Goal: Task Accomplishment & Management: Use online tool/utility

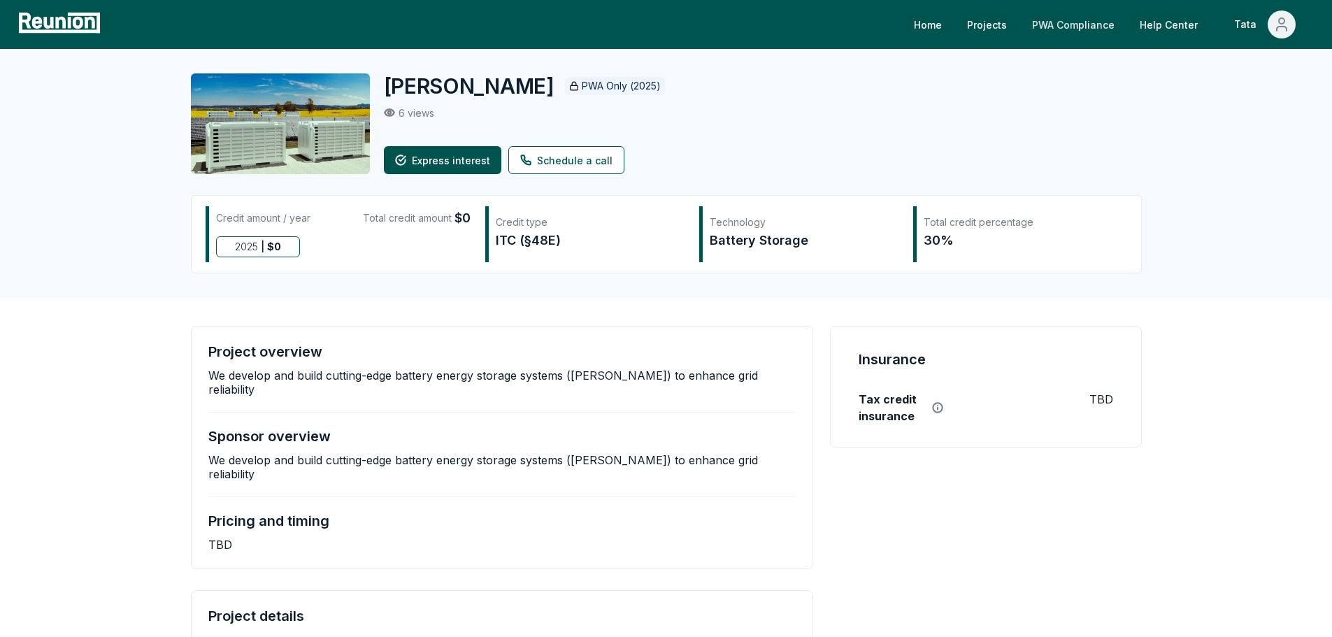
click at [1061, 21] on link "PWA Compliance" at bounding box center [1073, 24] width 105 height 28
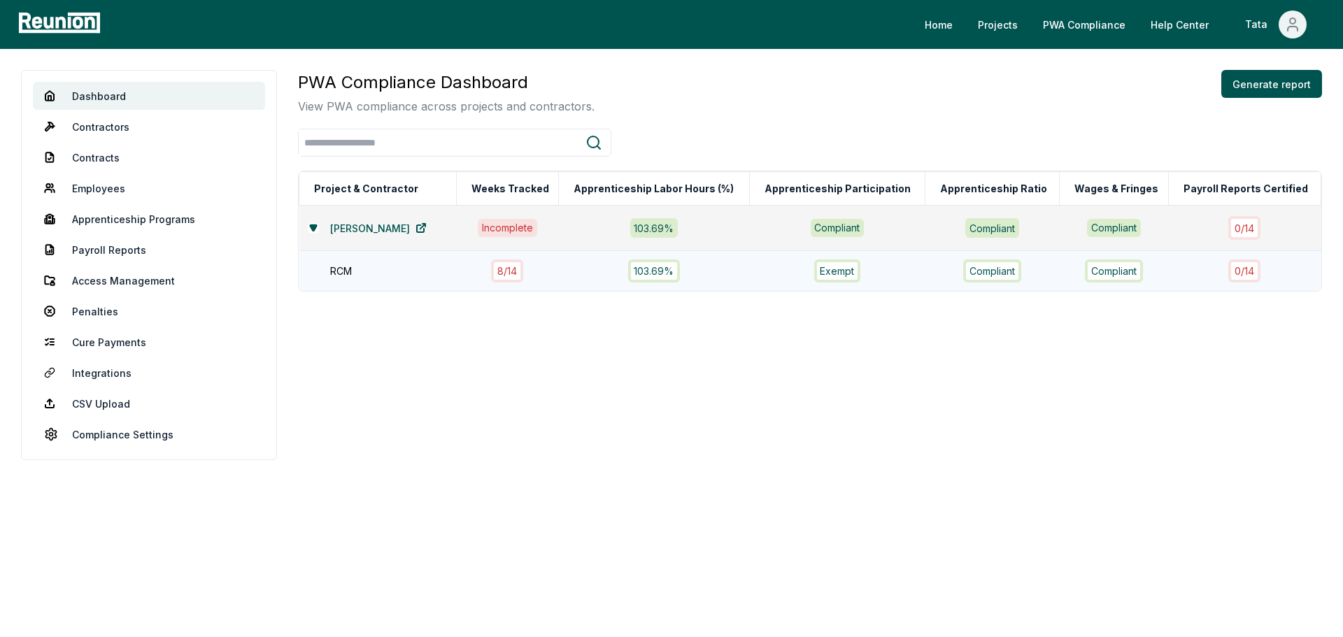
click at [364, 280] on td "RCM" at bounding box center [377, 271] width 157 height 41
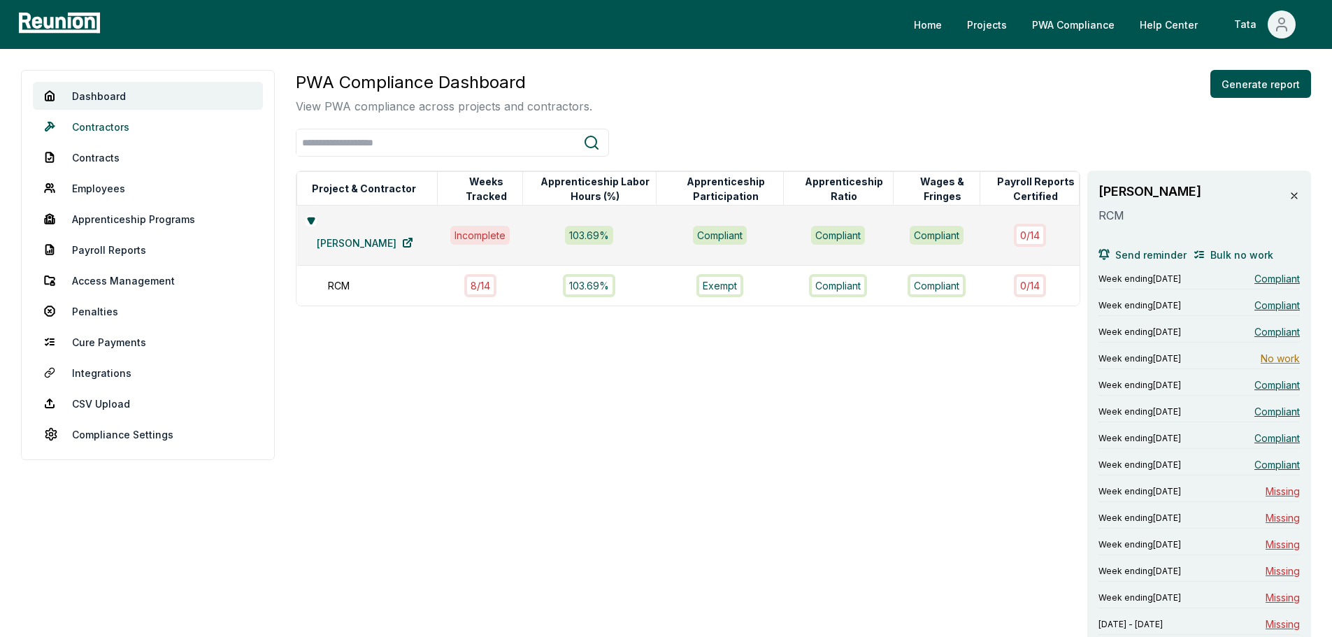
click at [145, 127] on link "Contractors" at bounding box center [148, 127] width 230 height 28
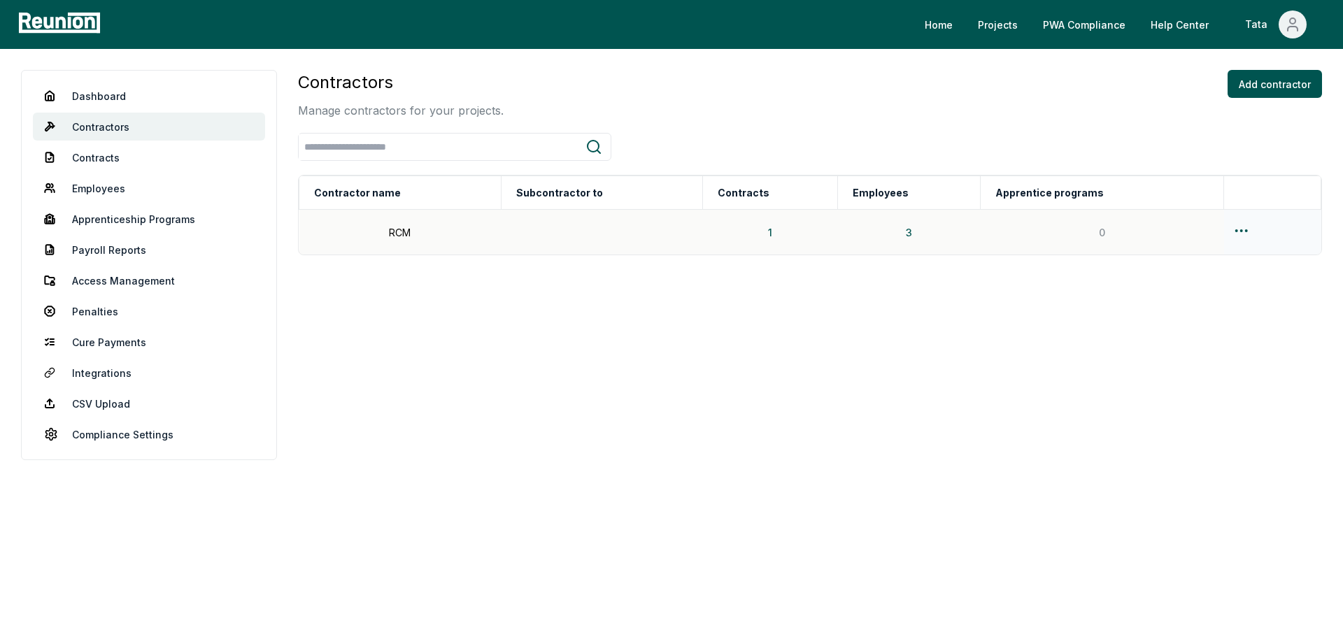
click at [1245, 229] on div at bounding box center [1272, 232] width 80 height 20
click at [1240, 231] on html "Please visit us on your desktop We're working on making our marketplace mobile-…" at bounding box center [671, 318] width 1343 height 637
click at [1213, 284] on div "Edit" at bounding box center [1235, 286] width 133 height 23
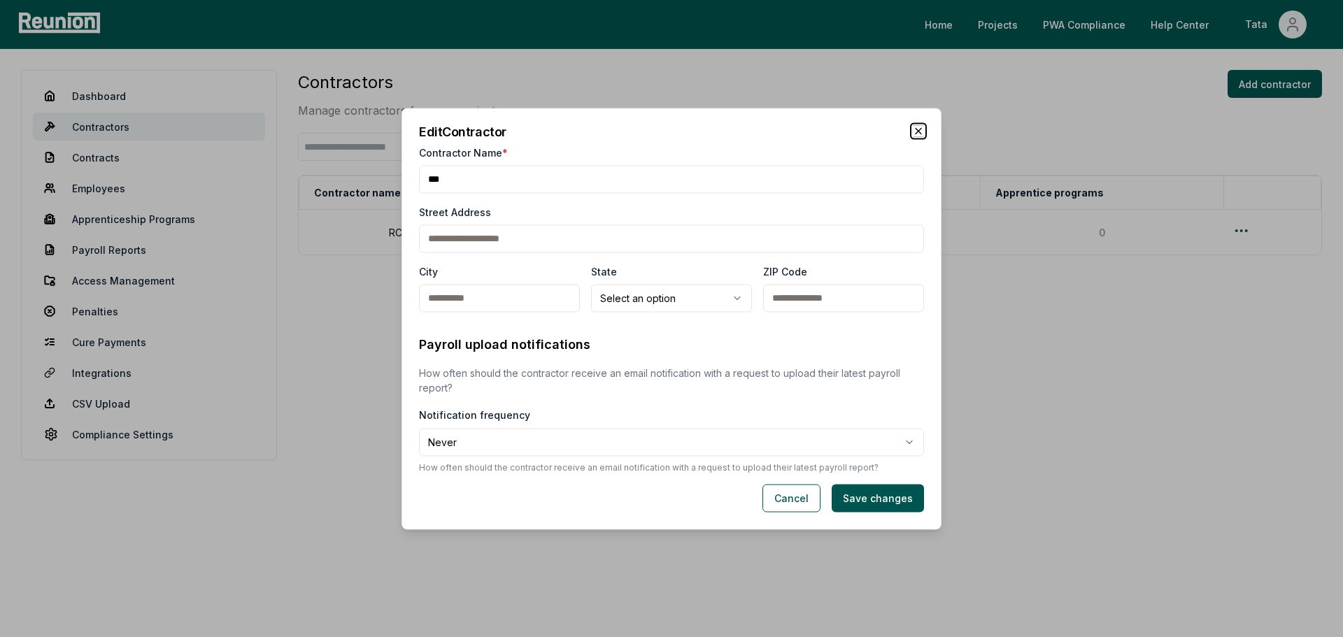
click at [913, 134] on icon "button" at bounding box center [918, 130] width 11 height 11
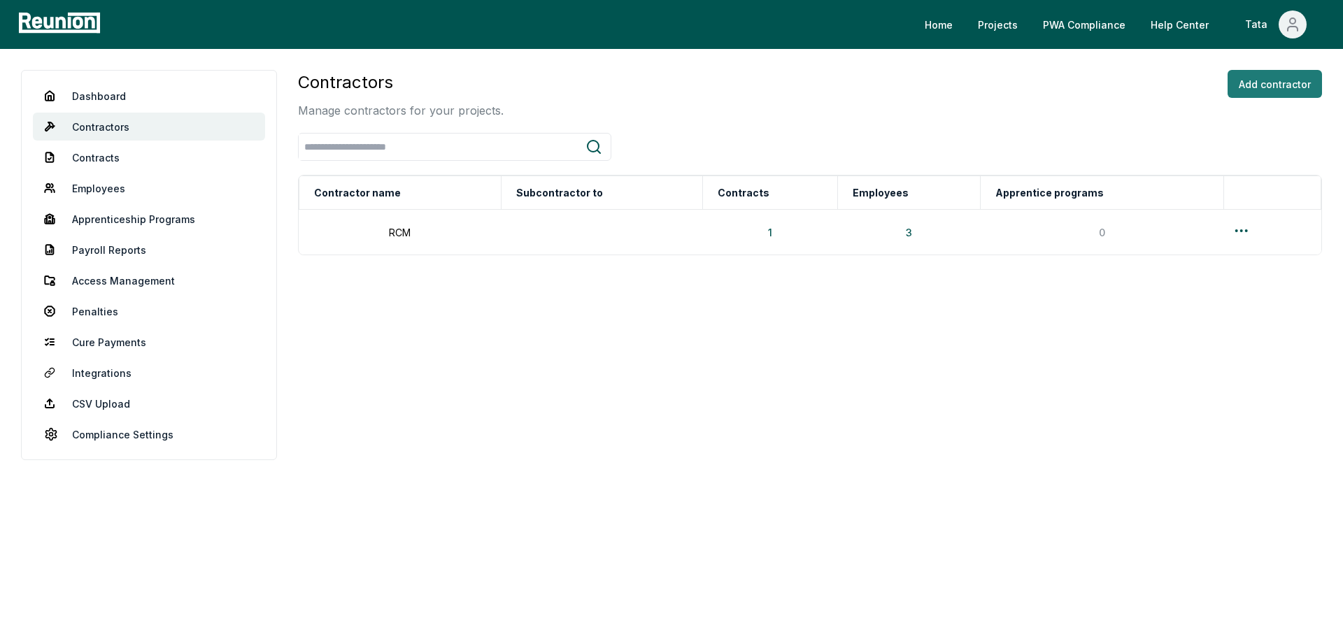
click at [1257, 85] on button "Add contractor" at bounding box center [1274, 84] width 94 height 28
click at [752, 301] on div "Contractors Manage contractors for your projects. Add contractor Contractor nam…" at bounding box center [810, 265] width 1024 height 390
click at [1316, 81] on button "Add contractor" at bounding box center [1274, 84] width 94 height 28
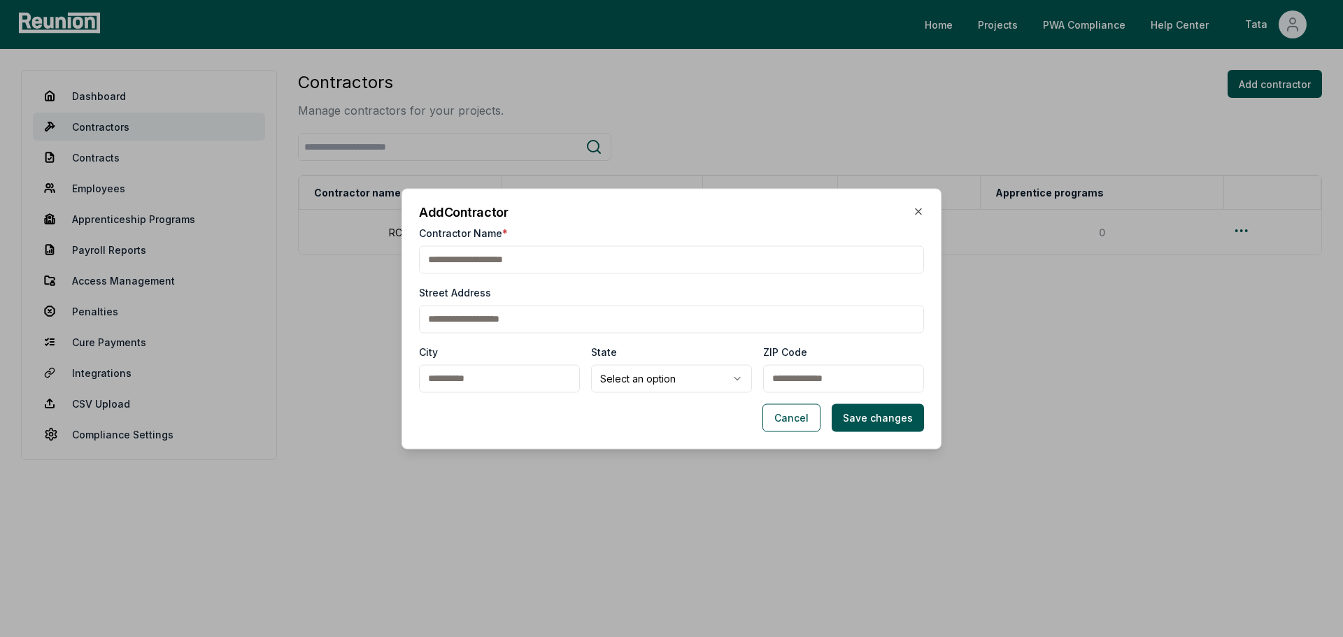
type input "*"
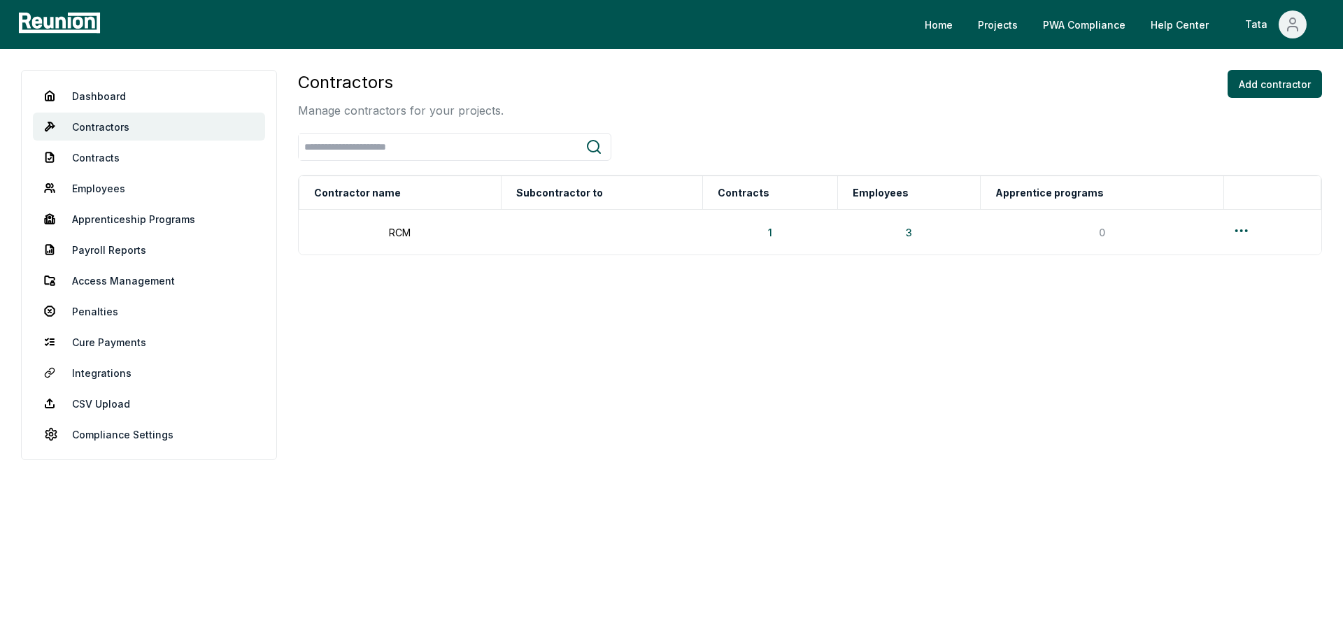
click at [1231, 228] on html "Please visit us on your desktop We're working on making our marketplace mobile-…" at bounding box center [671, 318] width 1343 height 637
click at [1208, 282] on div "Edit" at bounding box center [1235, 286] width 133 height 23
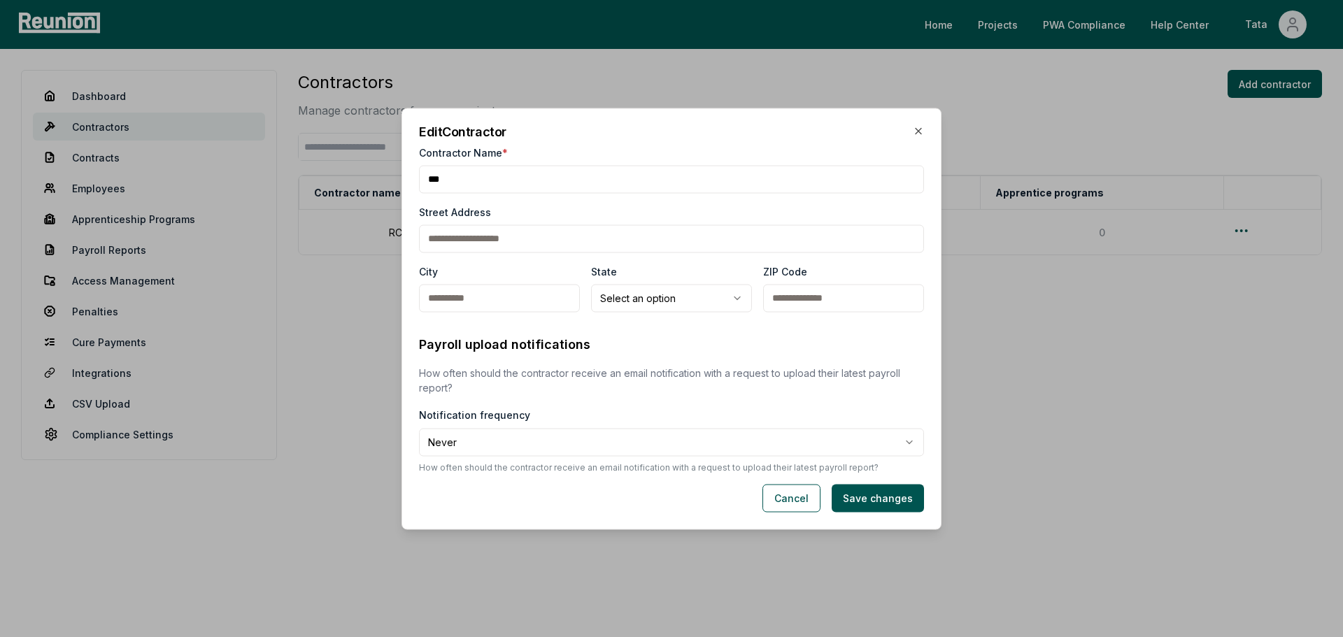
click at [510, 180] on input "Contractor Name *" at bounding box center [671, 179] width 505 height 28
drag, startPoint x: 469, startPoint y: 169, endPoint x: 432, endPoint y: 169, distance: 37.1
click at [432, 169] on input "Contractor Name *" at bounding box center [671, 179] width 505 height 28
type input "*"
type input "**********"
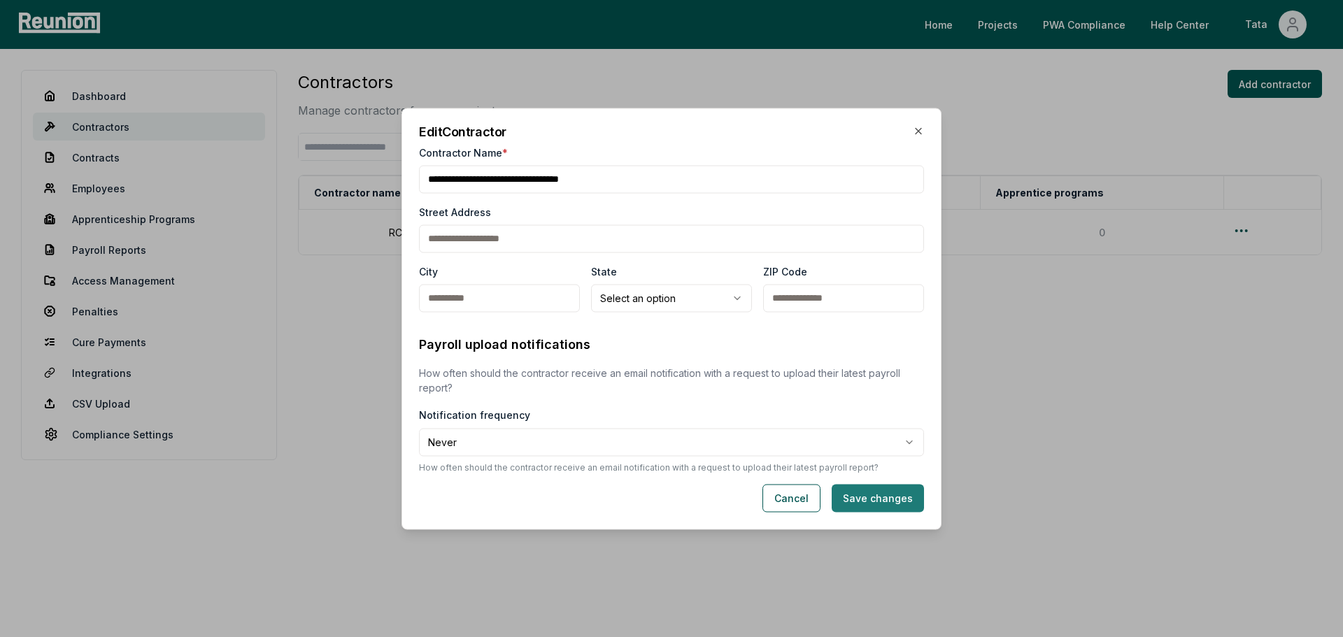
click at [910, 495] on button "Save changes" at bounding box center [877, 498] width 92 height 28
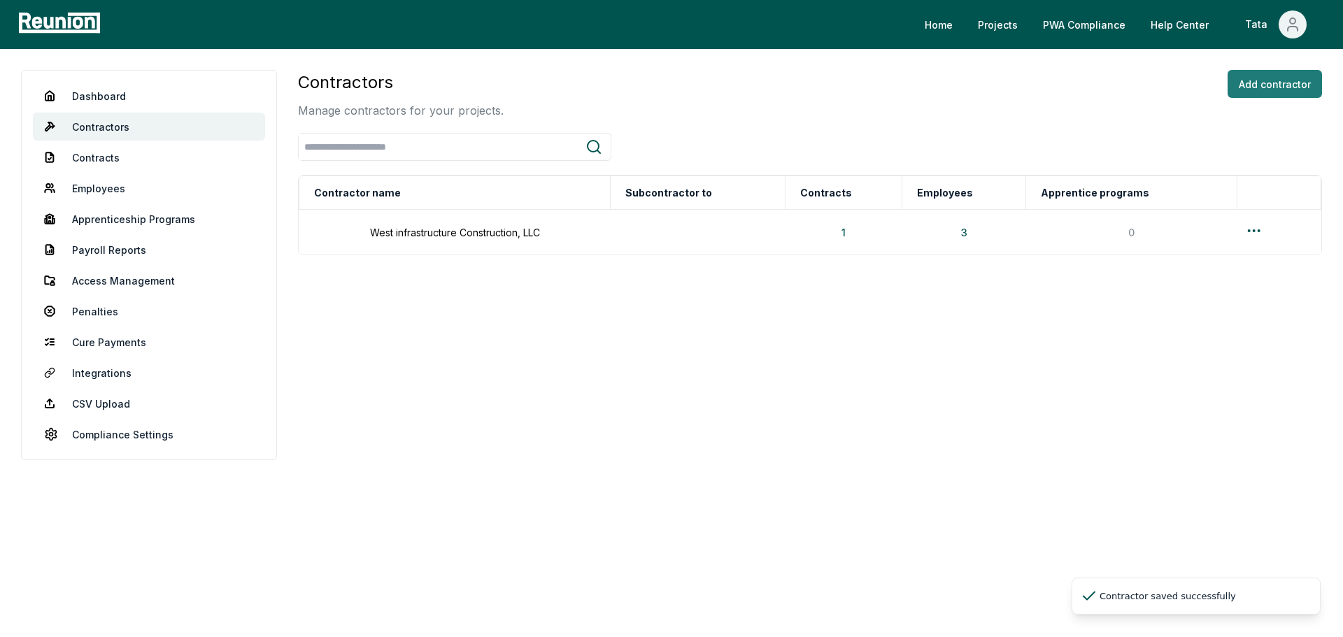
click at [1264, 83] on button "Add contractor" at bounding box center [1274, 84] width 94 height 28
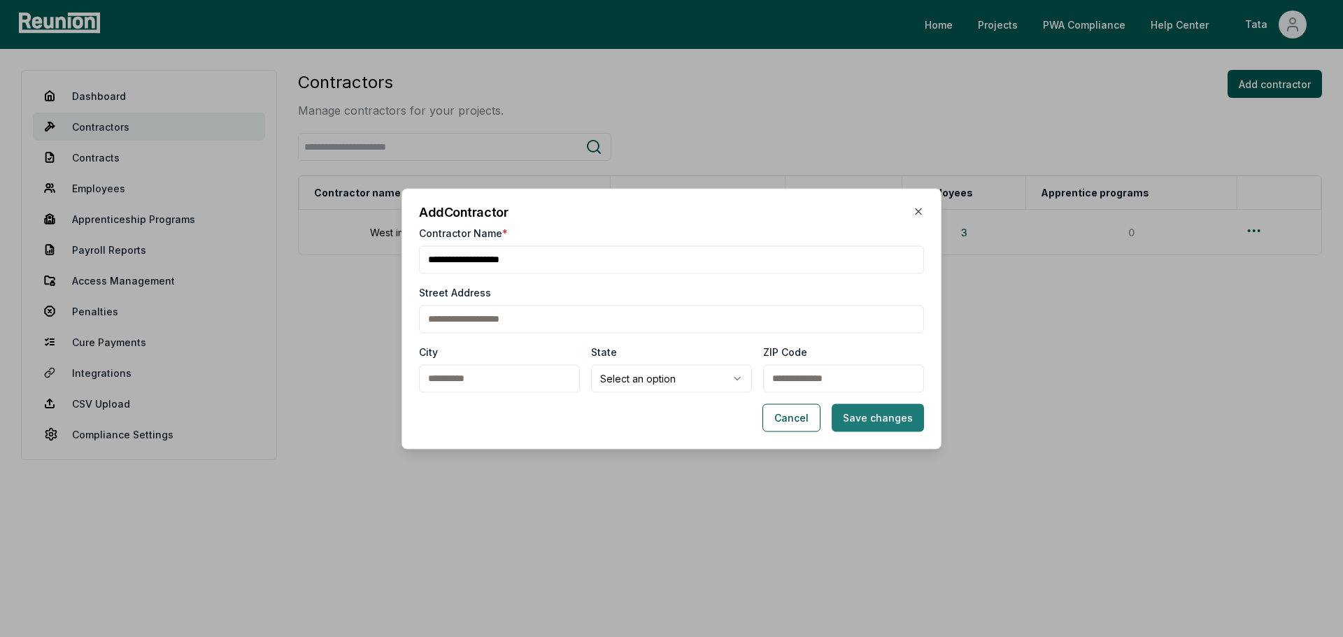
type input "**********"
click at [899, 424] on button "Save changes" at bounding box center [877, 417] width 92 height 28
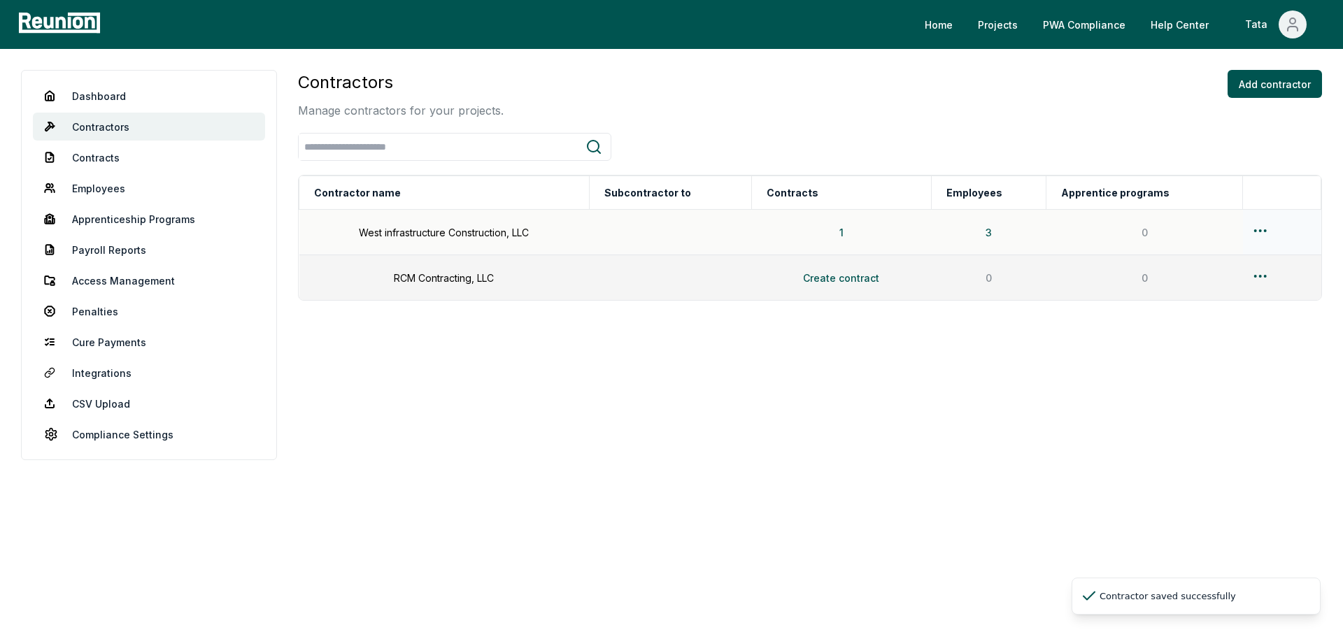
click at [1271, 235] on div at bounding box center [1282, 232] width 62 height 20
click at [1261, 234] on html "Please visit us on your desktop We're working on making our marketplace mobile-…" at bounding box center [671, 318] width 1343 height 637
drag, startPoint x: 1239, startPoint y: 282, endPoint x: 1233, endPoint y: 201, distance: 80.7
click at [1233, 201] on html "Please visit us on your desktop We're working on making our marketplace mobile-…" at bounding box center [671, 318] width 1343 height 637
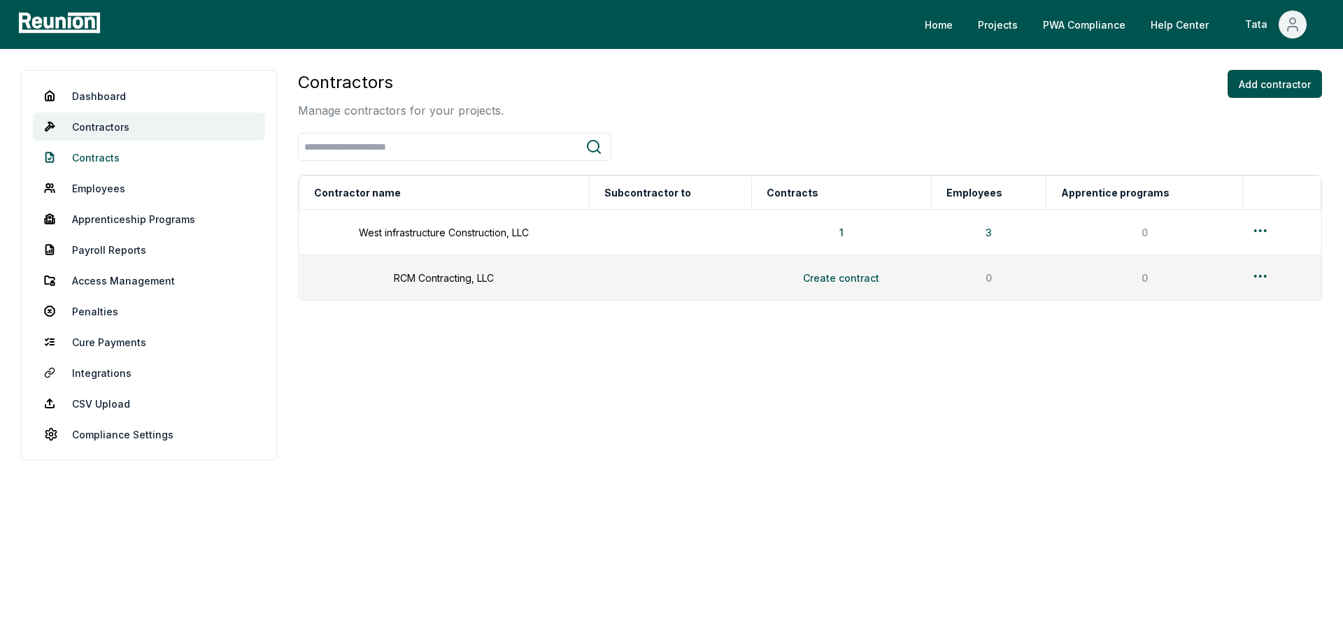
click at [101, 160] on link "Contracts" at bounding box center [149, 157] width 232 height 28
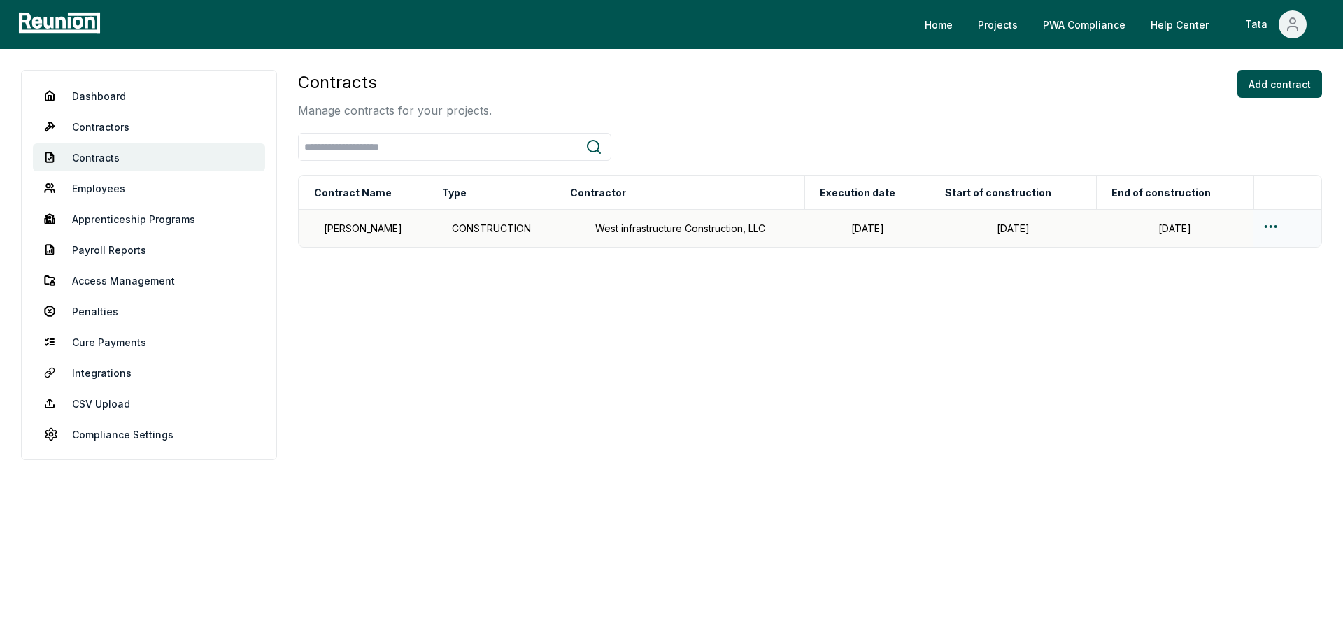
click at [1274, 230] on html "Please visit us on your desktop We're working on making our marketplace mobile-…" at bounding box center [671, 318] width 1343 height 637
click at [1233, 271] on div "Edit" at bounding box center [1264, 282] width 133 height 23
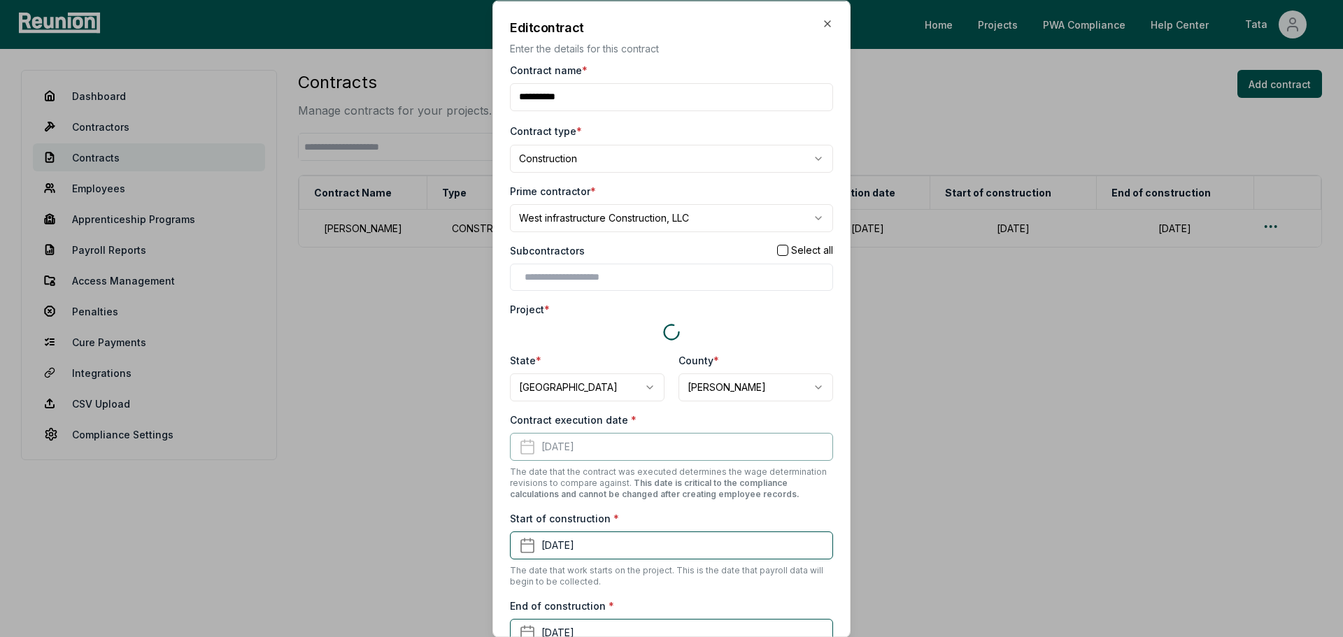
click at [659, 220] on body "**********" at bounding box center [671, 318] width 1343 height 637
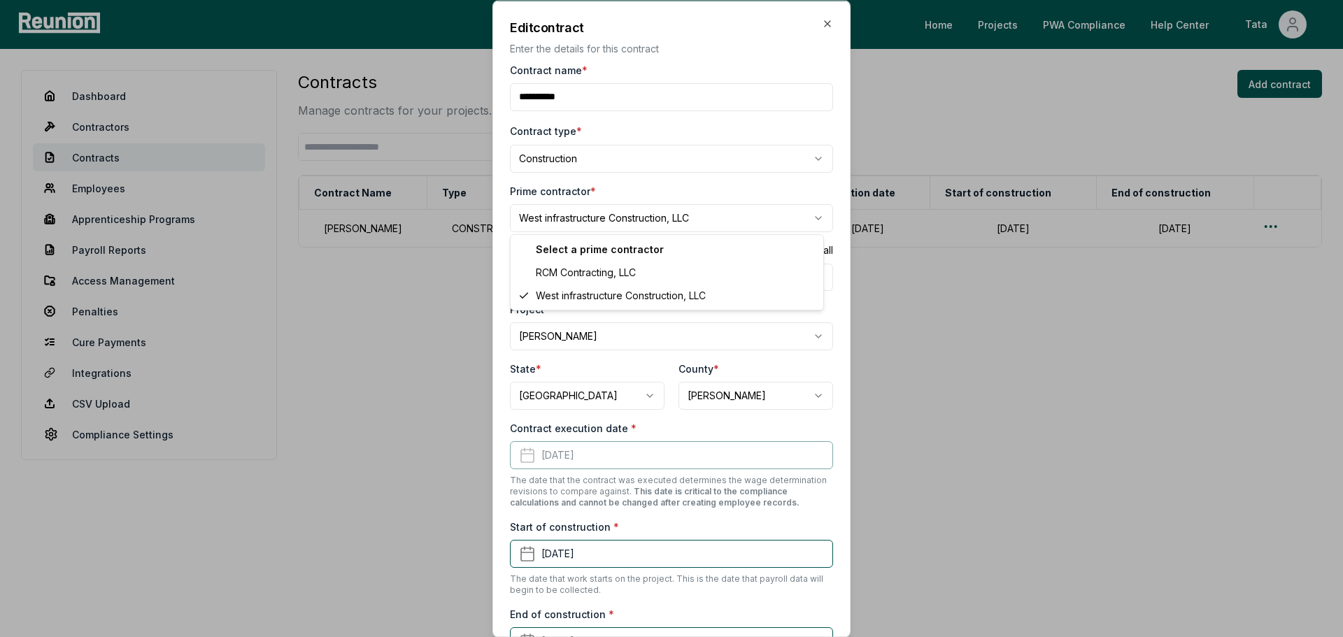
select select "**********"
click at [728, 271] on input "text" at bounding box center [673, 276] width 299 height 15
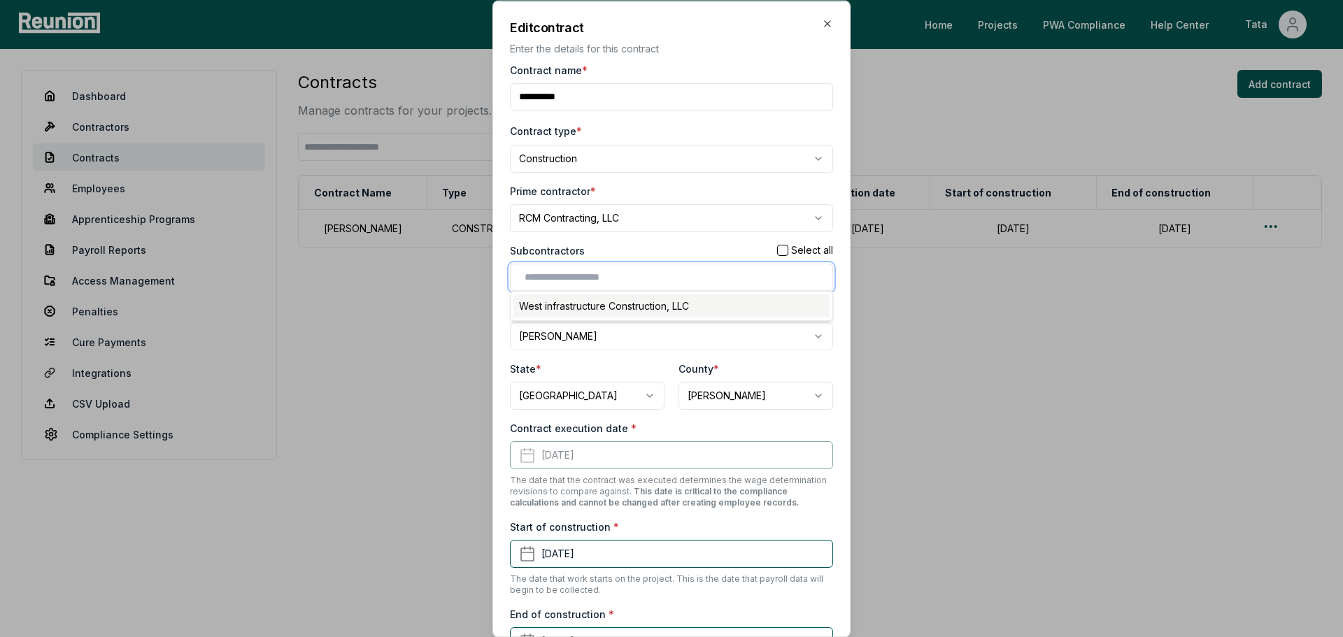
click at [689, 306] on div "West infrastructure Construction, LLC" at bounding box center [671, 305] width 316 height 23
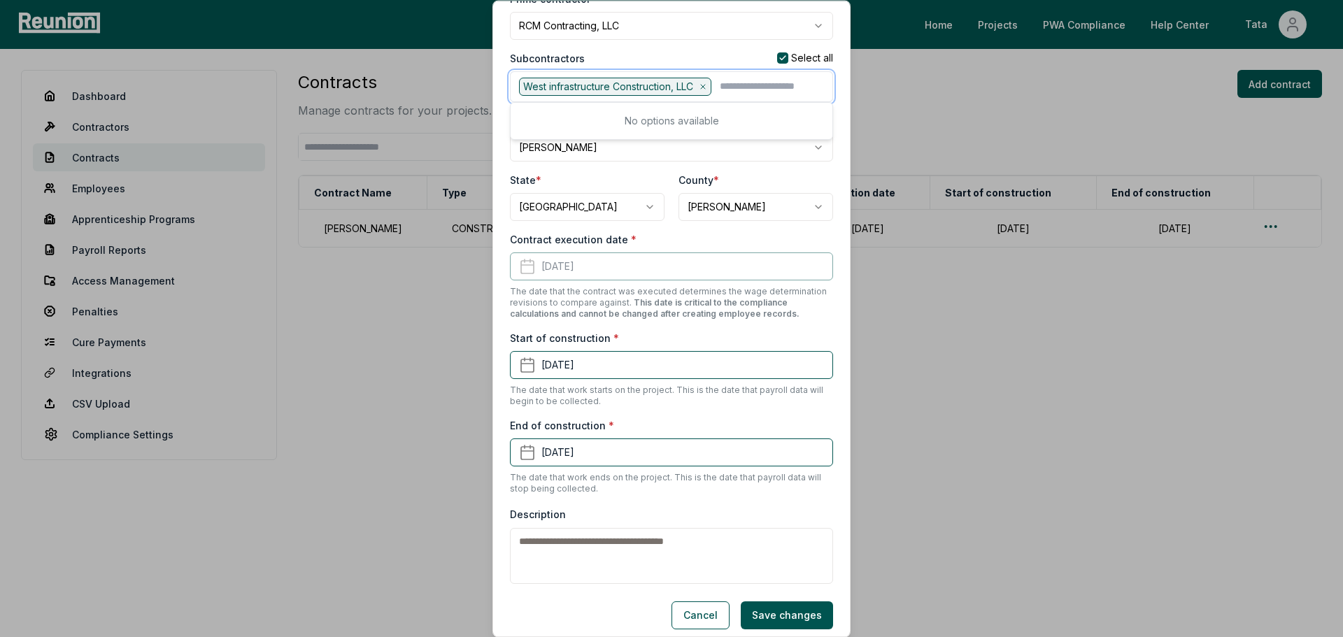
scroll to position [219, 0]
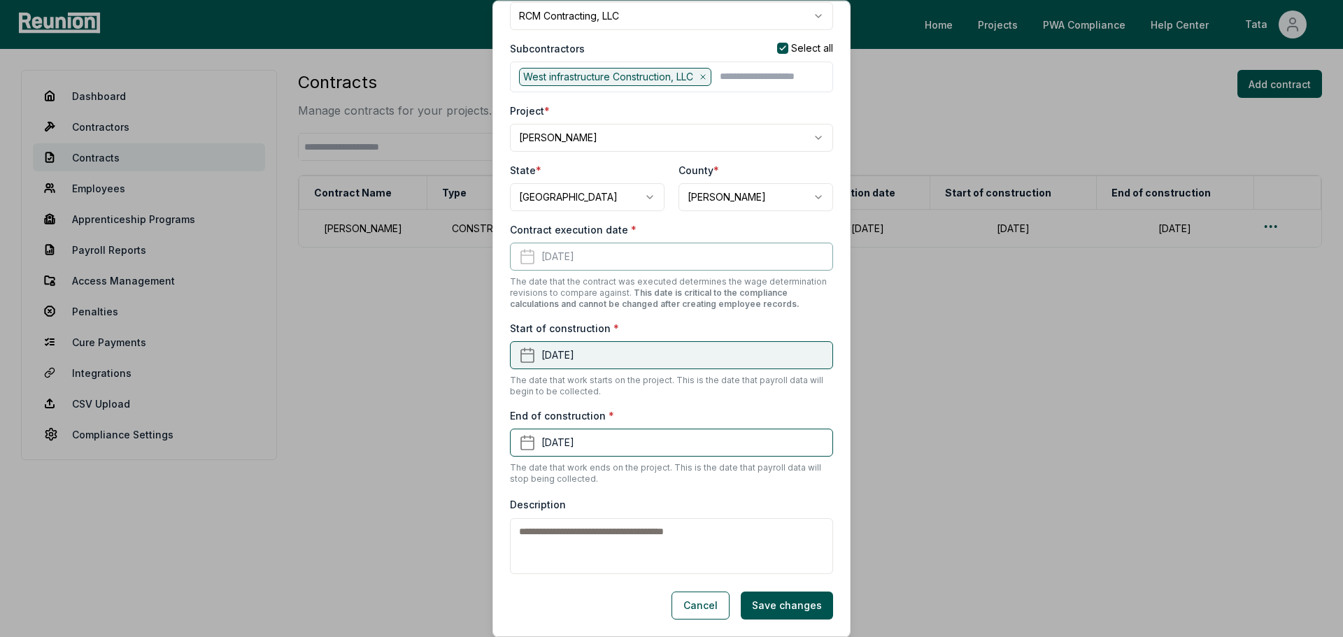
click at [617, 352] on button "June 2nd, 2025" at bounding box center [671, 355] width 323 height 28
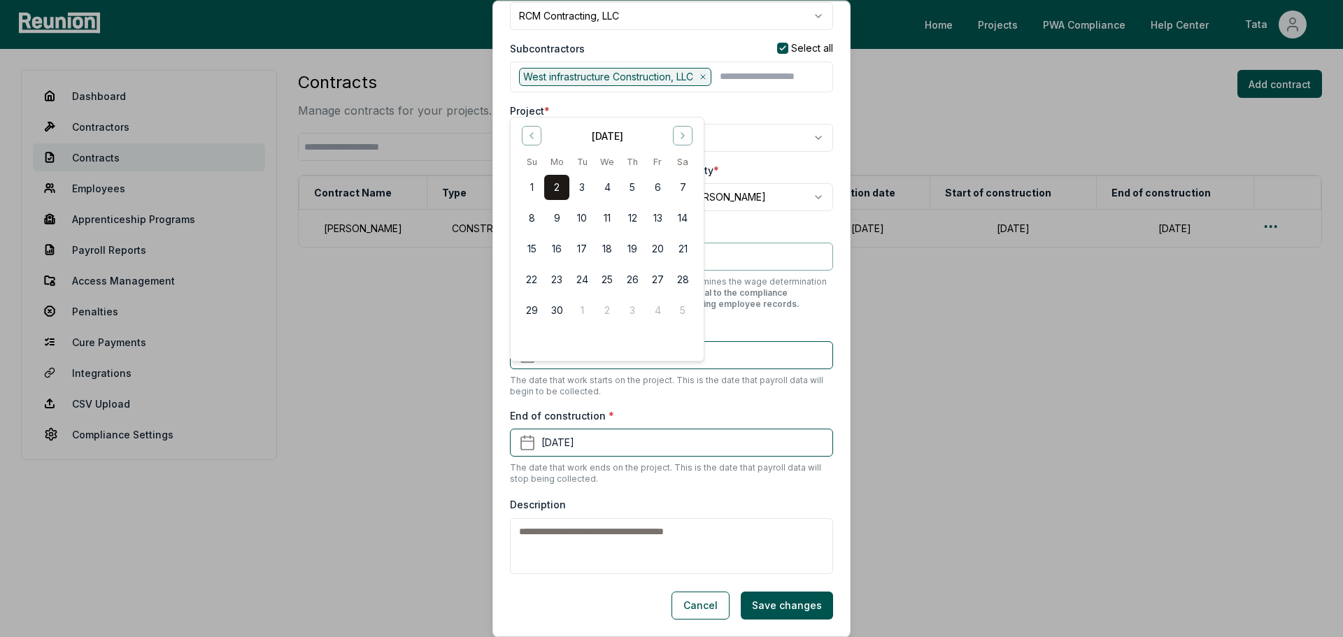
scroll to position [0, 0]
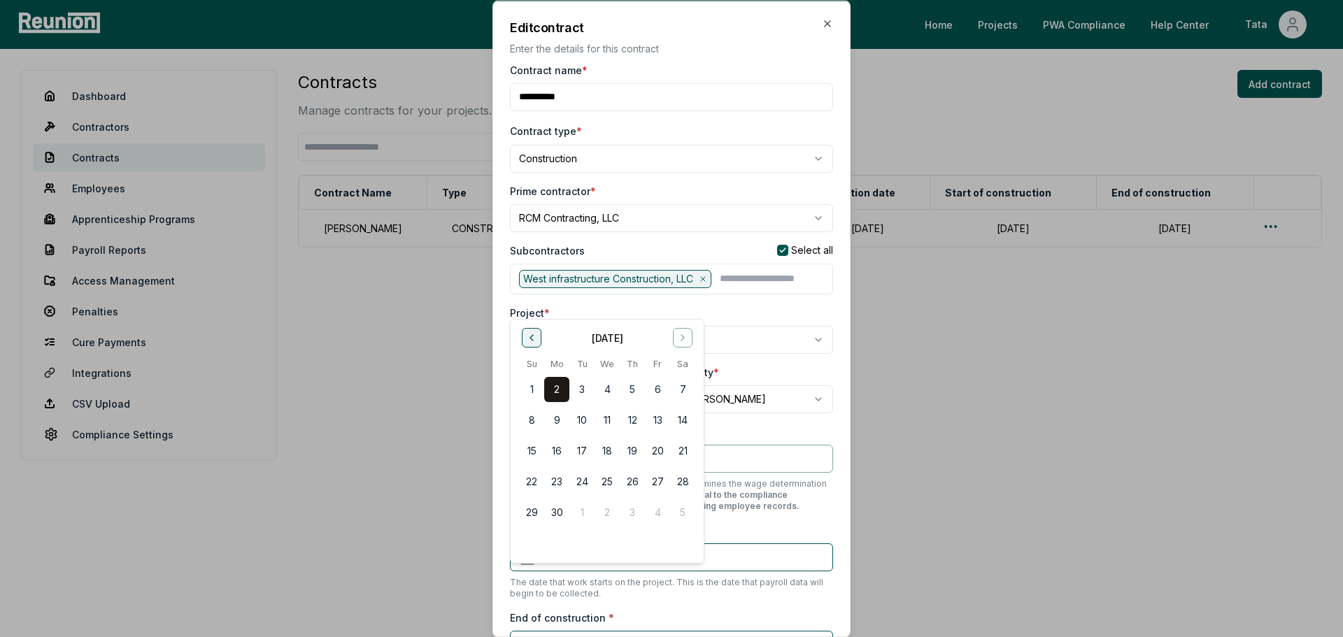
click at [536, 344] on button "Go to previous month" at bounding box center [532, 338] width 20 height 20
click at [535, 509] on button "25" at bounding box center [531, 511] width 25 height 25
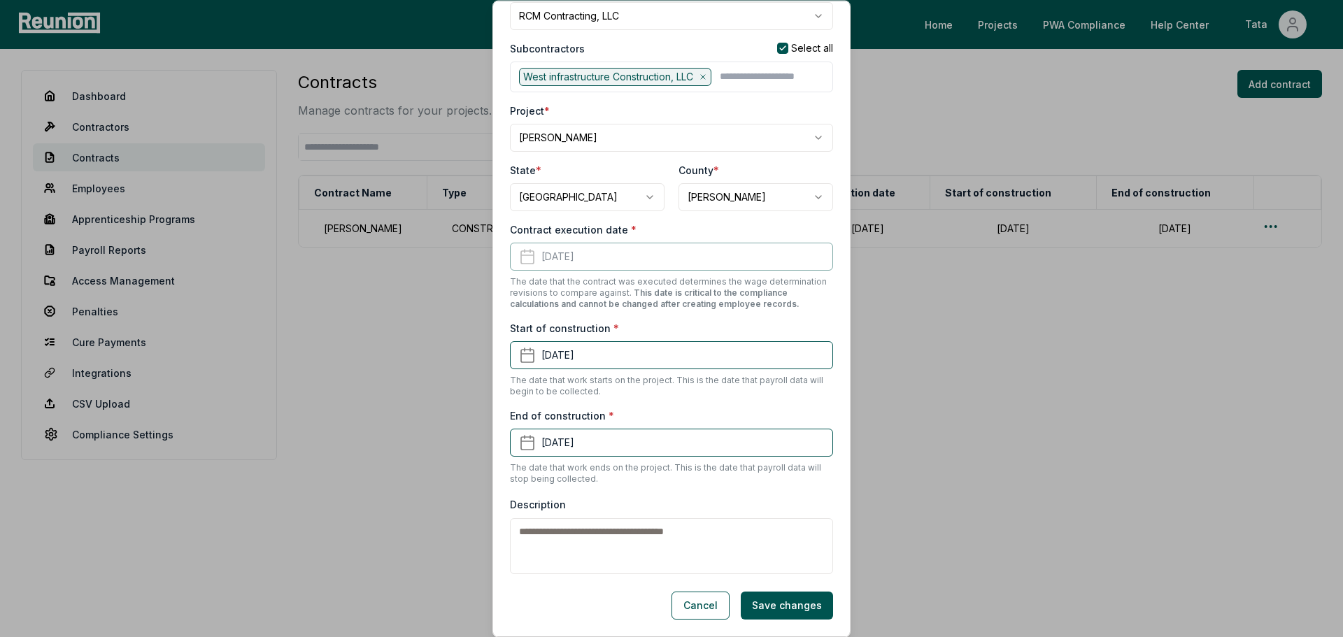
scroll to position [219, 0]
click at [697, 445] on button "September 1st, 2025" at bounding box center [671, 443] width 323 height 28
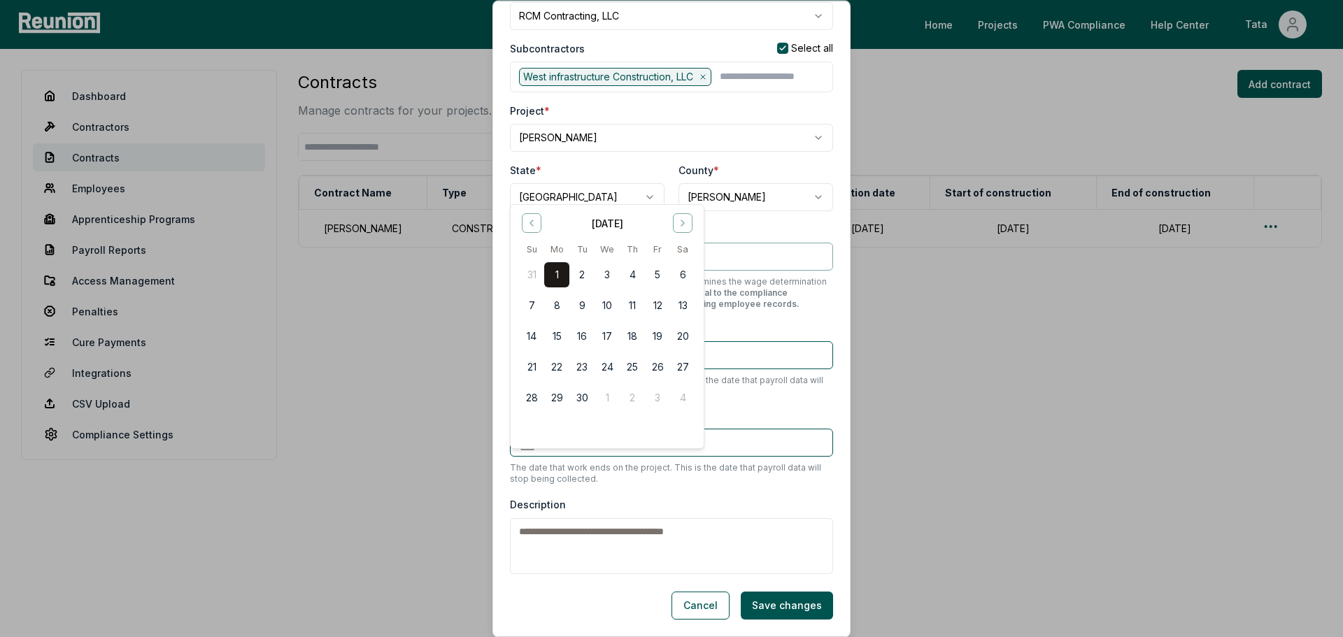
scroll to position [0, 0]
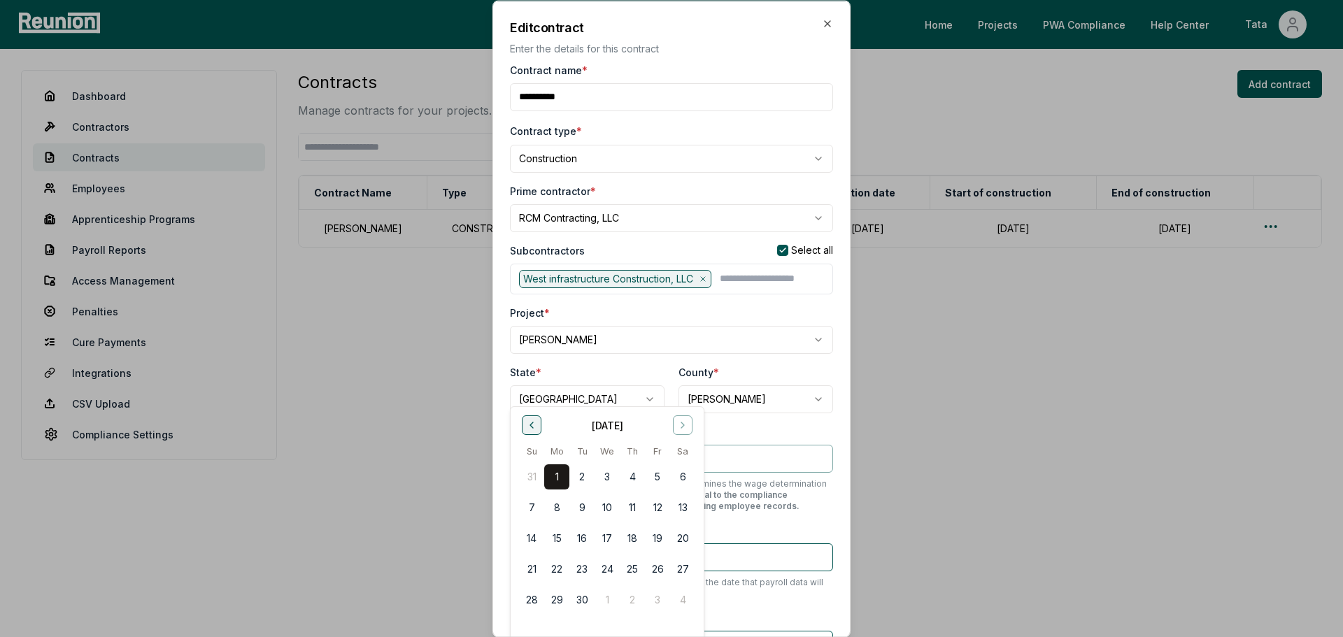
click at [539, 424] on button "Go to previous month" at bounding box center [532, 425] width 20 height 20
click at [655, 566] on button "22" at bounding box center [657, 568] width 25 height 25
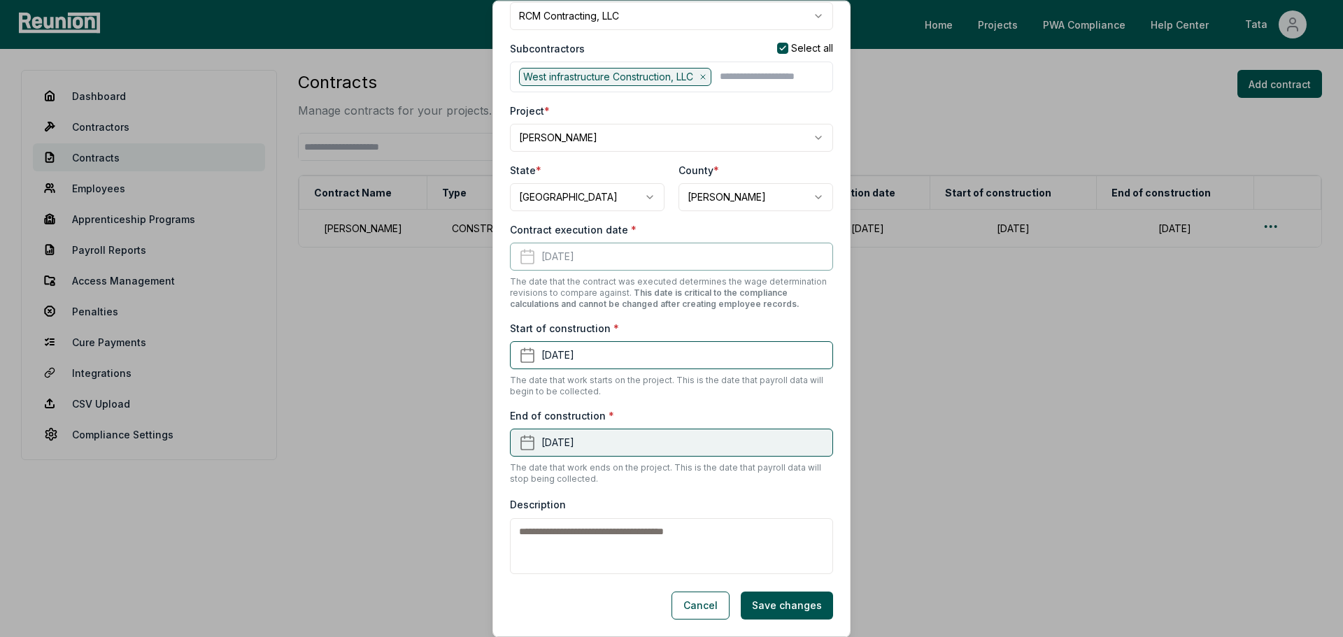
click at [636, 441] on button "August 22nd, 2025" at bounding box center [671, 443] width 323 height 28
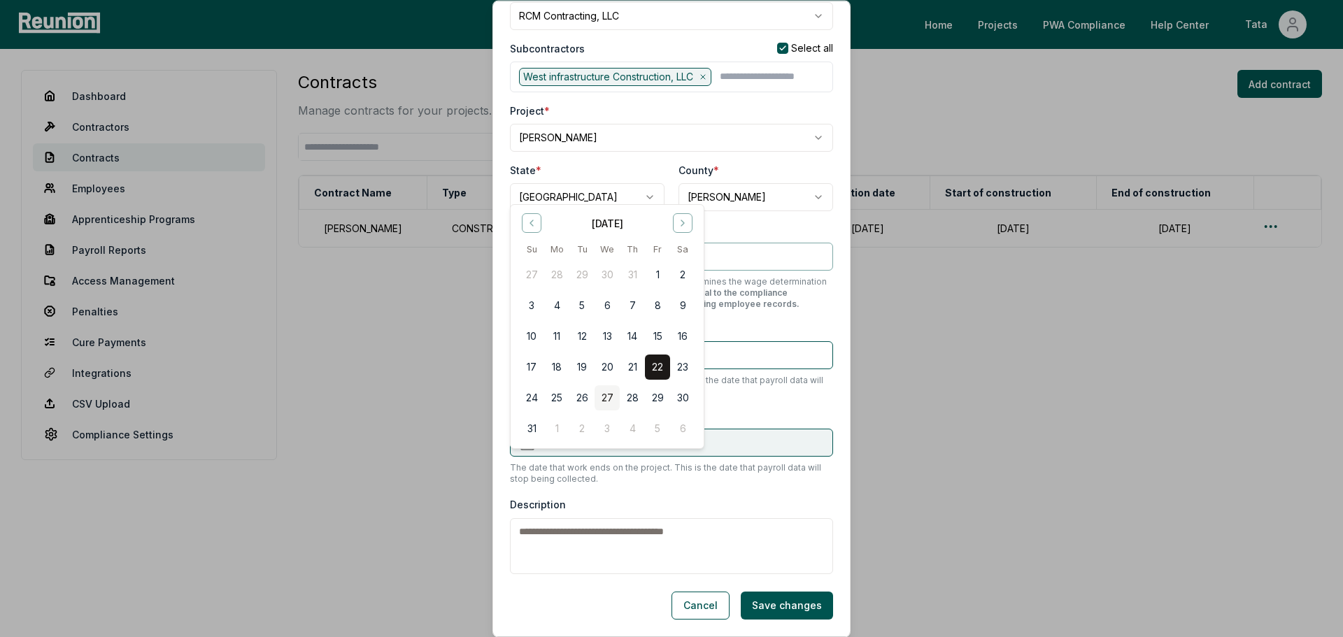
scroll to position [0, 0]
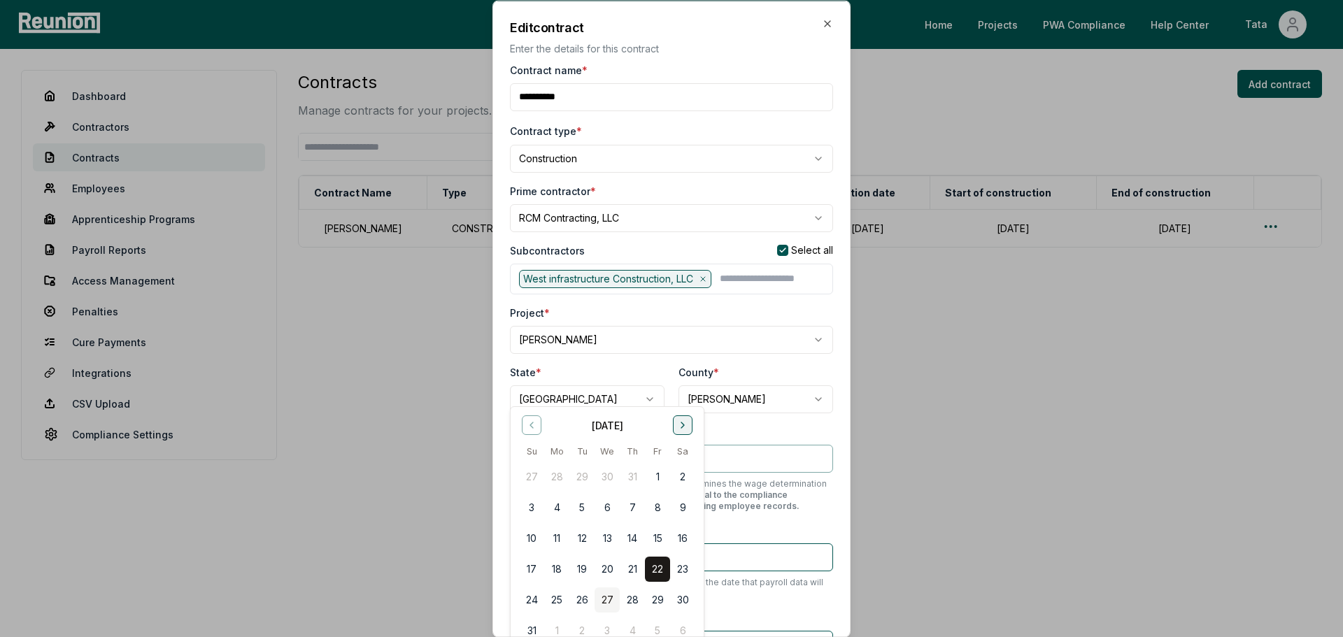
click at [683, 433] on button "Go to next month" at bounding box center [683, 425] width 20 height 20
click at [656, 592] on button "31" at bounding box center [657, 599] width 25 height 25
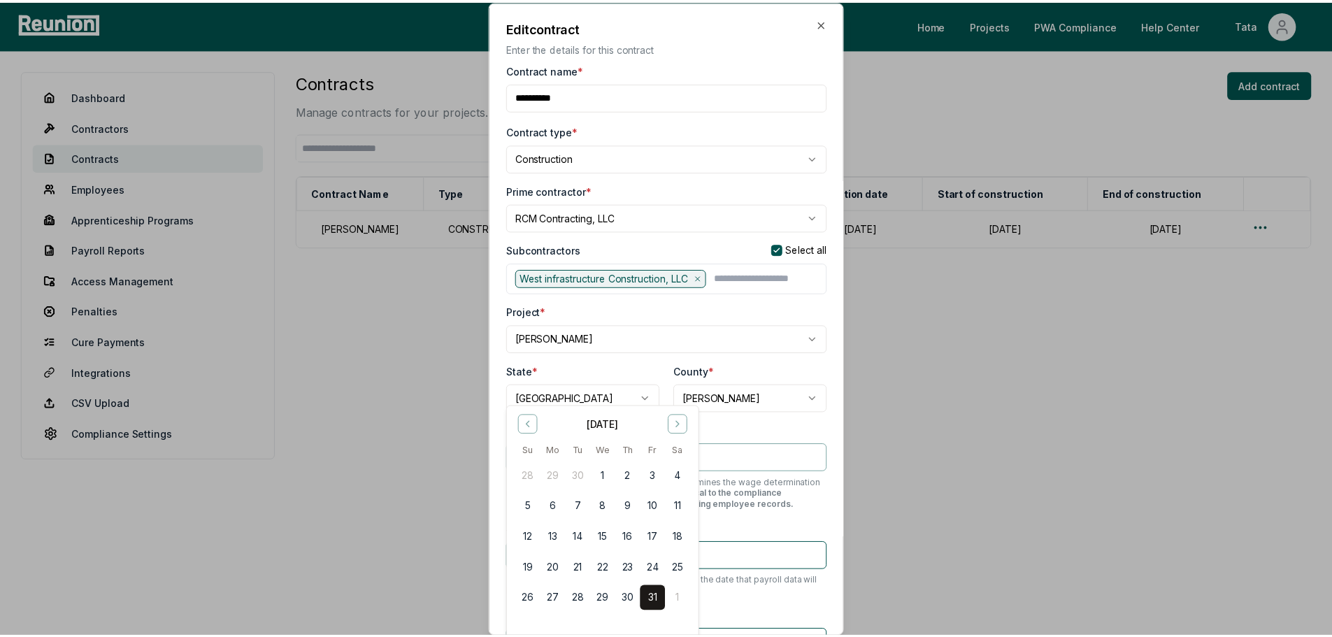
scroll to position [219, 0]
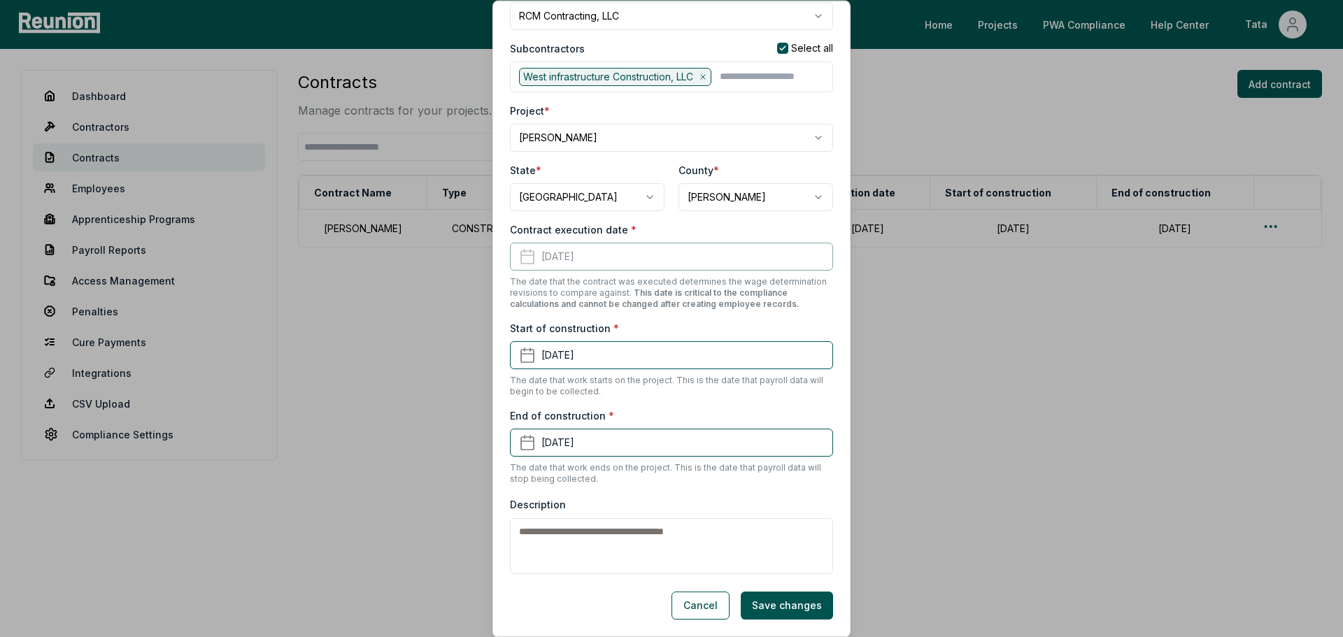
drag, startPoint x: 780, startPoint y: 608, endPoint x: 711, endPoint y: 375, distance: 242.7
click at [711, 377] on form "**********" at bounding box center [671, 240] width 323 height 759
click at [756, 599] on button "Save changes" at bounding box center [787, 606] width 92 height 28
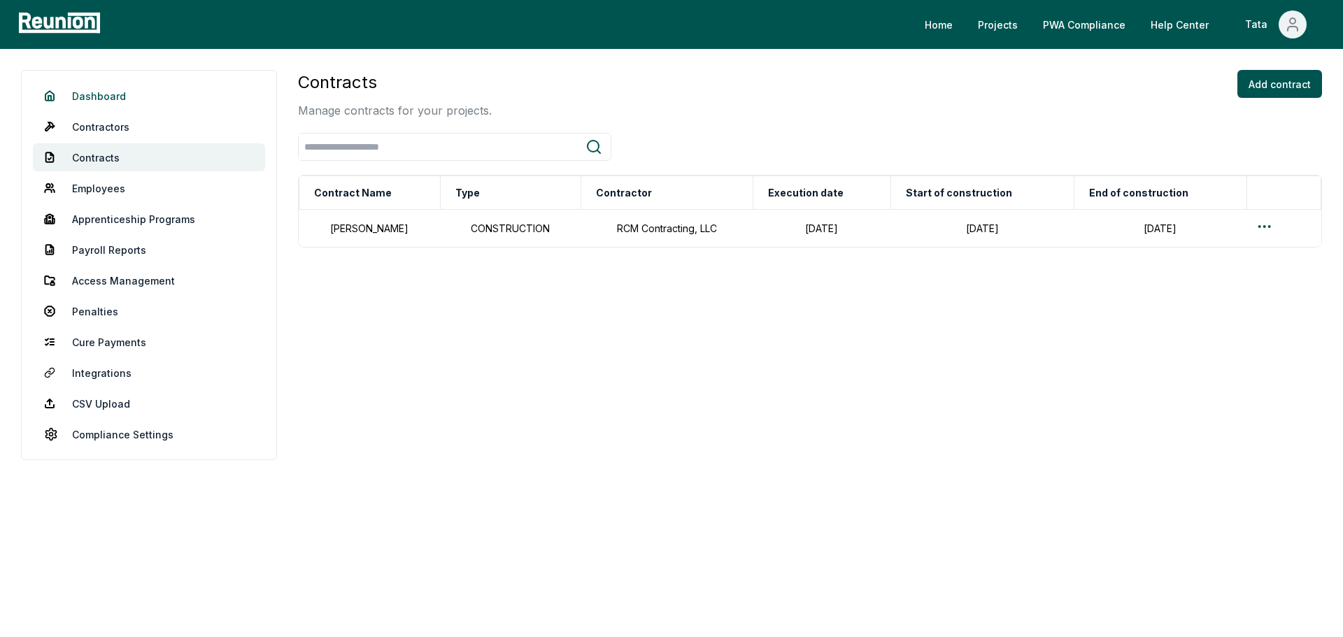
click at [94, 101] on link "Dashboard" at bounding box center [149, 96] width 232 height 28
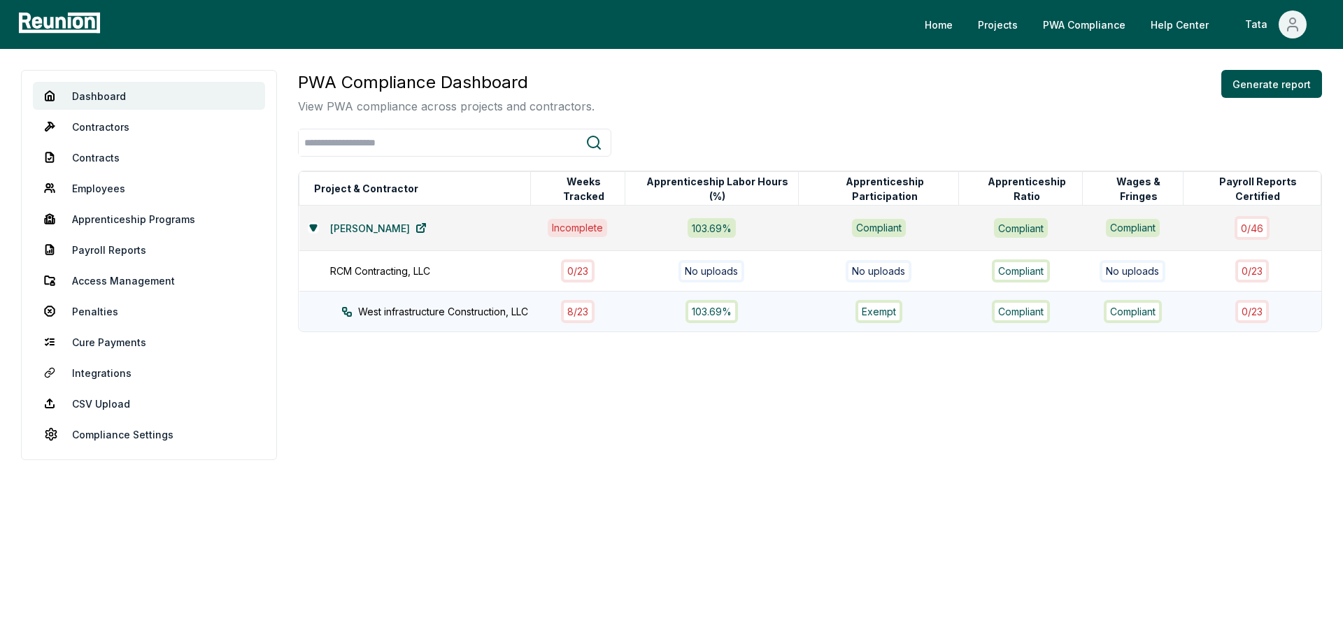
click at [482, 314] on div "West infrastructure Construction, LLC" at bounding box center [448, 311] width 215 height 15
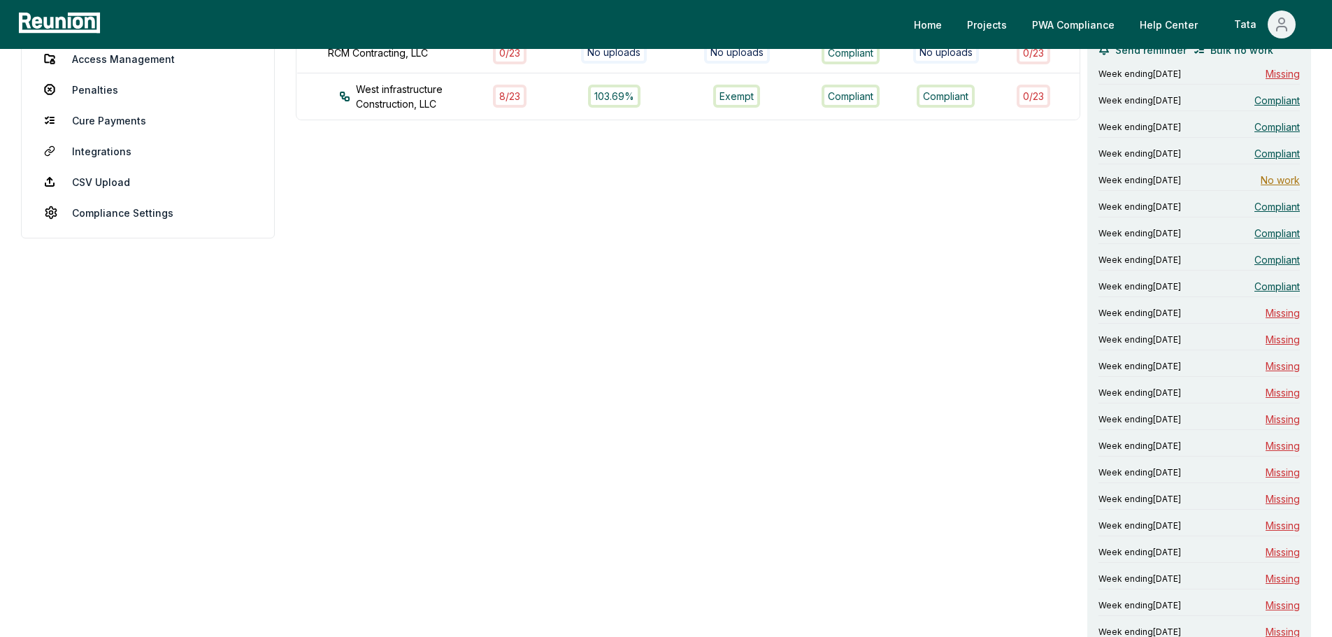
scroll to position [280, 0]
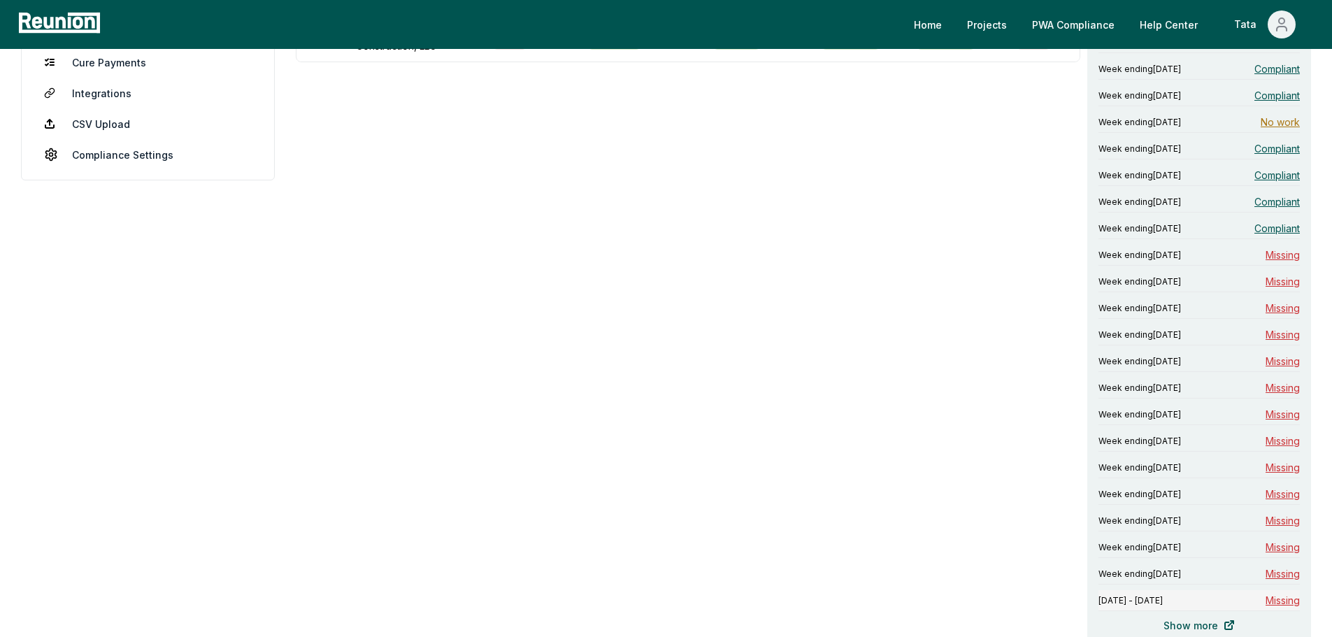
click at [1294, 594] on span "Missing" at bounding box center [1283, 600] width 34 height 15
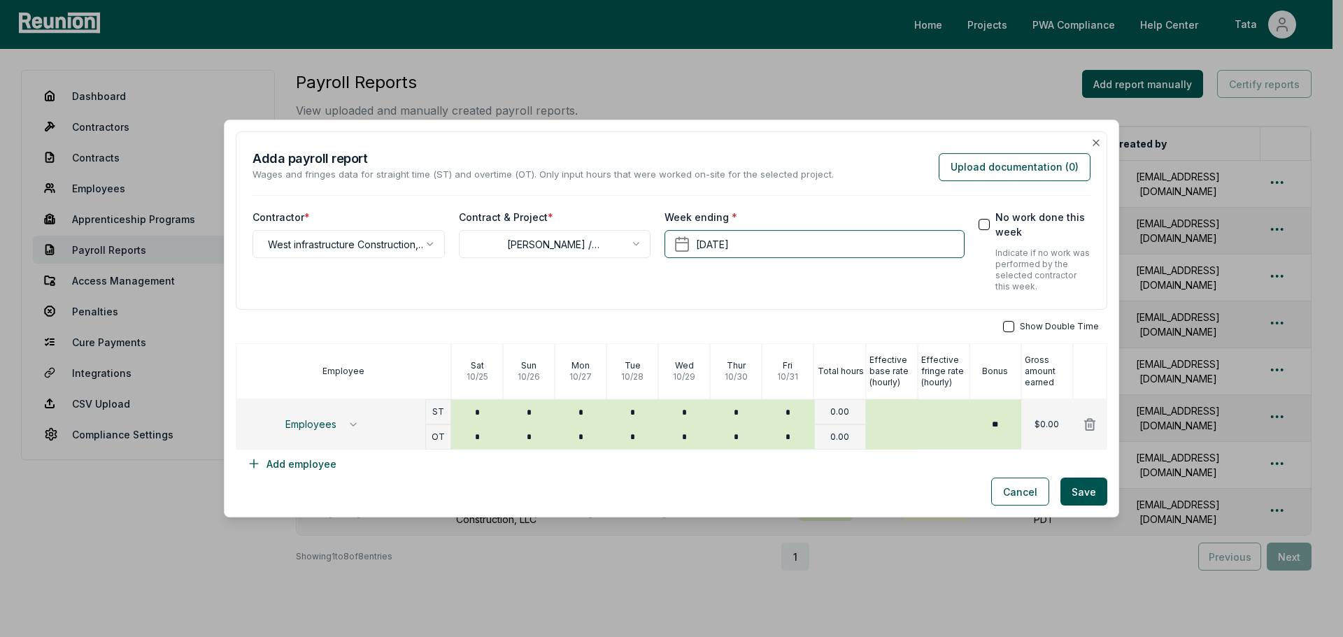
click at [1030, 213] on label "No work done this week" at bounding box center [1042, 224] width 95 height 29
click at [989, 219] on button "No work done this week" at bounding box center [983, 224] width 11 height 11
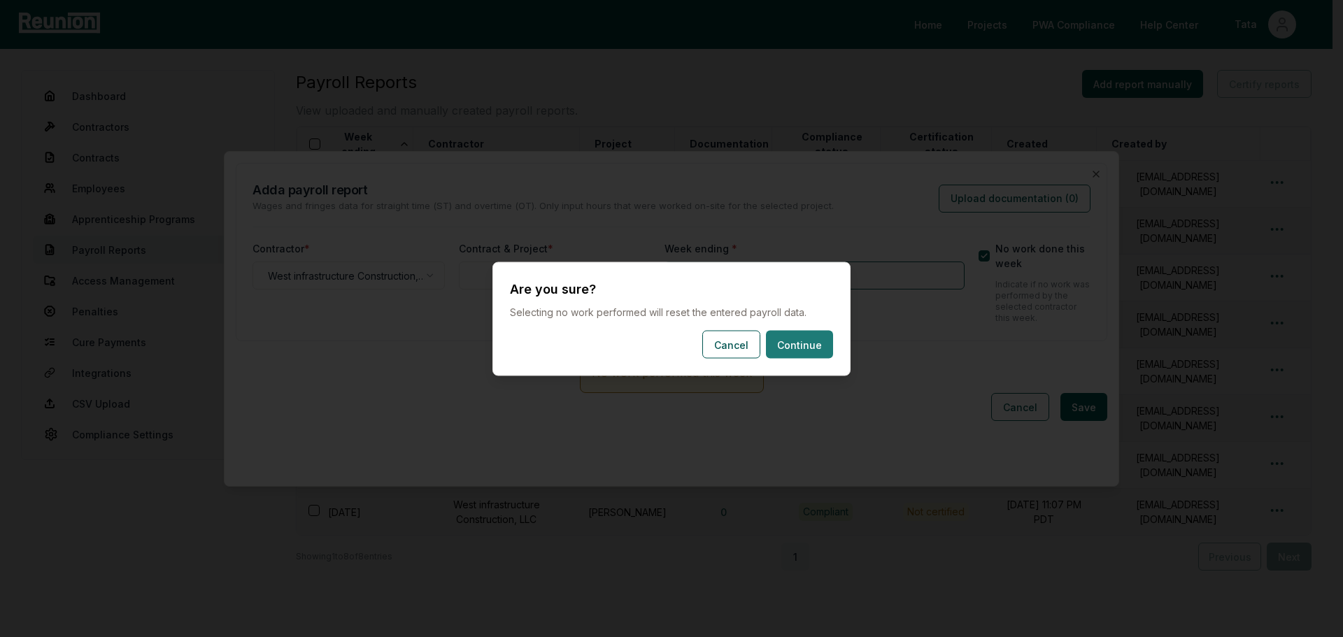
click at [792, 357] on button "Continue" at bounding box center [799, 344] width 67 height 28
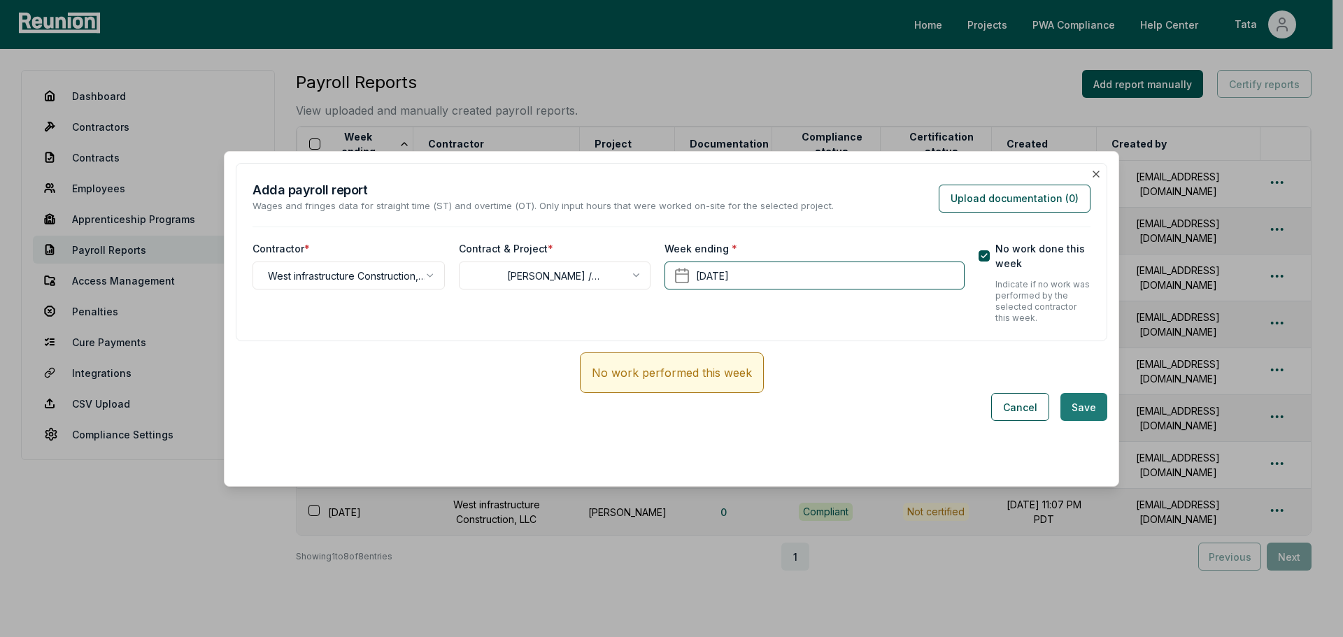
click at [1073, 409] on button "Save" at bounding box center [1083, 407] width 47 height 28
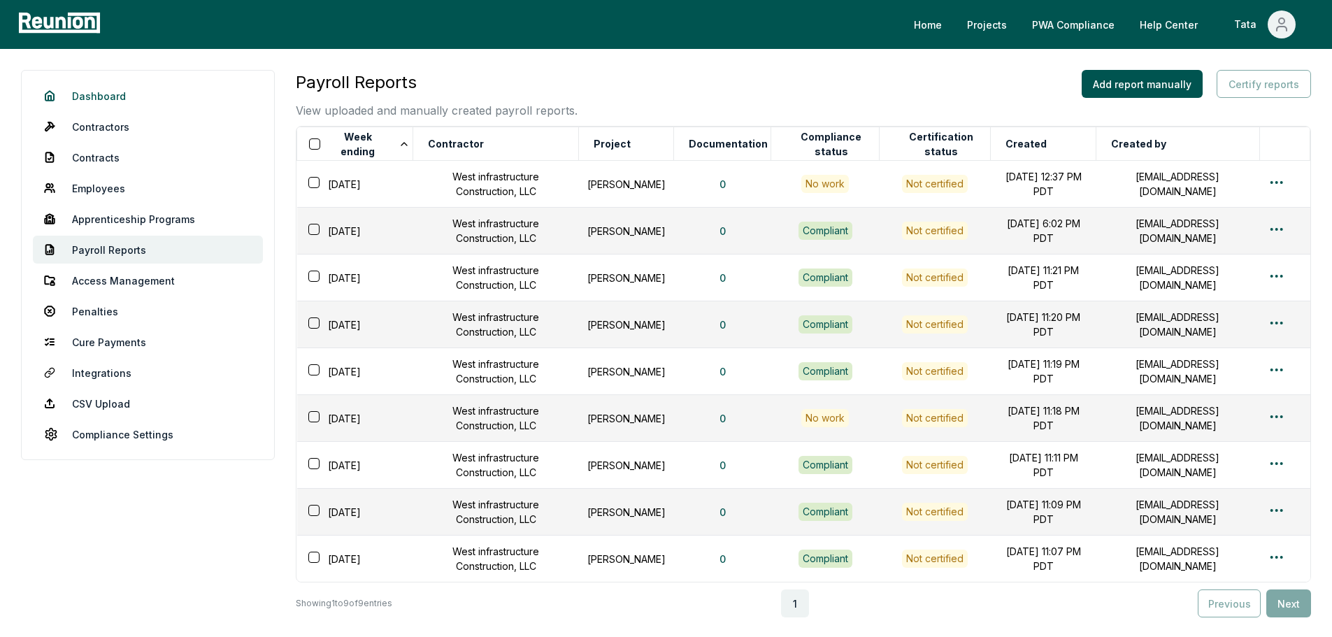
click at [56, 90] on span at bounding box center [52, 95] width 17 height 11
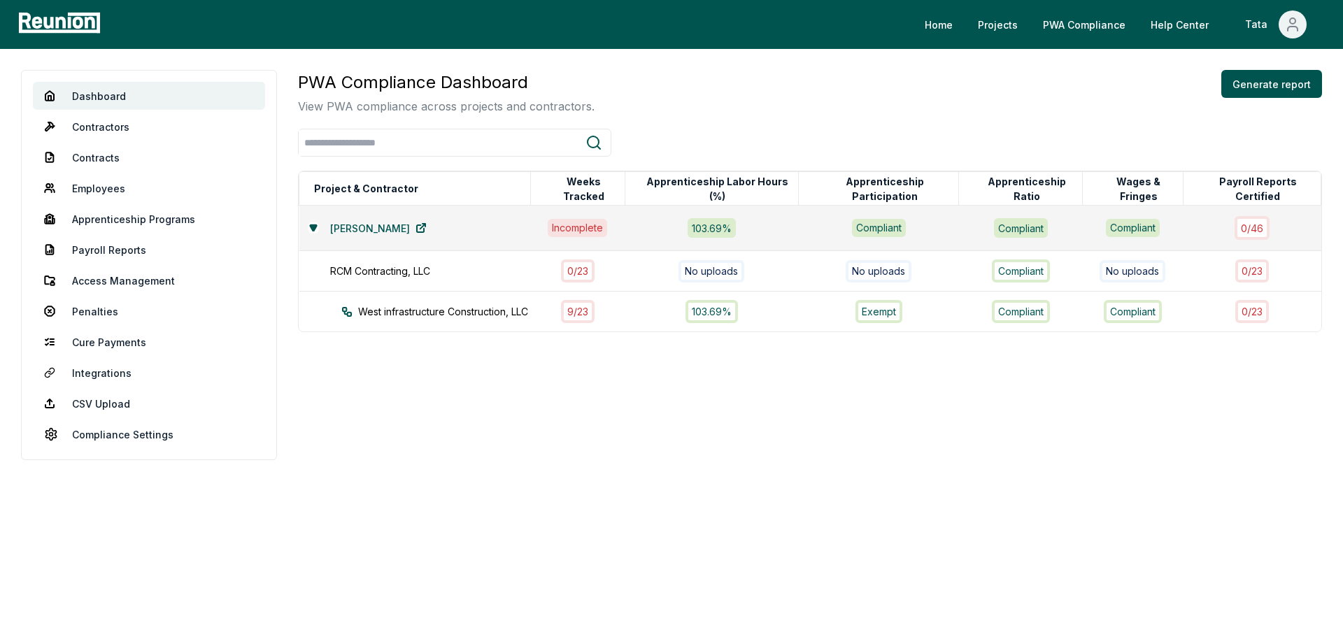
click at [563, 413] on div "PWA Compliance Dashboard View PWA compliance across projects and contractors. G…" at bounding box center [810, 265] width 1024 height 390
click at [370, 310] on div "West infrastructure Construction, LLC" at bounding box center [448, 311] width 215 height 15
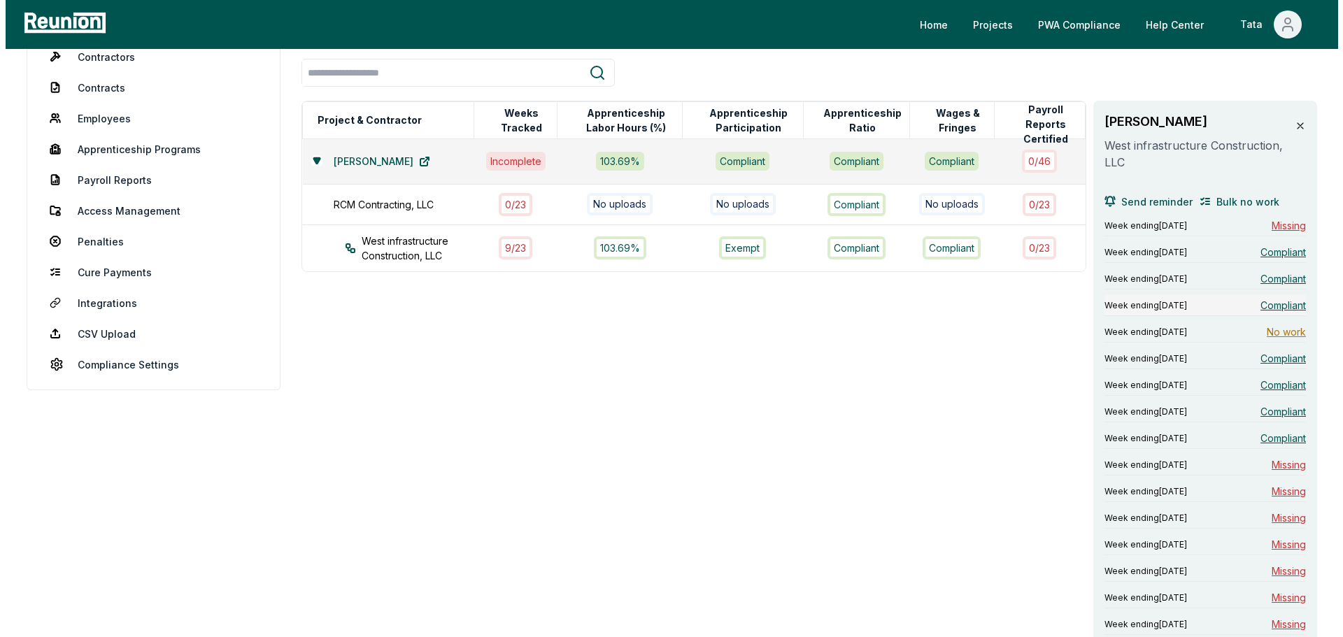
scroll to position [140, 0]
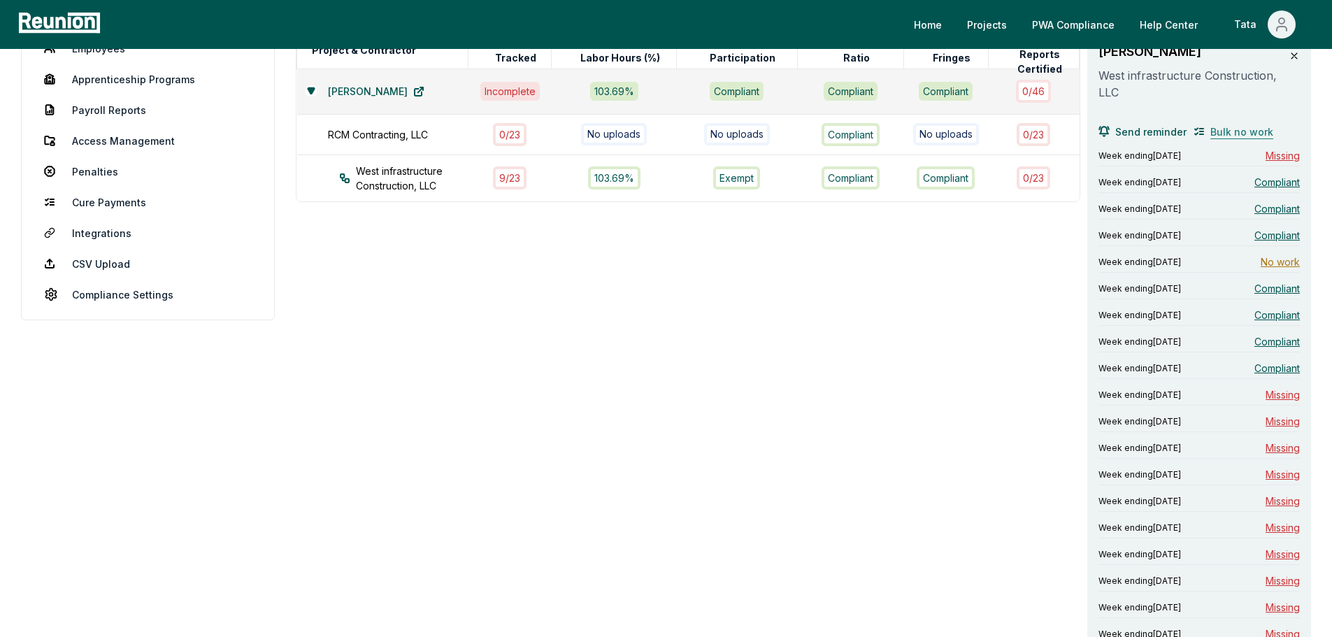
click at [1250, 135] on span "Bulk no work" at bounding box center [1241, 131] width 63 height 15
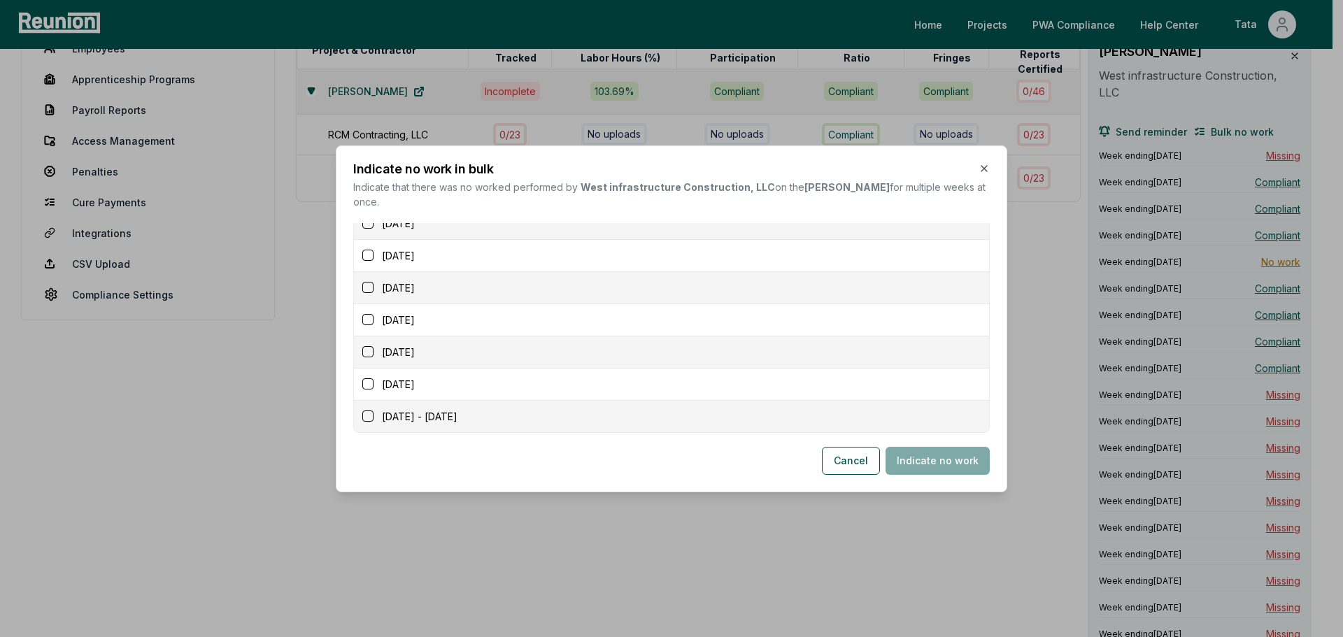
scroll to position [306, 0]
click at [371, 410] on button "button" at bounding box center [367, 415] width 11 height 11
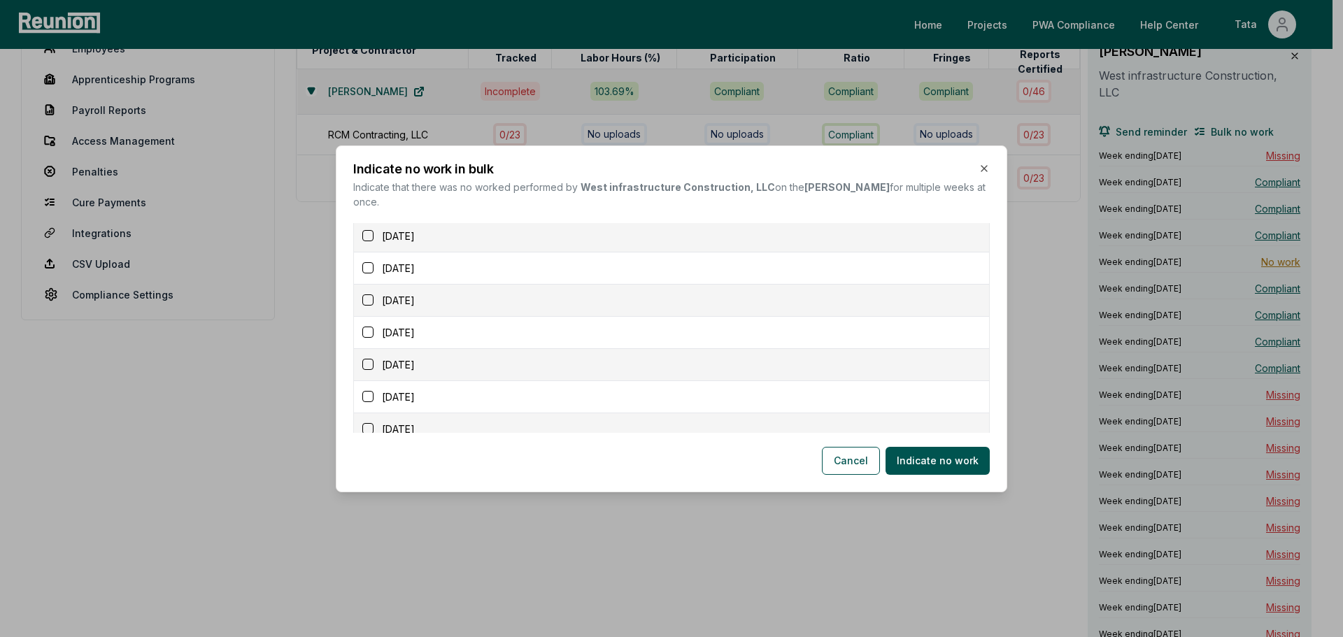
scroll to position [236, 0]
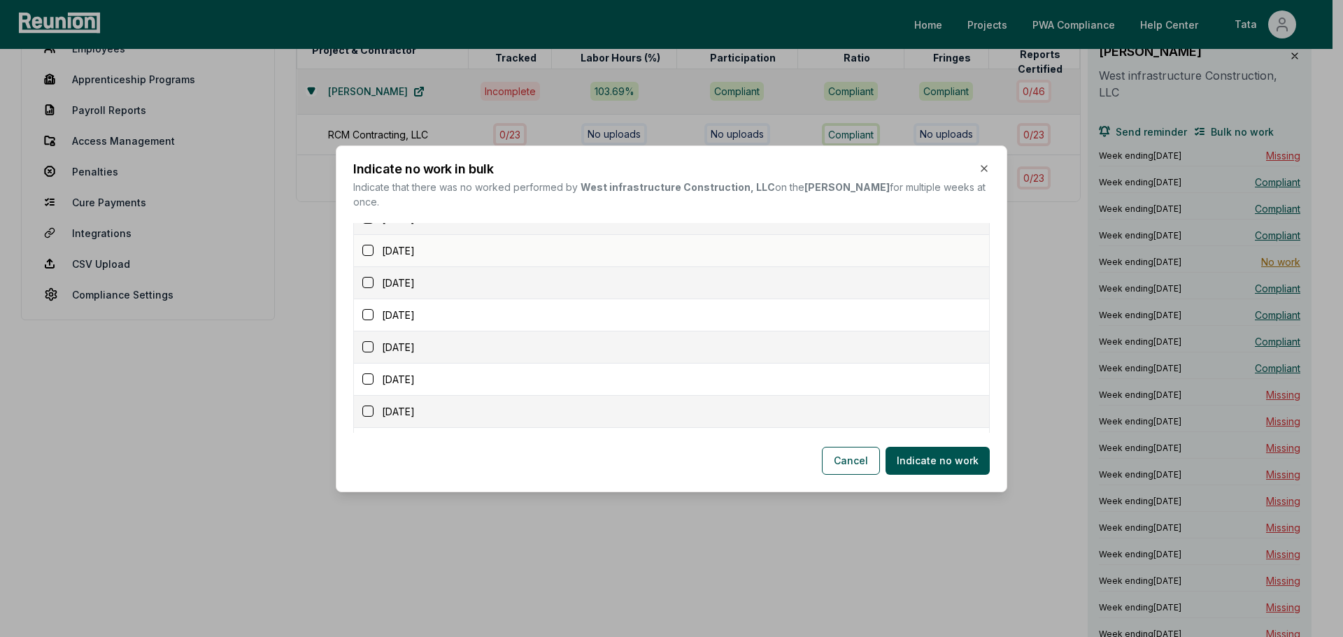
click at [373, 245] on button "button" at bounding box center [367, 250] width 11 height 11
click at [371, 277] on button "button" at bounding box center [367, 282] width 11 height 11
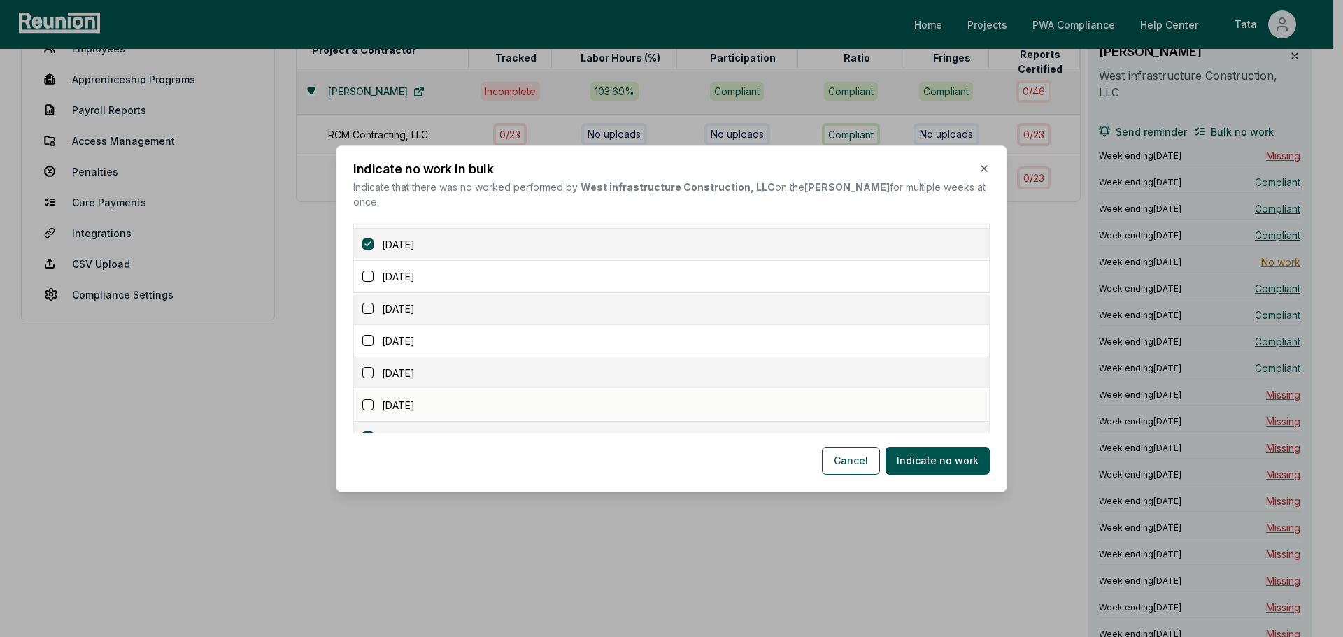
scroll to position [306, 0]
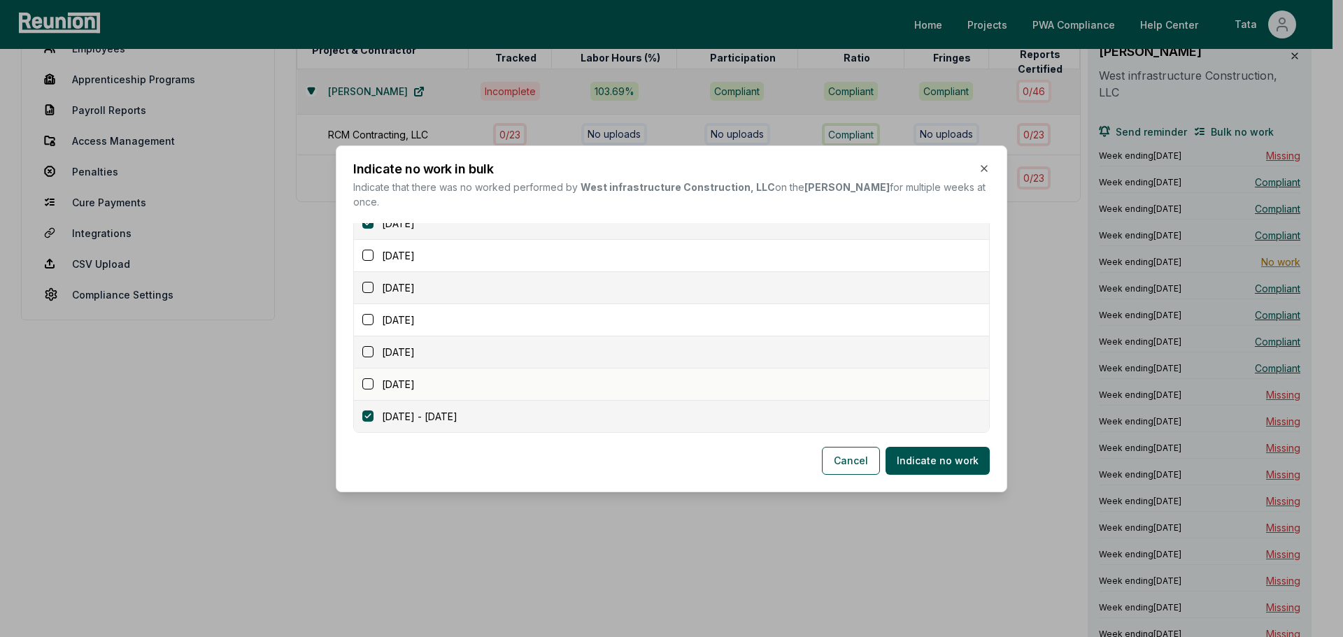
click at [370, 378] on button "button" at bounding box center [367, 383] width 11 height 11
click at [368, 346] on button "button" at bounding box center [367, 351] width 11 height 11
click at [371, 314] on button "button" at bounding box center [367, 319] width 11 height 11
click at [369, 282] on button "button" at bounding box center [367, 287] width 11 height 11
click at [364, 250] on button "button" at bounding box center [367, 255] width 11 height 11
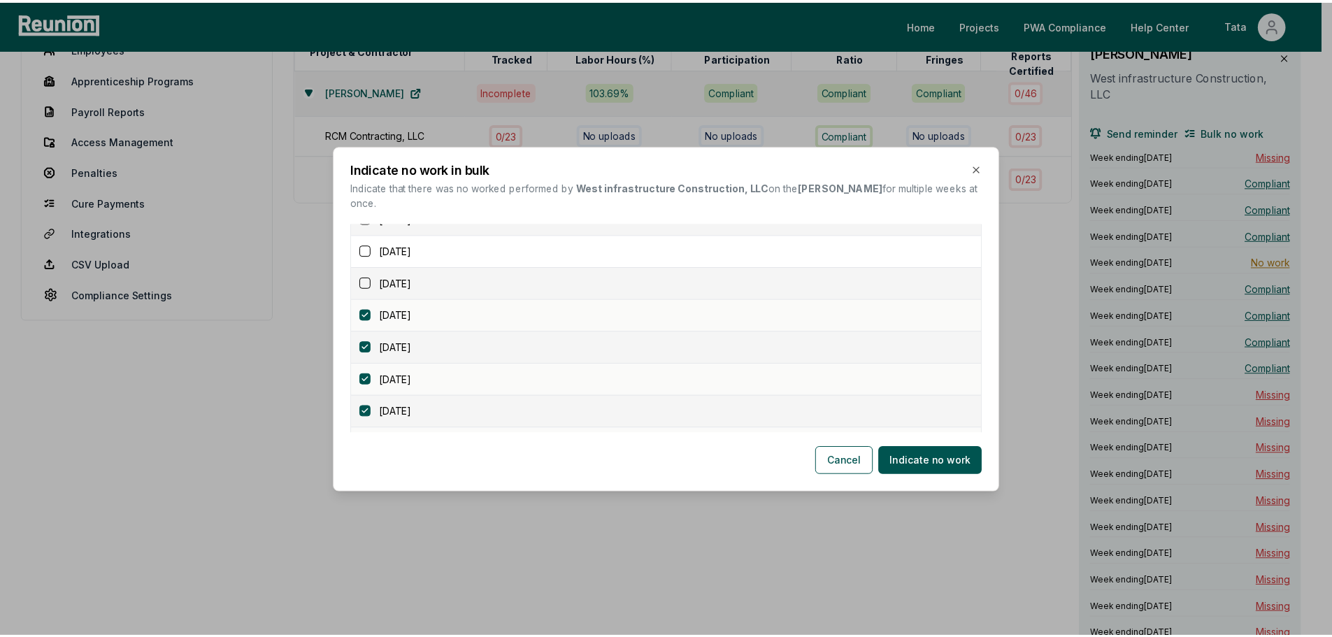
scroll to position [166, 0]
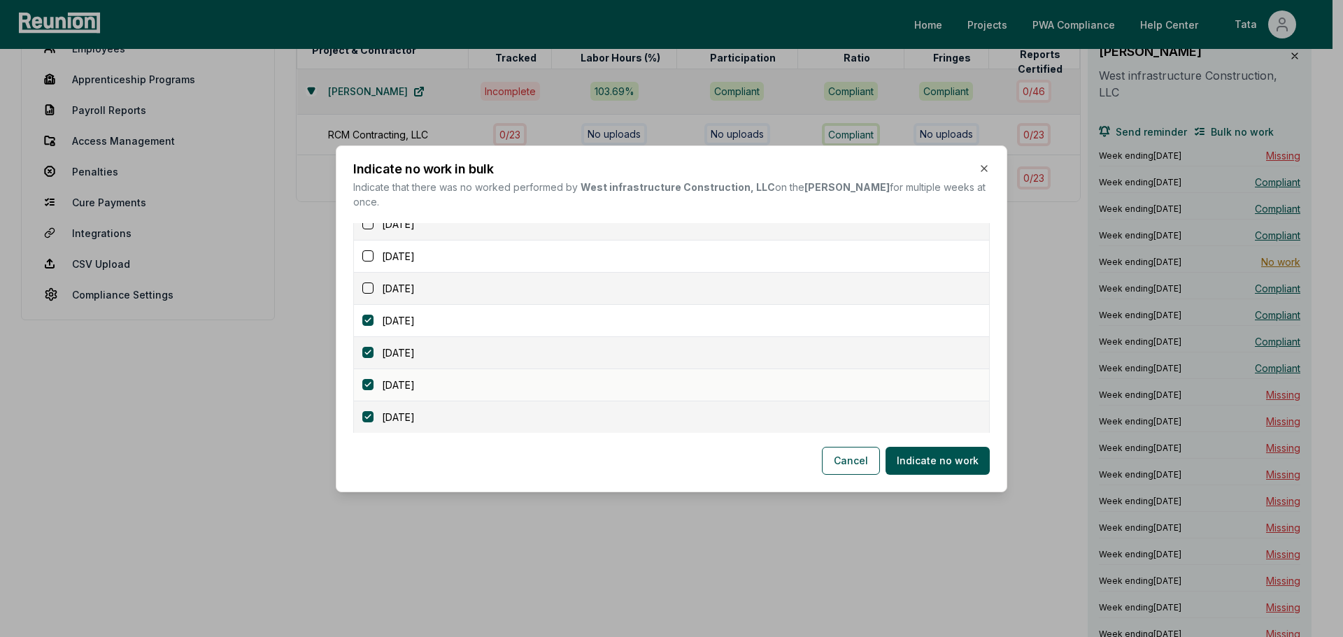
click at [971, 455] on button "Indicate no work" at bounding box center [937, 461] width 104 height 28
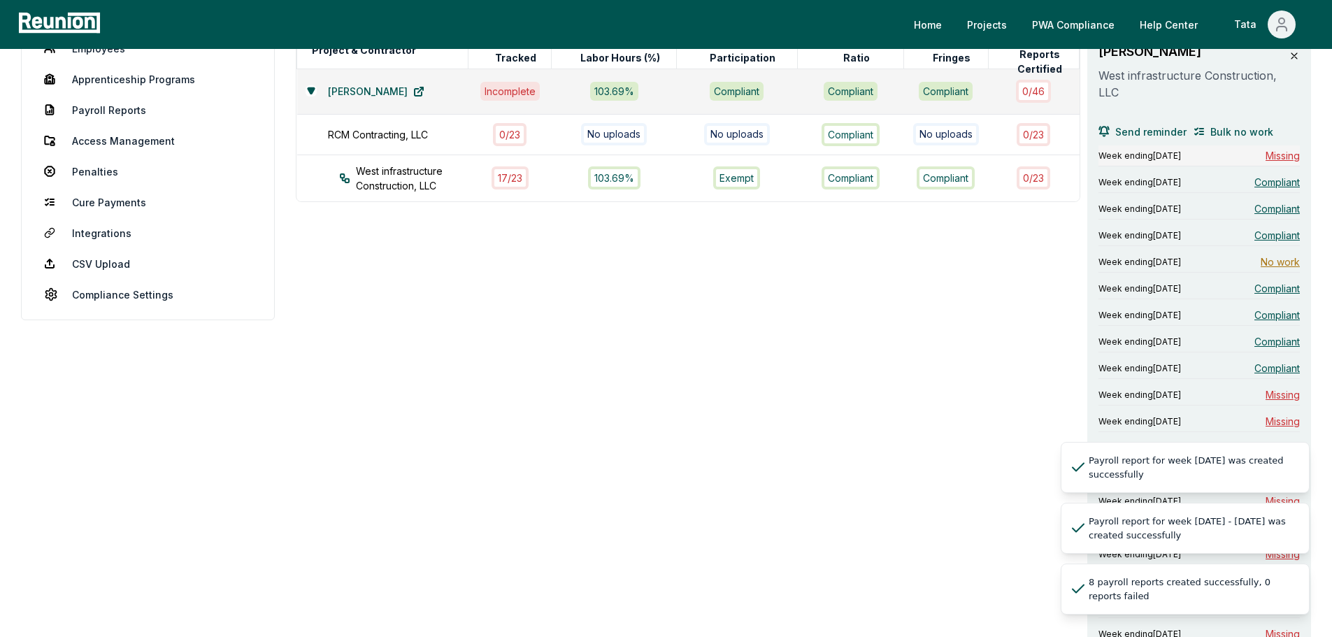
click at [1272, 150] on span "Missing" at bounding box center [1283, 155] width 34 height 15
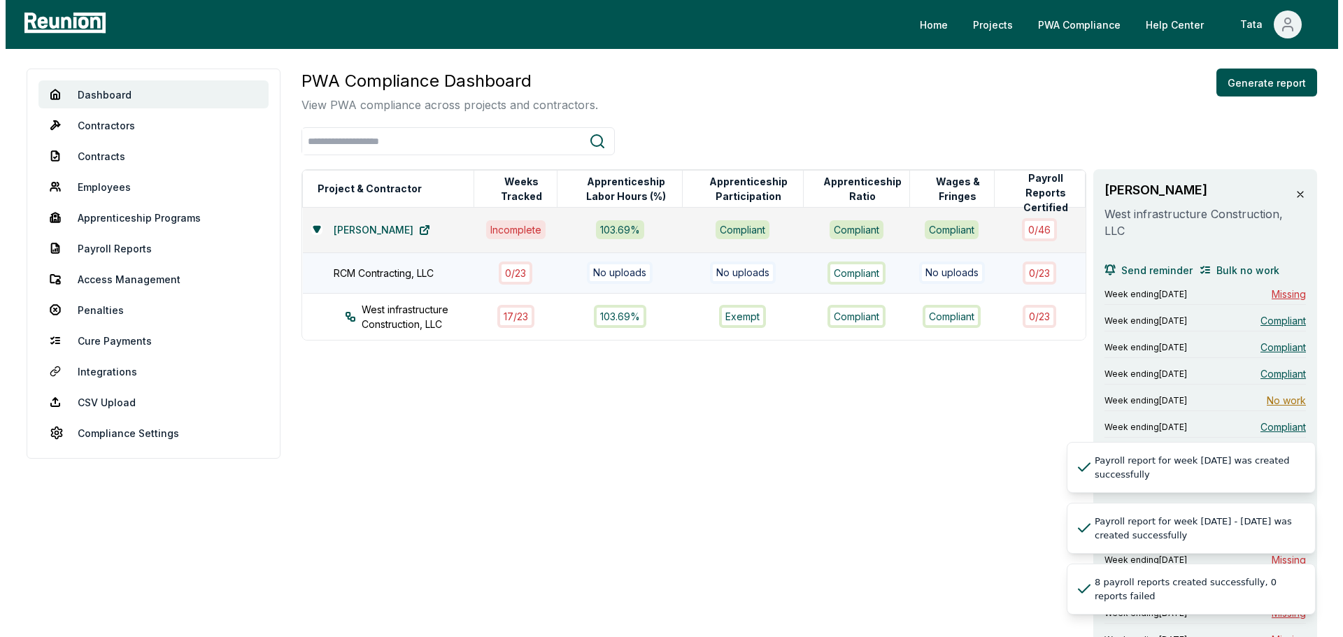
scroll to position [0, 0]
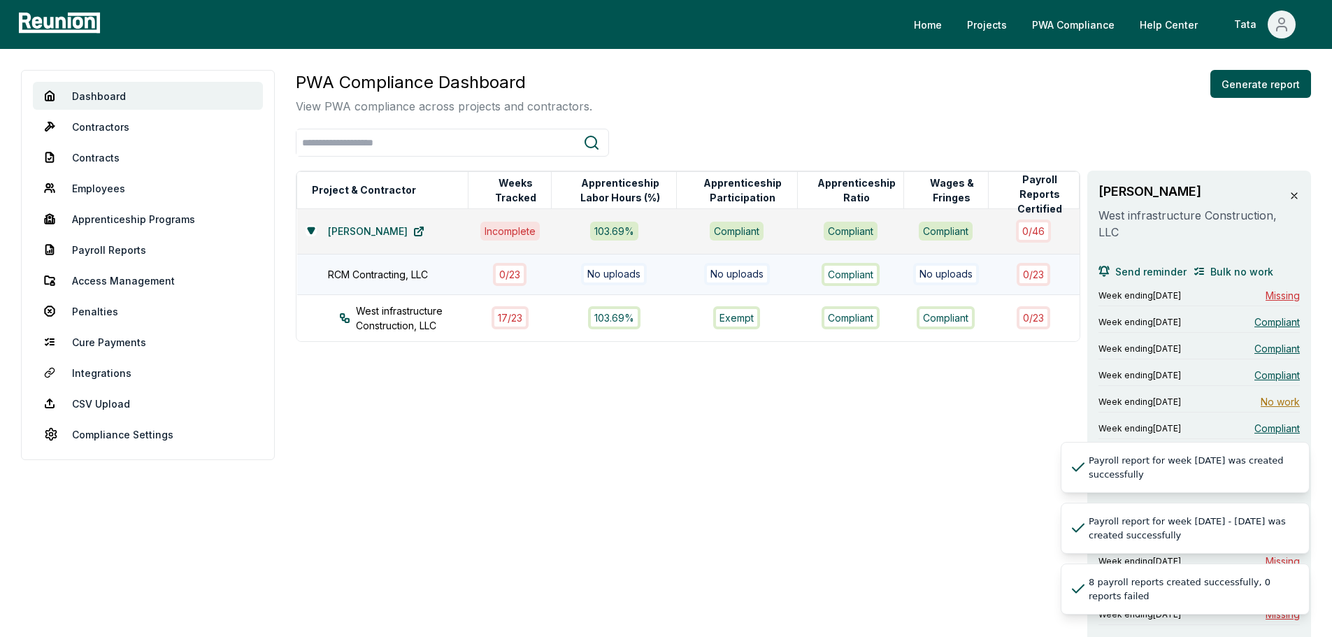
click at [508, 280] on div "0 / 23" at bounding box center [510, 274] width 34 height 23
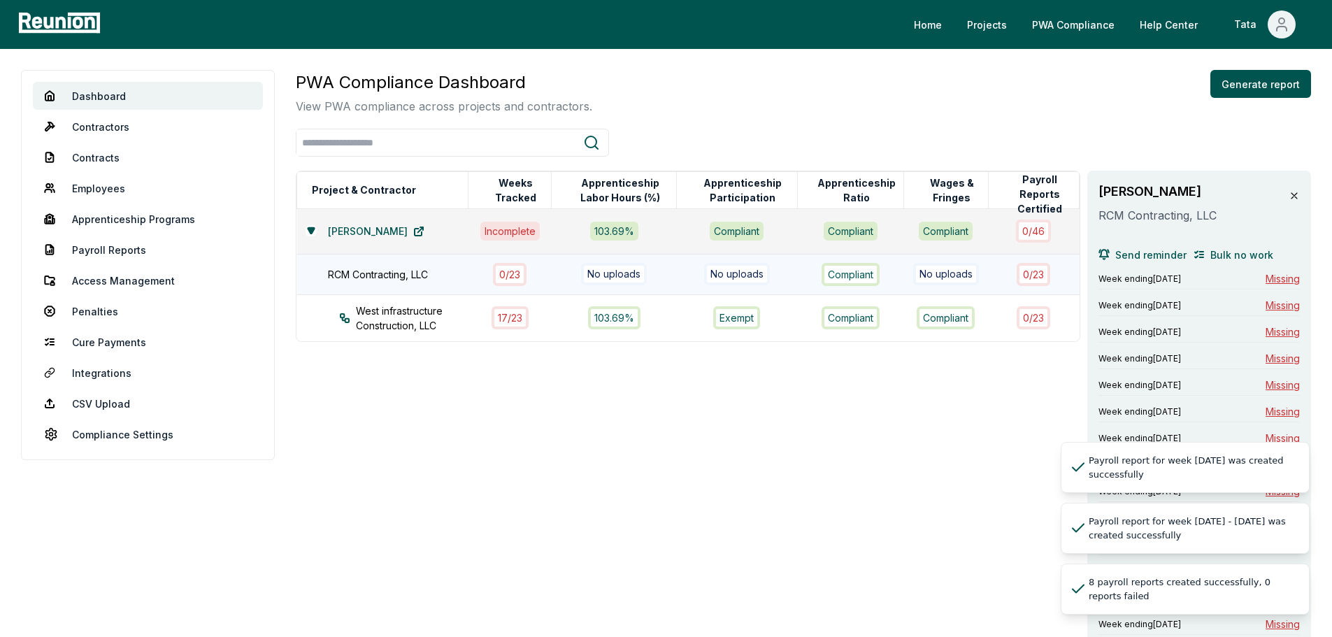
click at [408, 276] on div "RCM Contracting, LLC" at bounding box center [405, 274] width 155 height 15
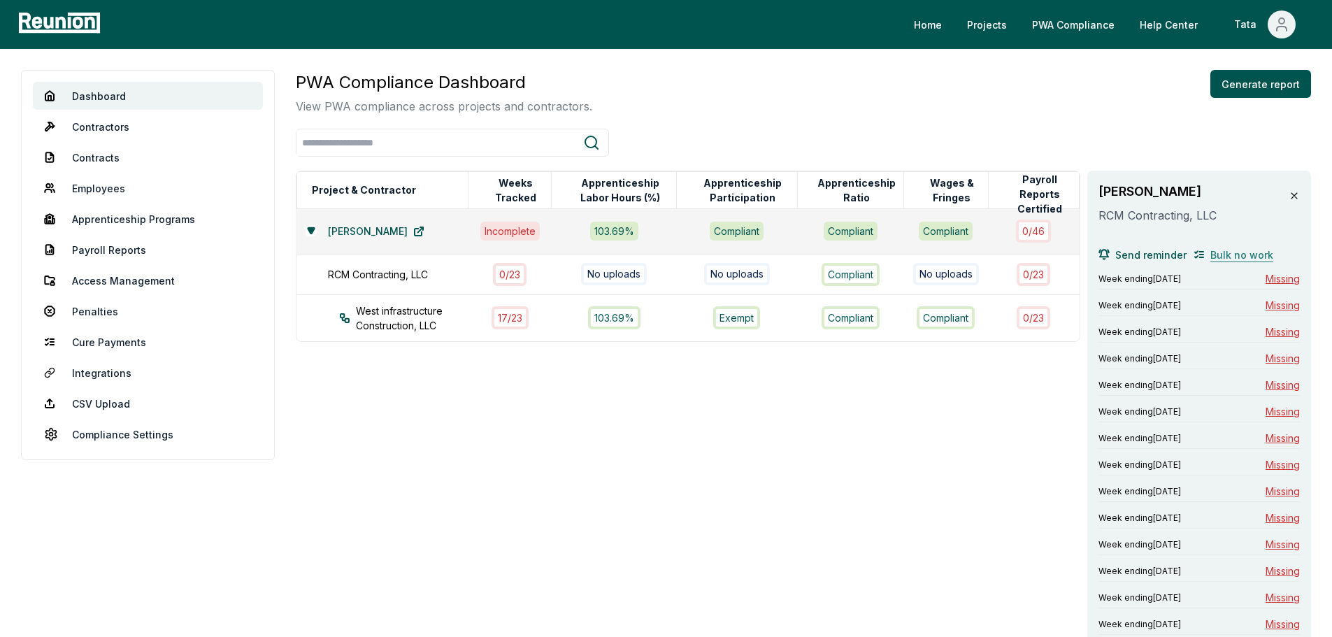
click at [1237, 256] on span "Bulk no work" at bounding box center [1241, 255] width 63 height 15
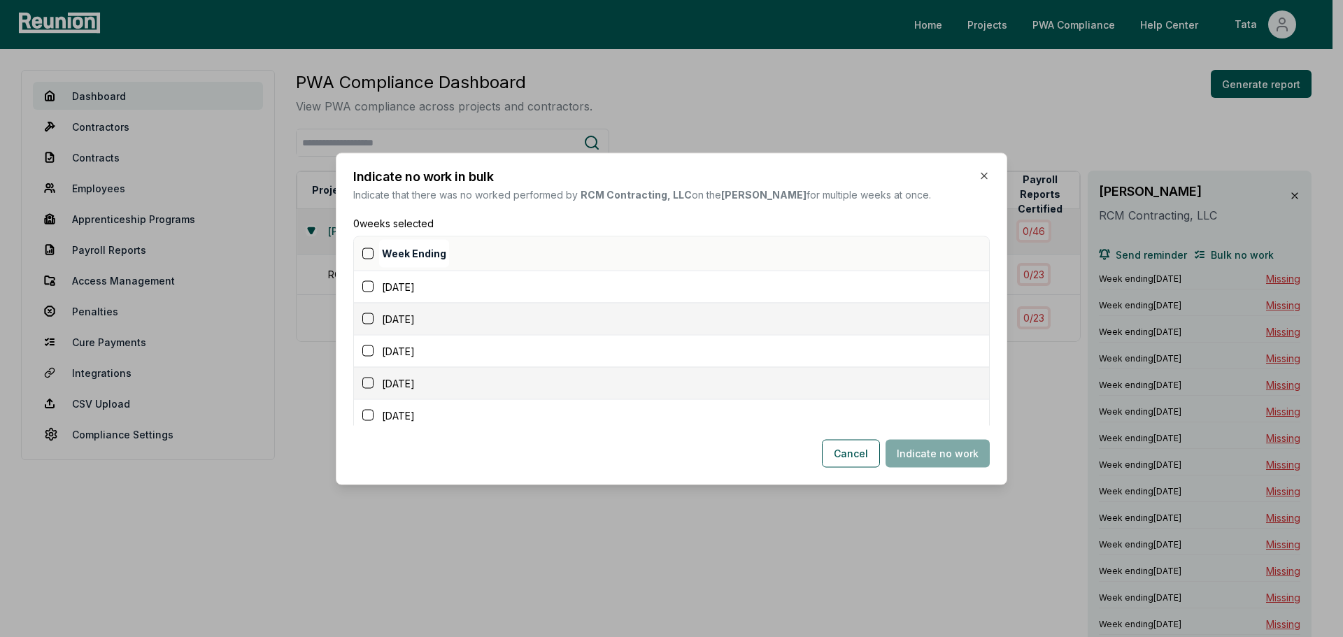
click at [364, 261] on div "Week Ending" at bounding box center [673, 253] width 629 height 34
click at [370, 254] on button "button" at bounding box center [367, 253] width 11 height 11
click at [939, 443] on button "Indicate no work" at bounding box center [937, 453] width 104 height 28
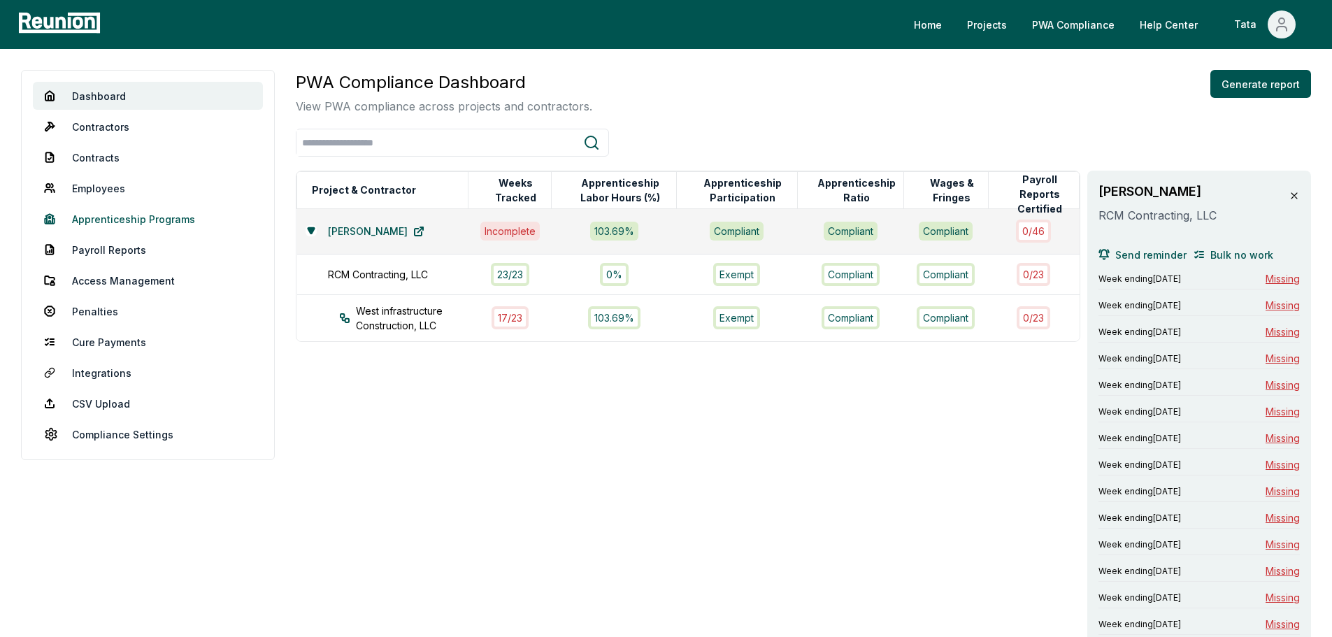
click at [164, 224] on link "Apprenticeship Programs" at bounding box center [148, 219] width 230 height 28
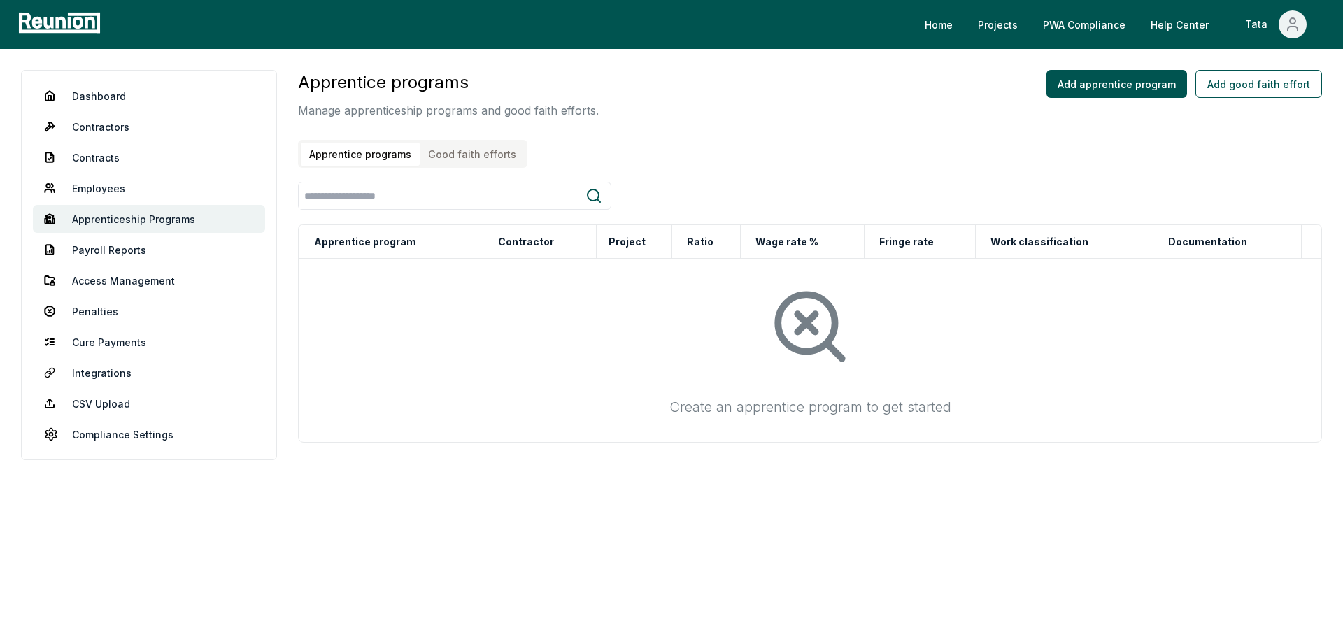
click at [475, 145] on button "Good faith efforts" at bounding box center [472, 154] width 105 height 23
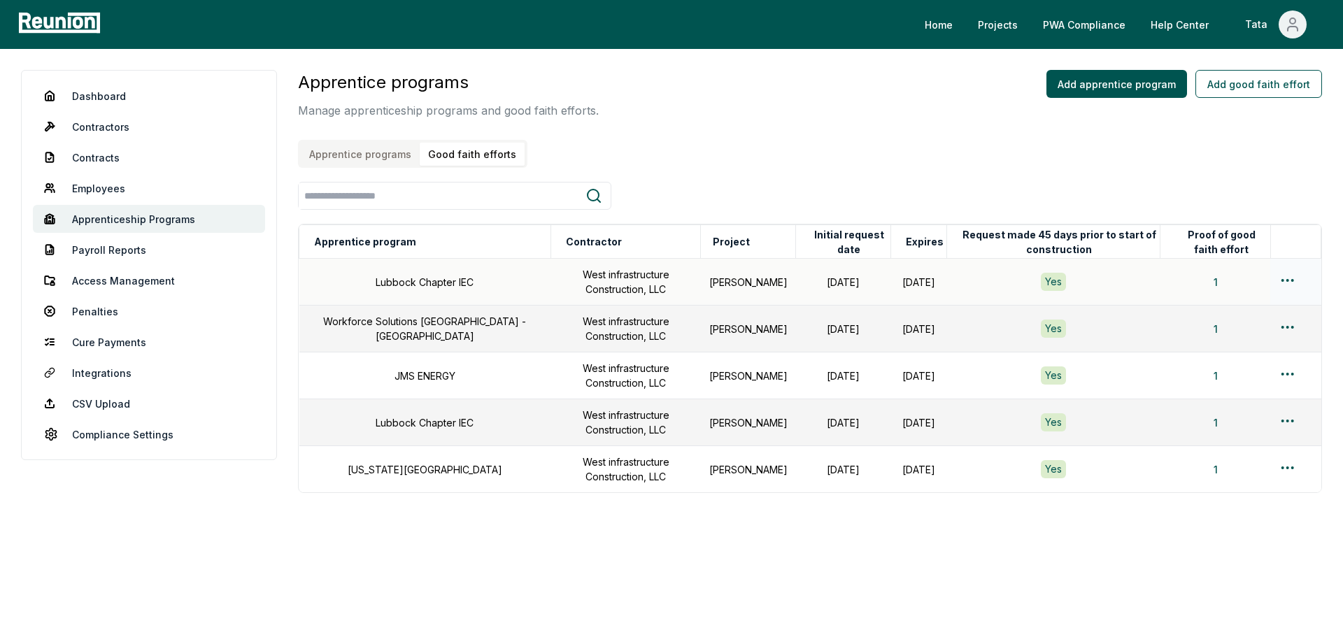
click at [1292, 289] on div at bounding box center [1295, 282] width 34 height 20
click at [1293, 280] on html "Please visit us on your desktop We're working on making our marketplace mobile-…" at bounding box center [671, 318] width 1343 height 637
click at [1220, 331] on div "Edit" at bounding box center [1264, 335] width 133 height 23
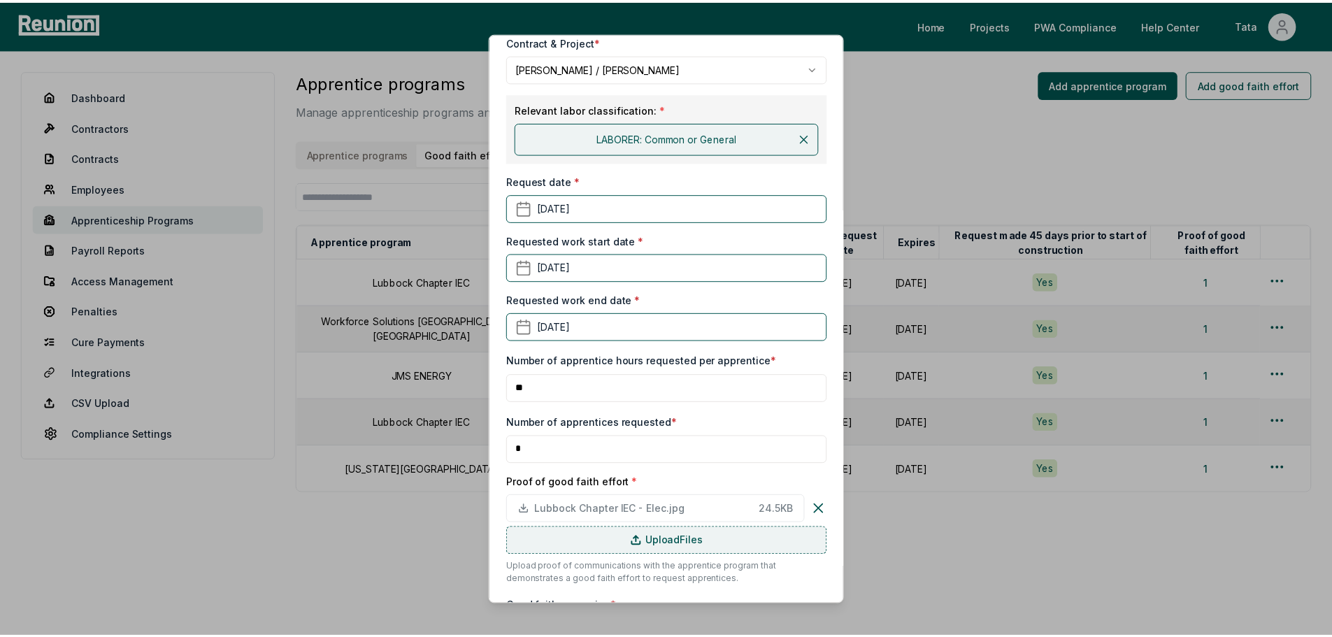
scroll to position [287, 0]
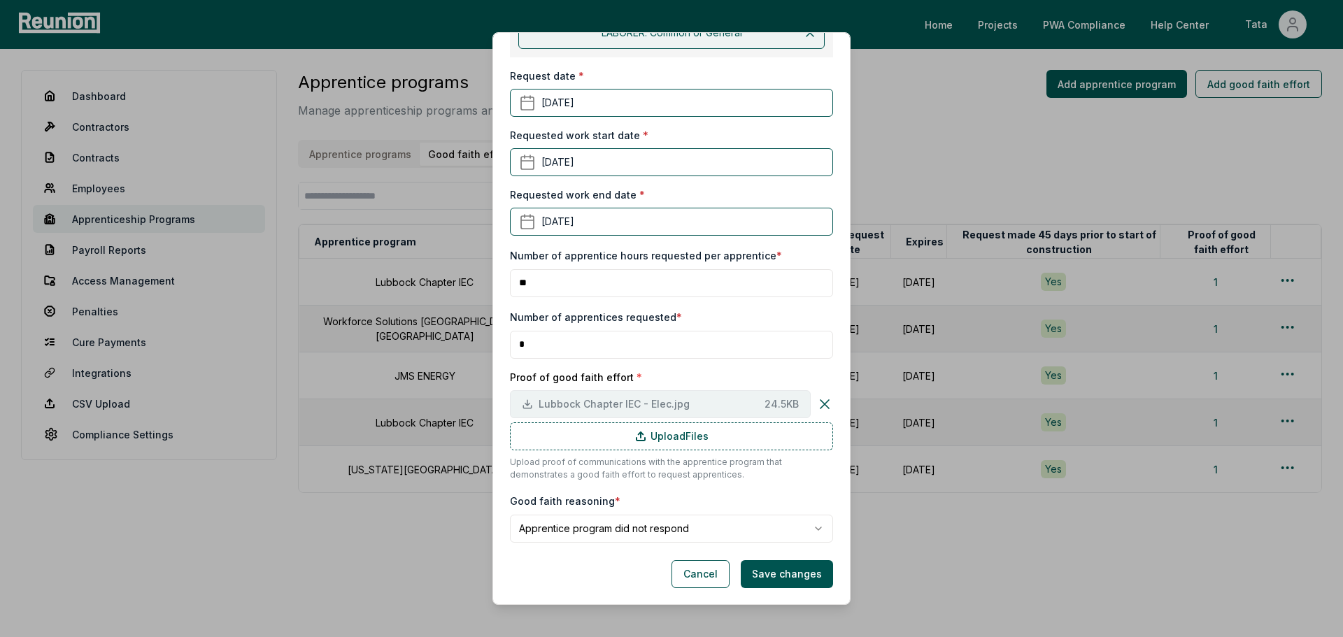
click at [677, 408] on span "Lubbock Chapter IEC - Elec.jpg" at bounding box center [648, 403] width 220 height 15
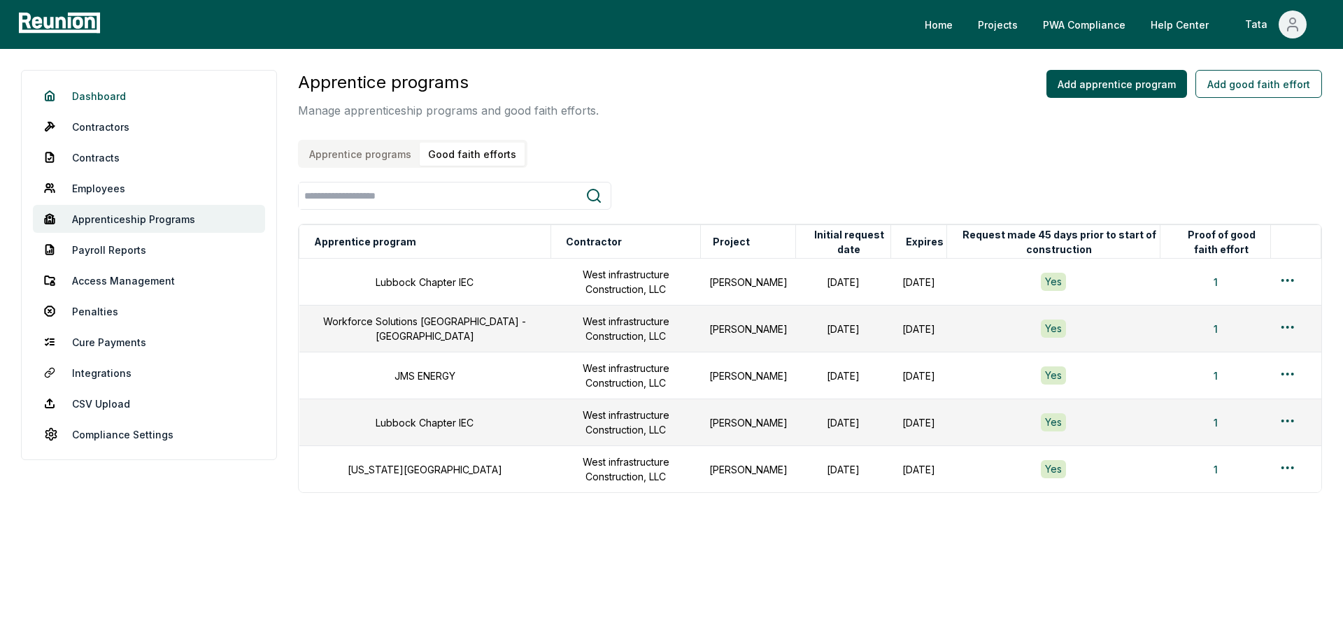
click at [159, 99] on link "Dashboard" at bounding box center [149, 96] width 232 height 28
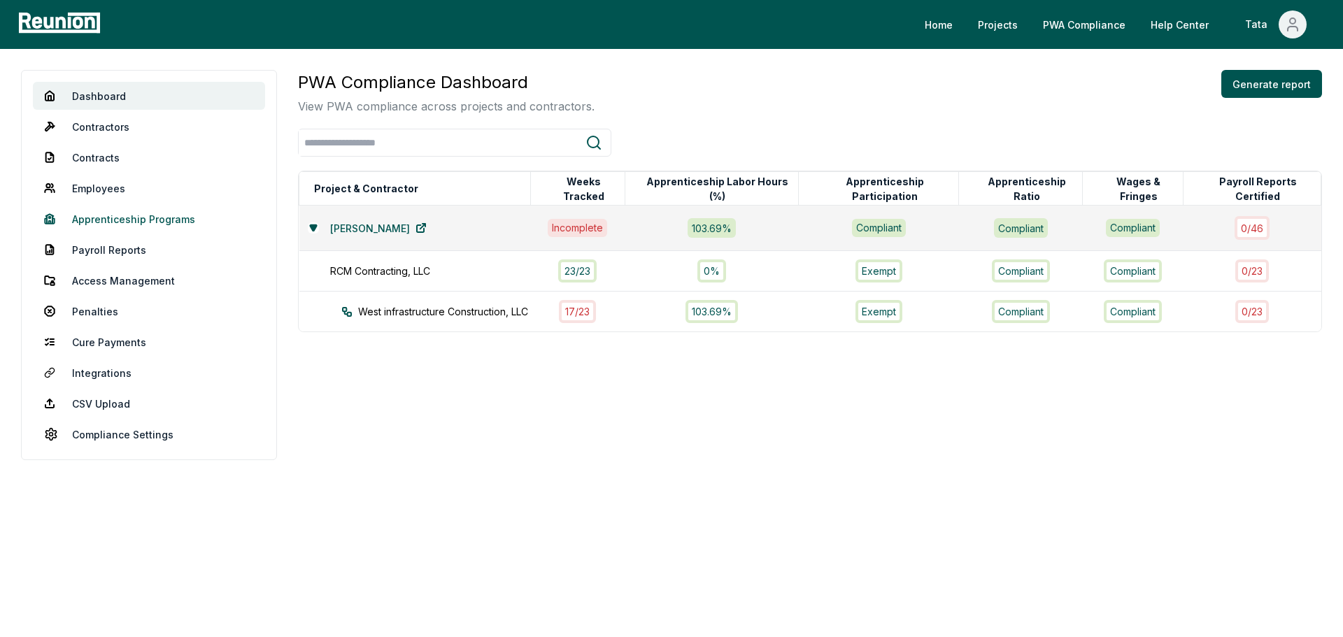
click at [129, 213] on link "Apprenticeship Programs" at bounding box center [149, 219] width 232 height 28
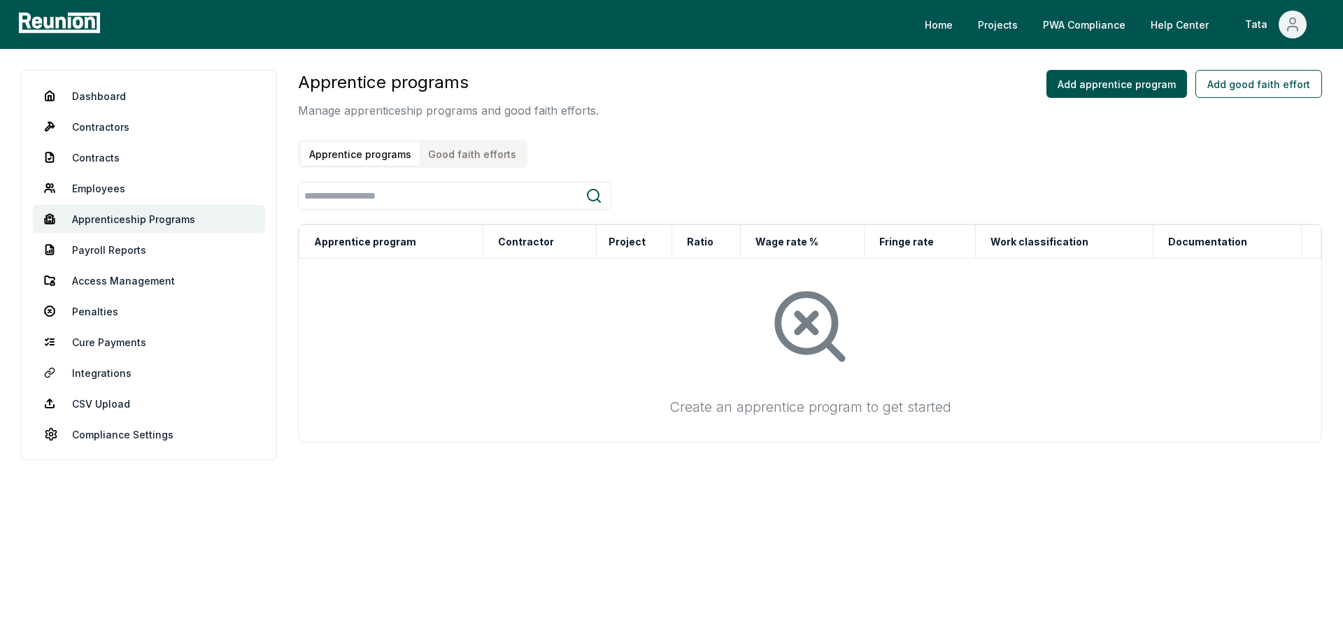
click at [484, 169] on div "Apprentice programs Manage apprenticeship programs and good faith efforts. Appr…" at bounding box center [810, 256] width 1024 height 373
click at [485, 158] on button "Good faith efforts" at bounding box center [472, 154] width 105 height 23
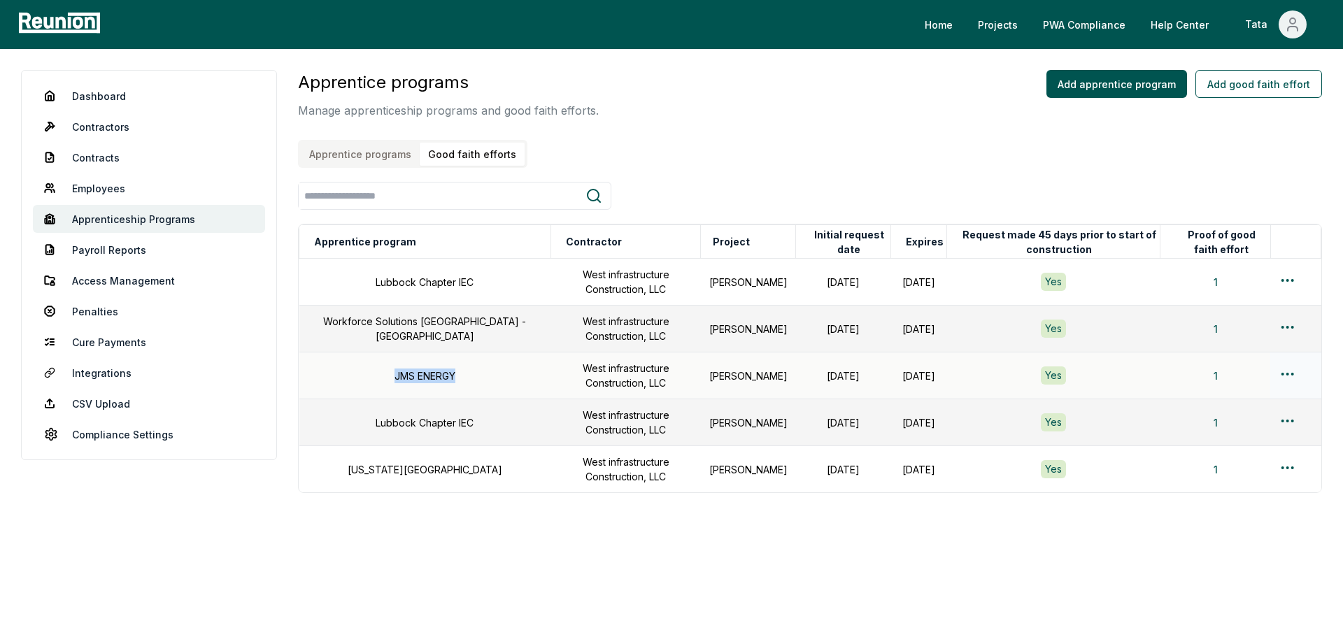
drag, startPoint x: 355, startPoint y: 375, endPoint x: 455, endPoint y: 373, distance: 99.3
click at [455, 373] on td "JMS ENERGY" at bounding box center [425, 375] width 252 height 47
click at [465, 387] on td "JMS ENERGY" at bounding box center [425, 375] width 252 height 47
click at [114, 120] on link "Contractors" at bounding box center [149, 127] width 232 height 28
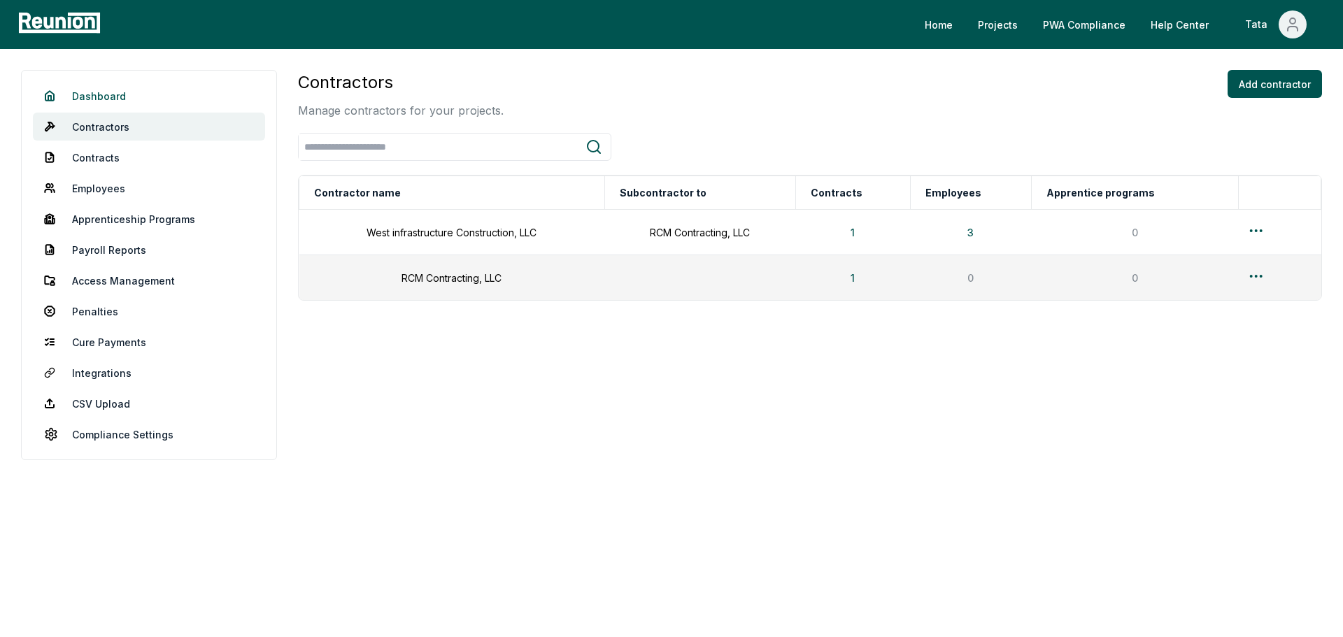
click at [117, 93] on link "Dashboard" at bounding box center [149, 96] width 232 height 28
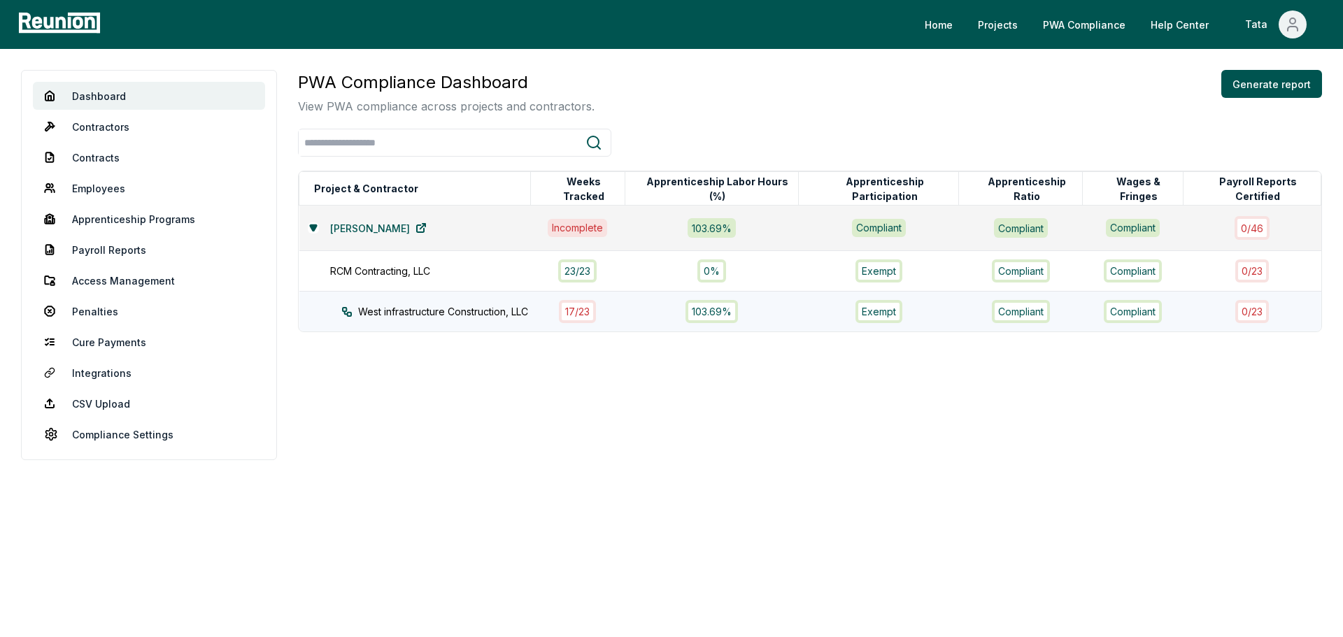
click at [499, 306] on div "West infrastructure Construction, LLC" at bounding box center [448, 311] width 215 height 15
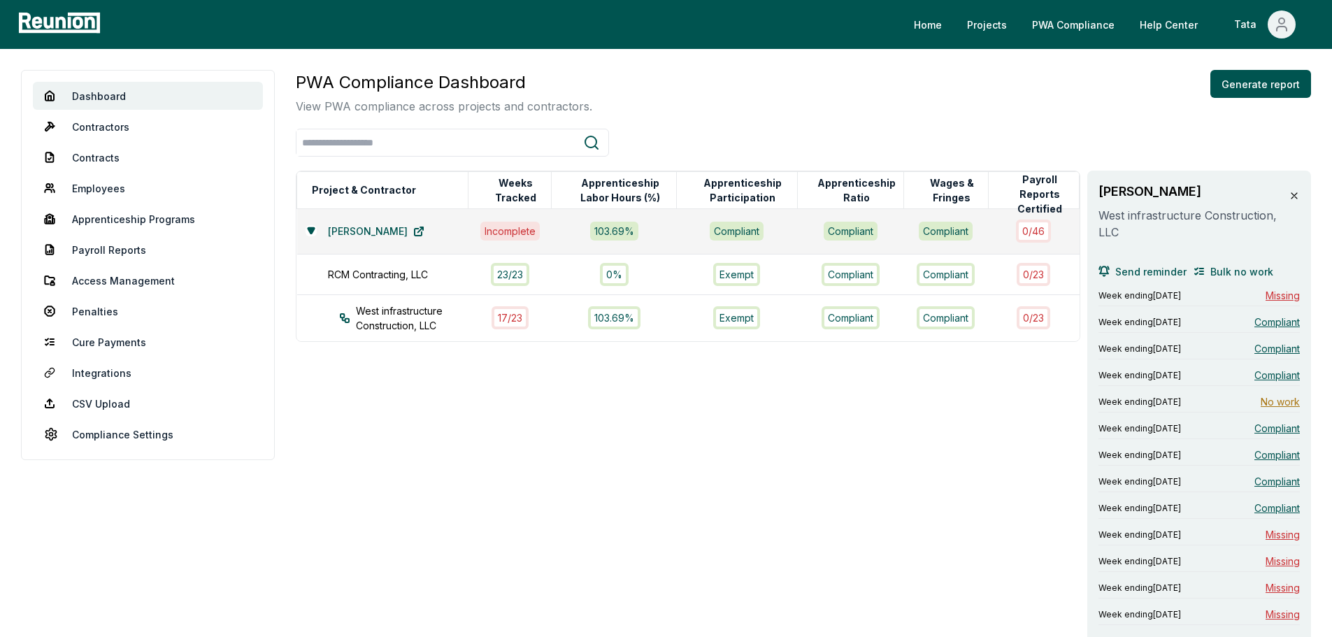
scroll to position [70, 0]
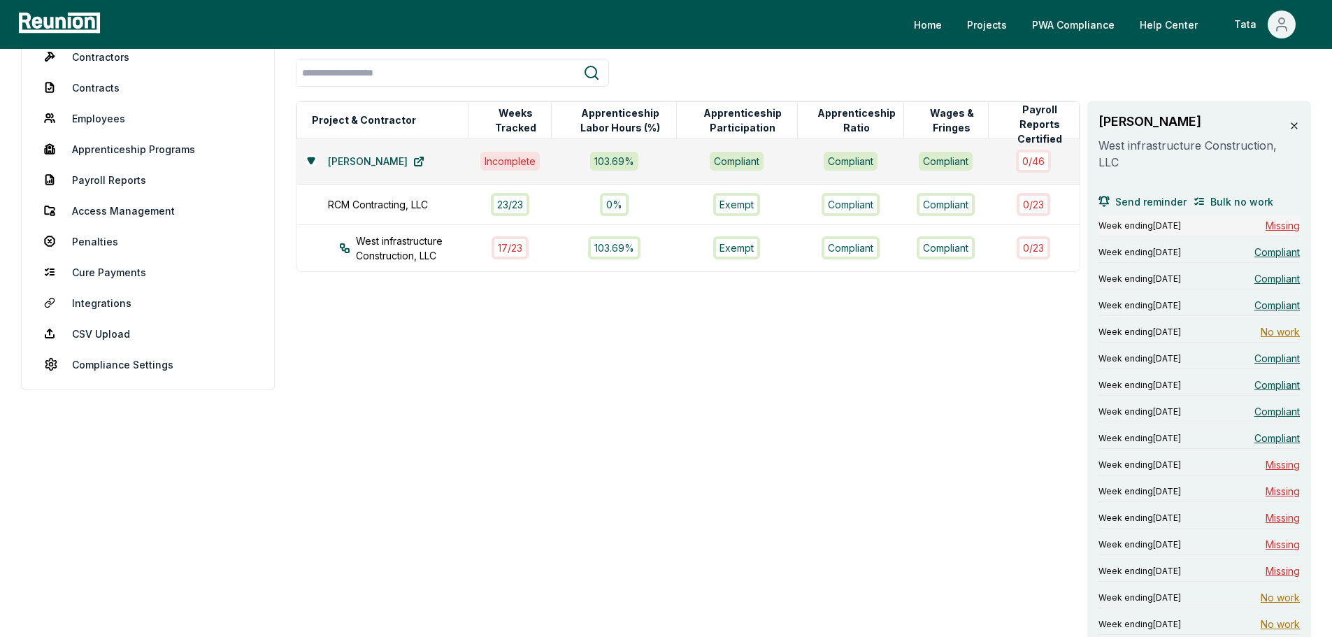
click at [1289, 227] on span "Missing" at bounding box center [1283, 225] width 34 height 15
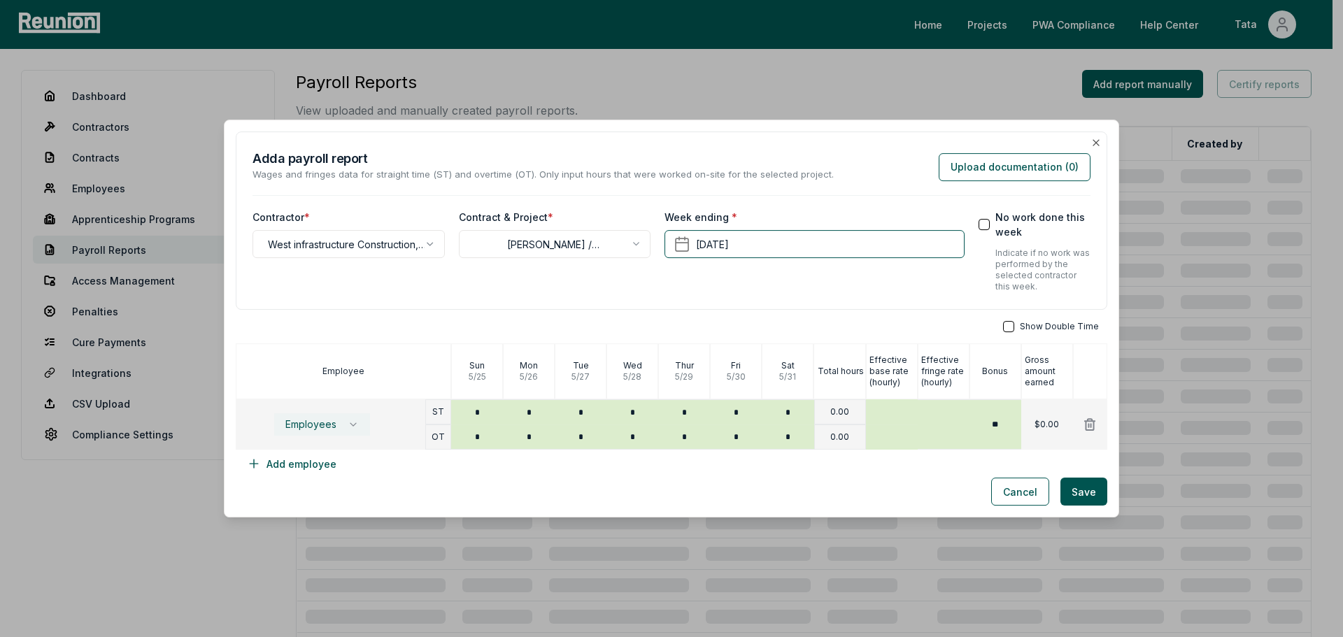
click at [359, 432] on button "Employees" at bounding box center [321, 425] width 97 height 24
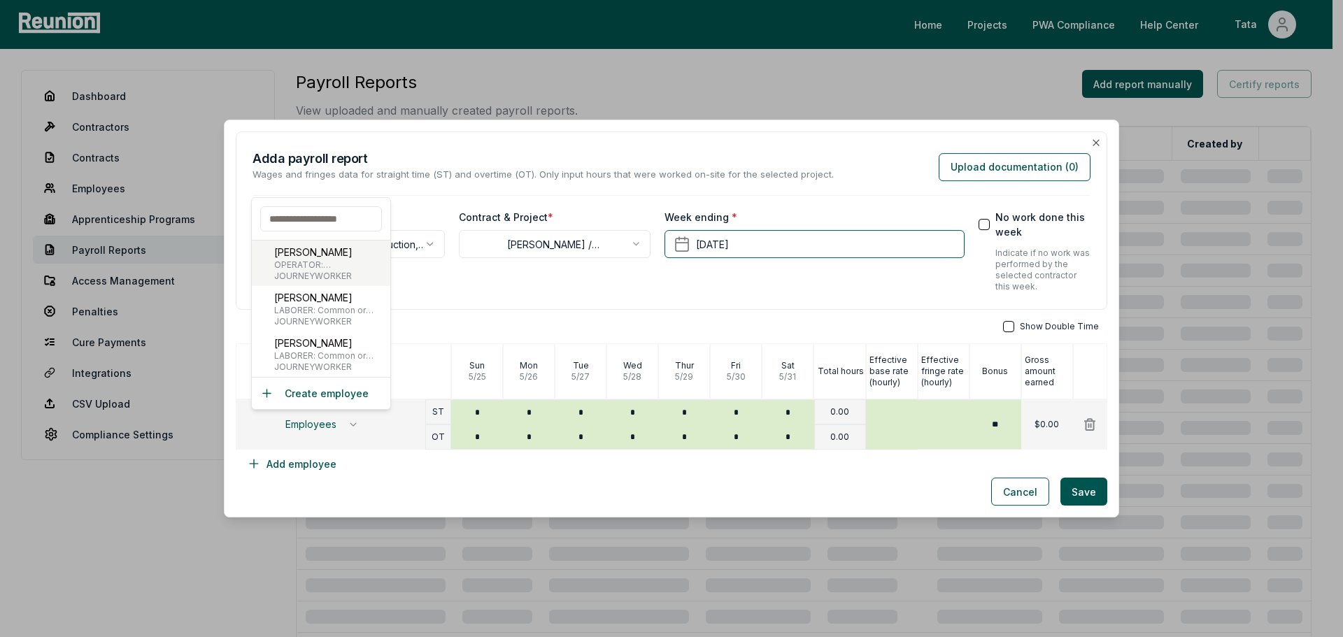
click at [327, 274] on span "JOURNEYWORKER" at bounding box center [329, 276] width 110 height 11
type input "***"
type input "**"
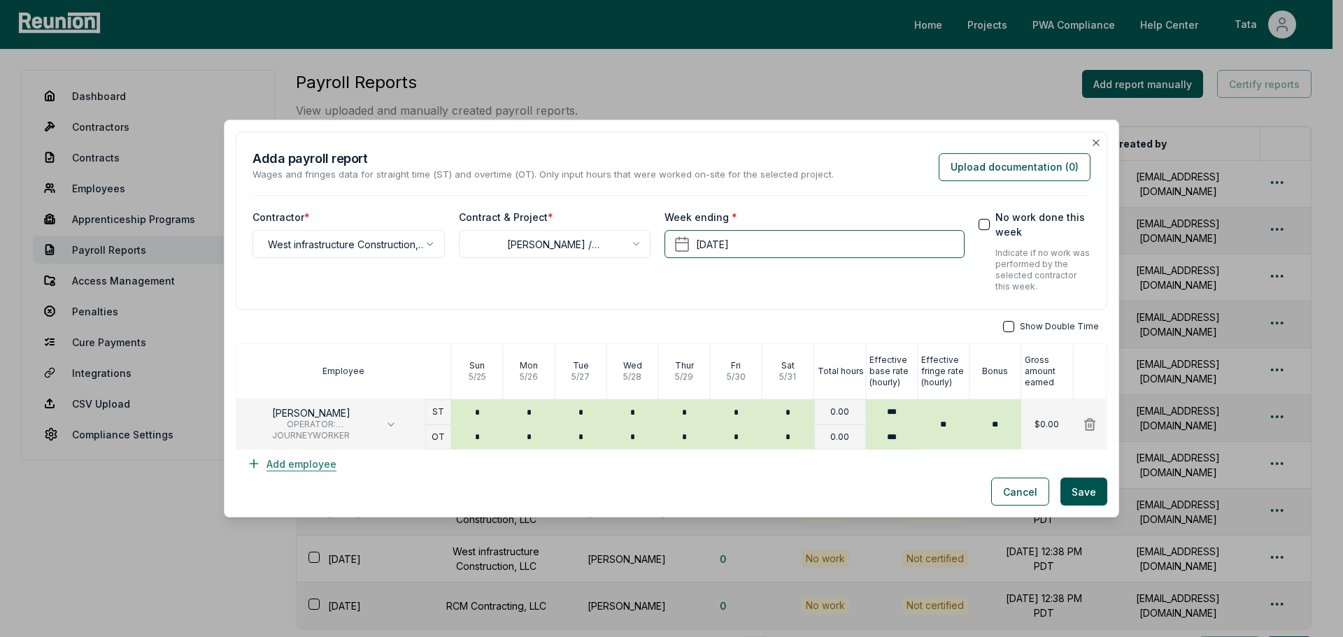
click at [327, 460] on button "Add employee" at bounding box center [292, 464] width 112 height 28
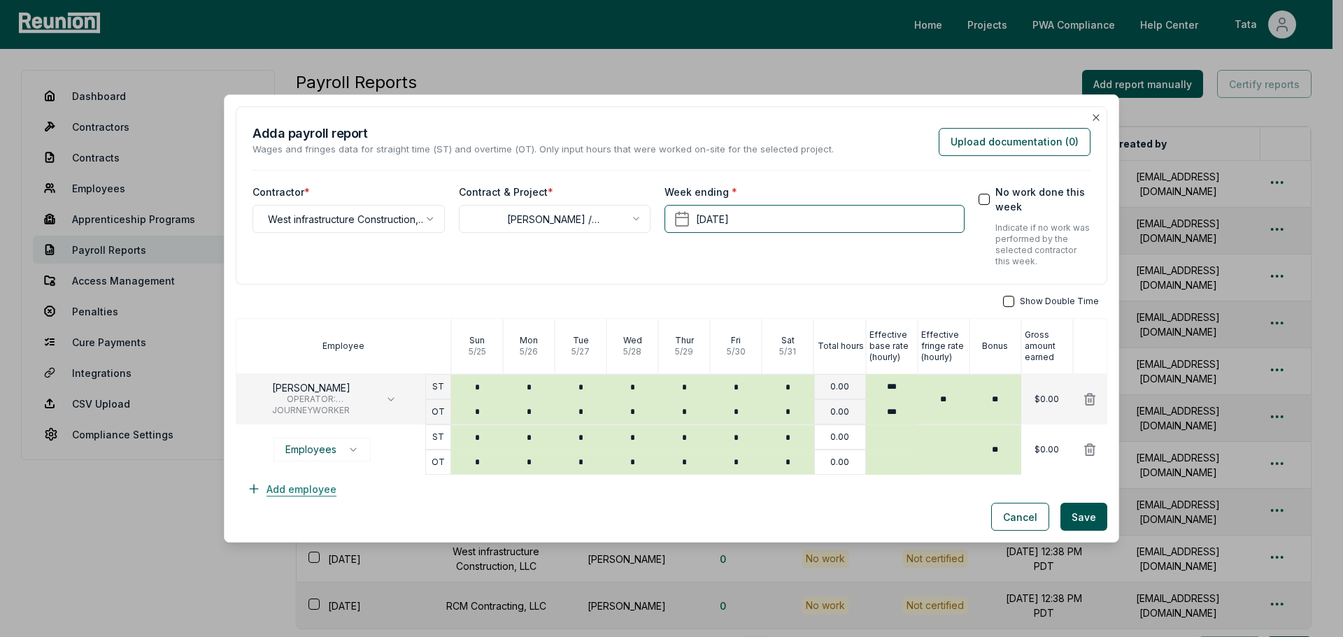
click at [316, 489] on button "Add employee" at bounding box center [292, 489] width 112 height 28
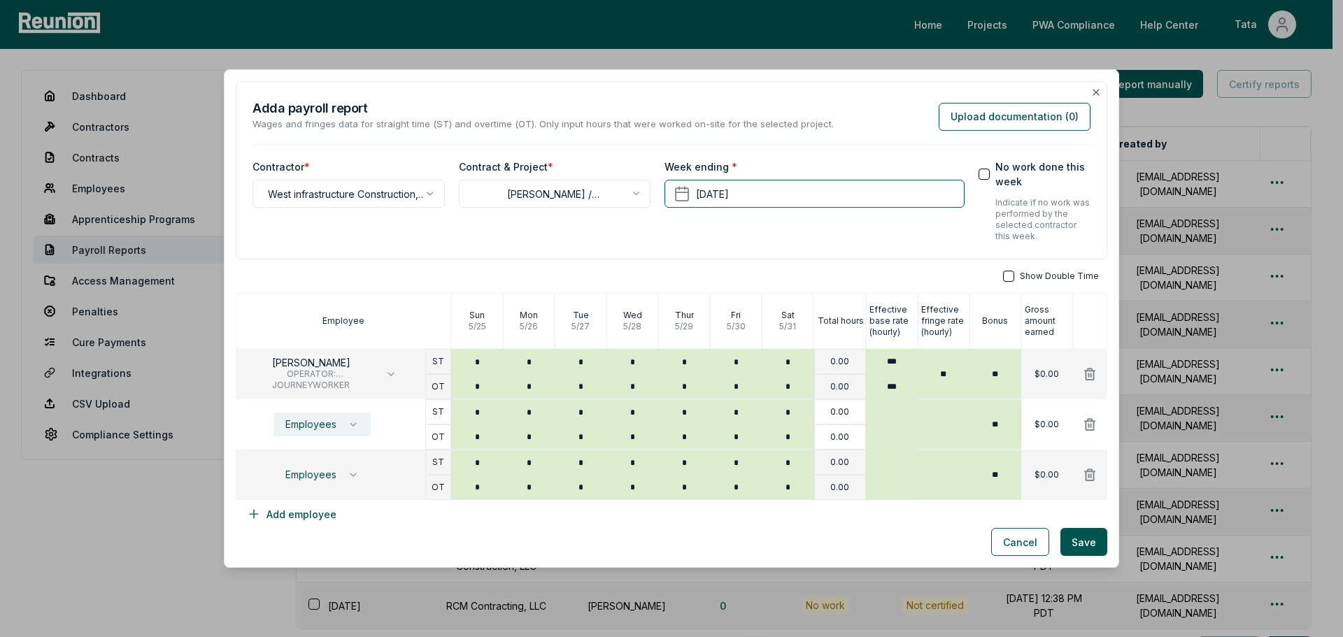
click at [334, 424] on span "Employees" at bounding box center [310, 424] width 51 height 11
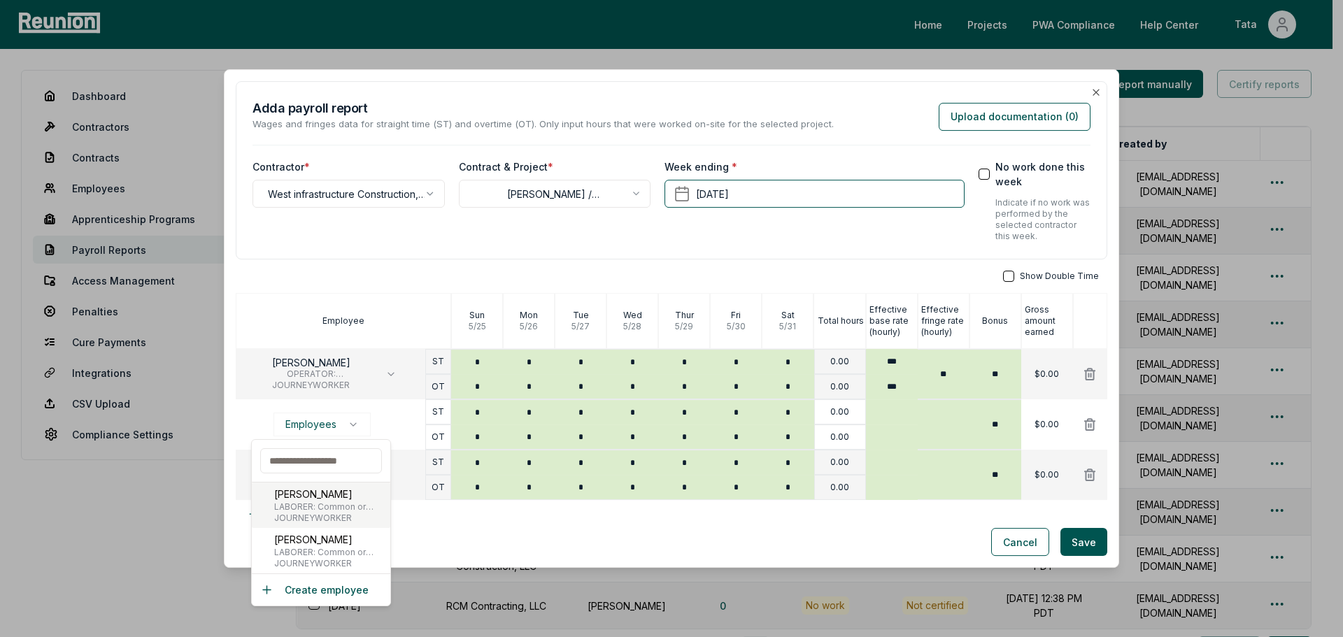
click at [337, 489] on p "[PERSON_NAME]" at bounding box center [329, 494] width 110 height 15
type input "***"
type input "*****"
type input "**"
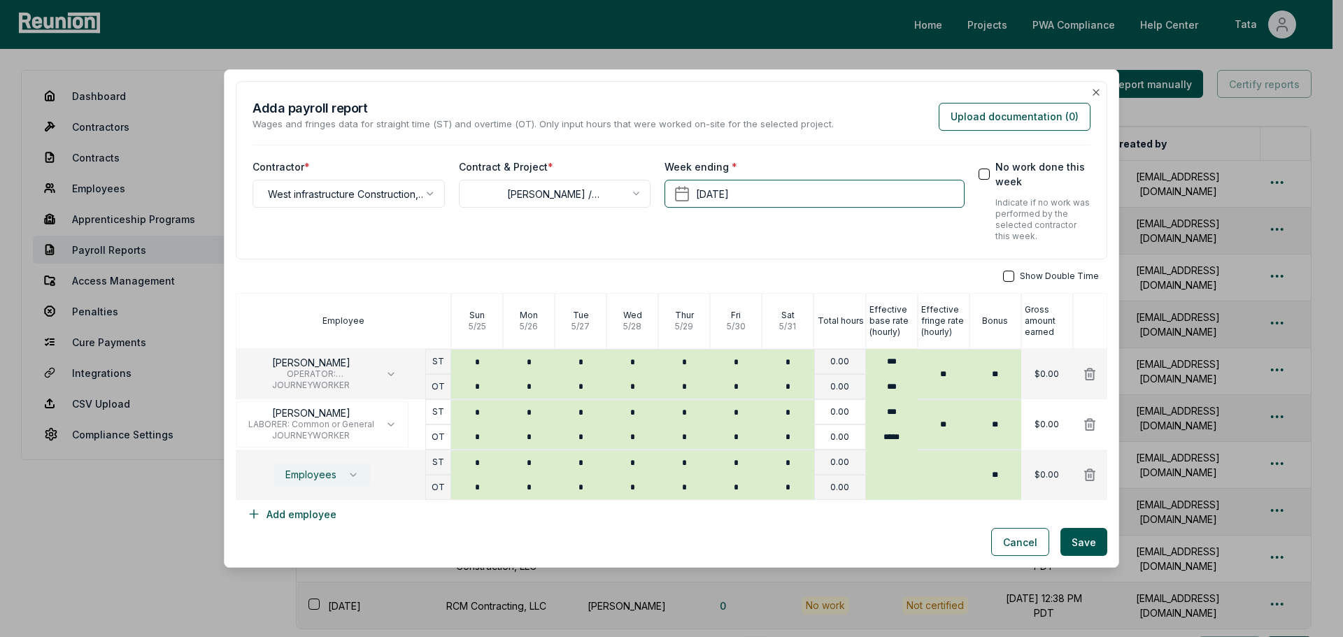
click at [332, 480] on span "Employees" at bounding box center [310, 474] width 51 height 11
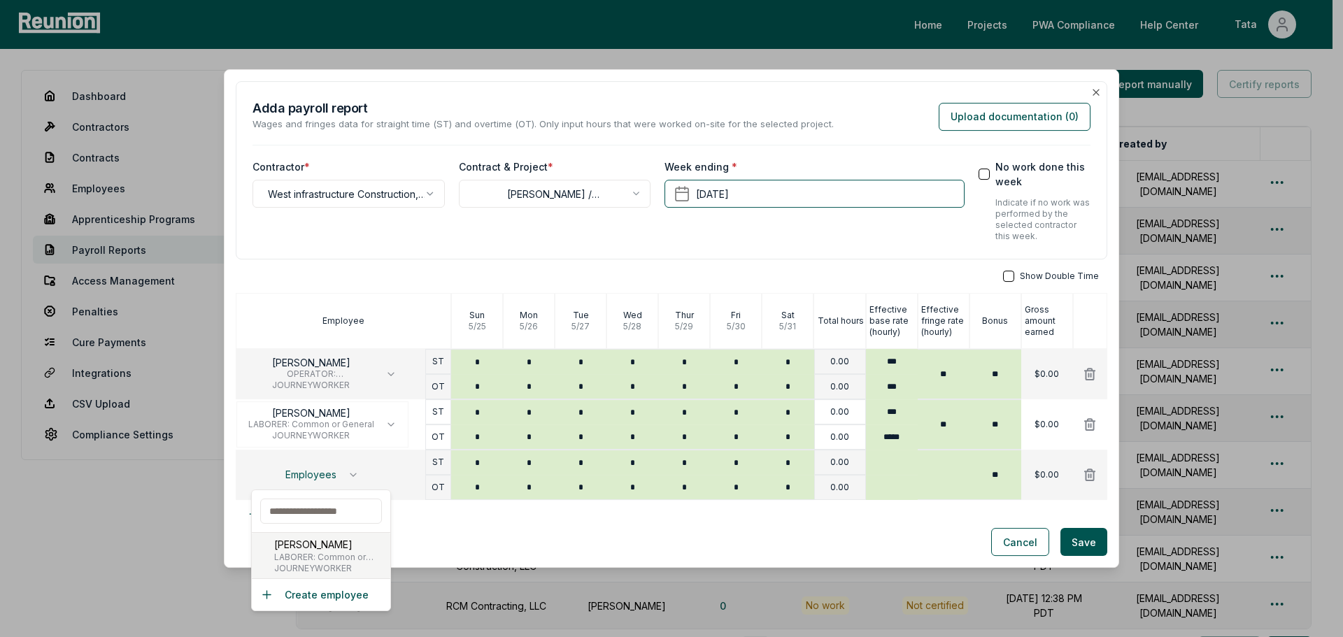
click at [328, 548] on p "[PERSON_NAME]" at bounding box center [329, 544] width 110 height 15
type input "******"
type input "**"
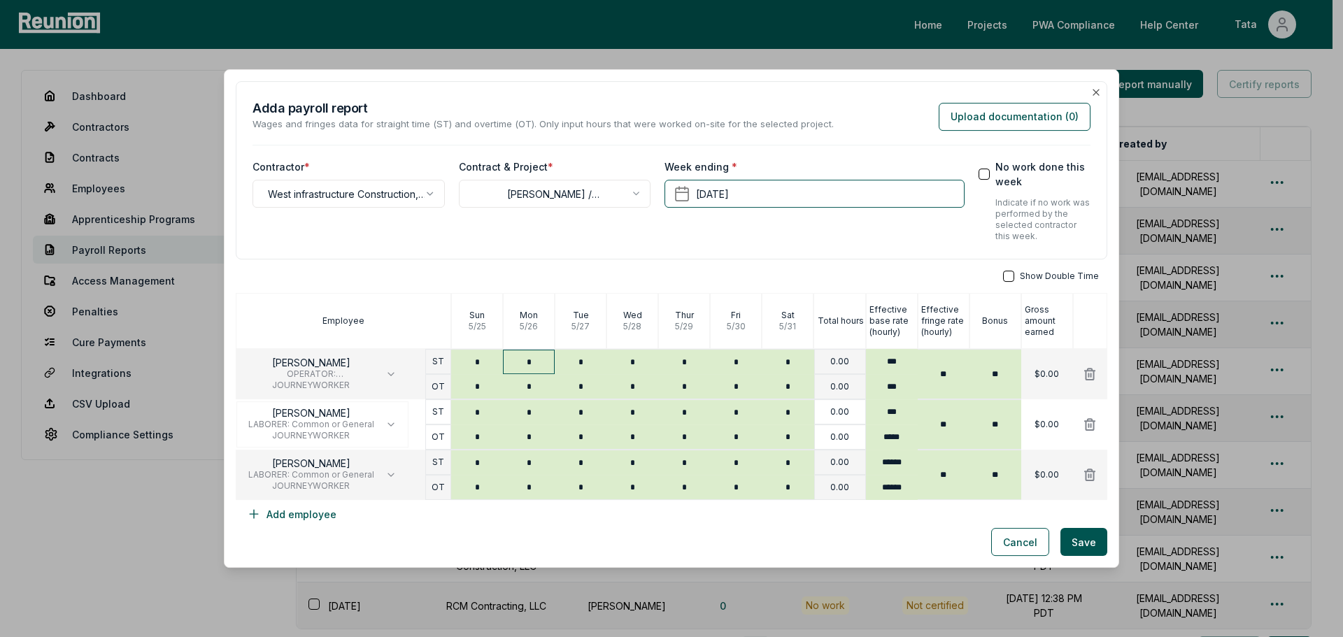
click at [522, 370] on input "*" at bounding box center [529, 362] width 52 height 24
type input "****"
type input "*"
type input "****"
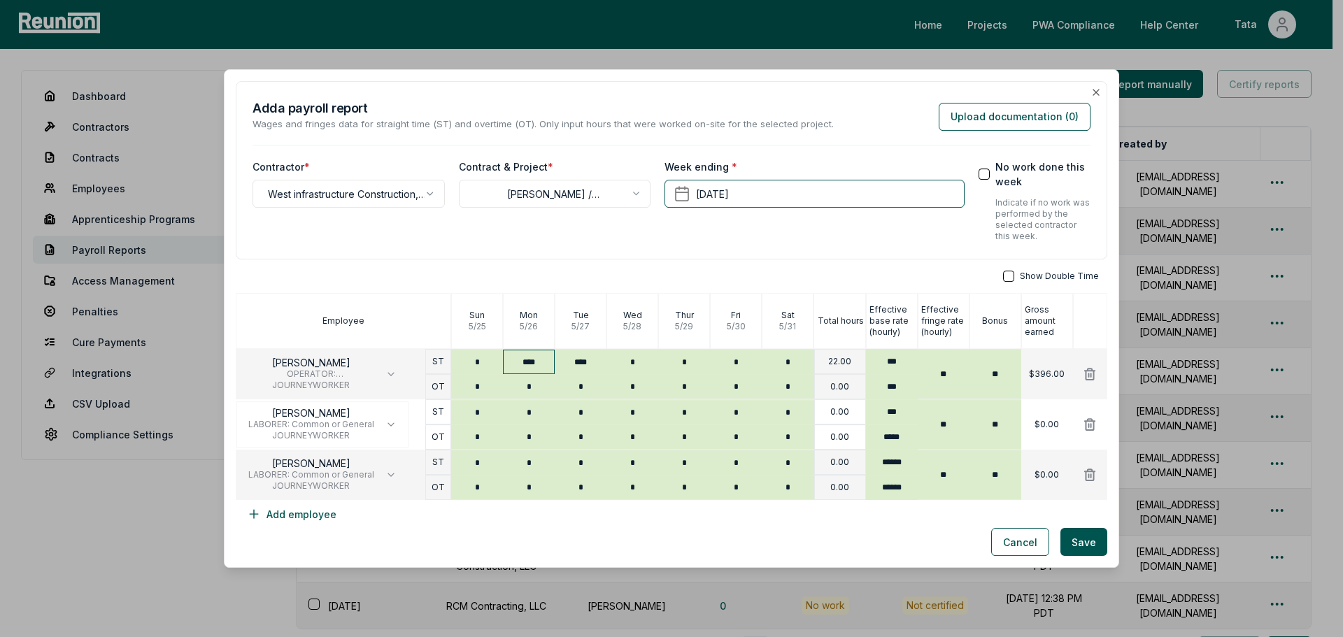
type input "*"
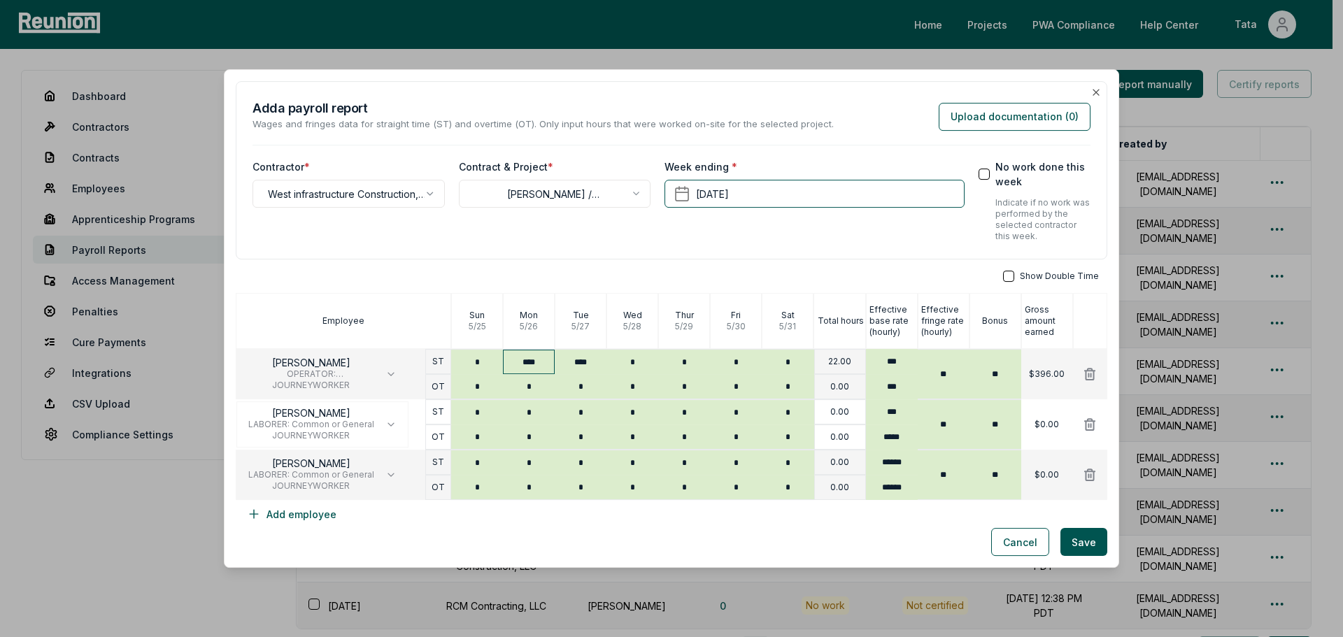
type input "*"
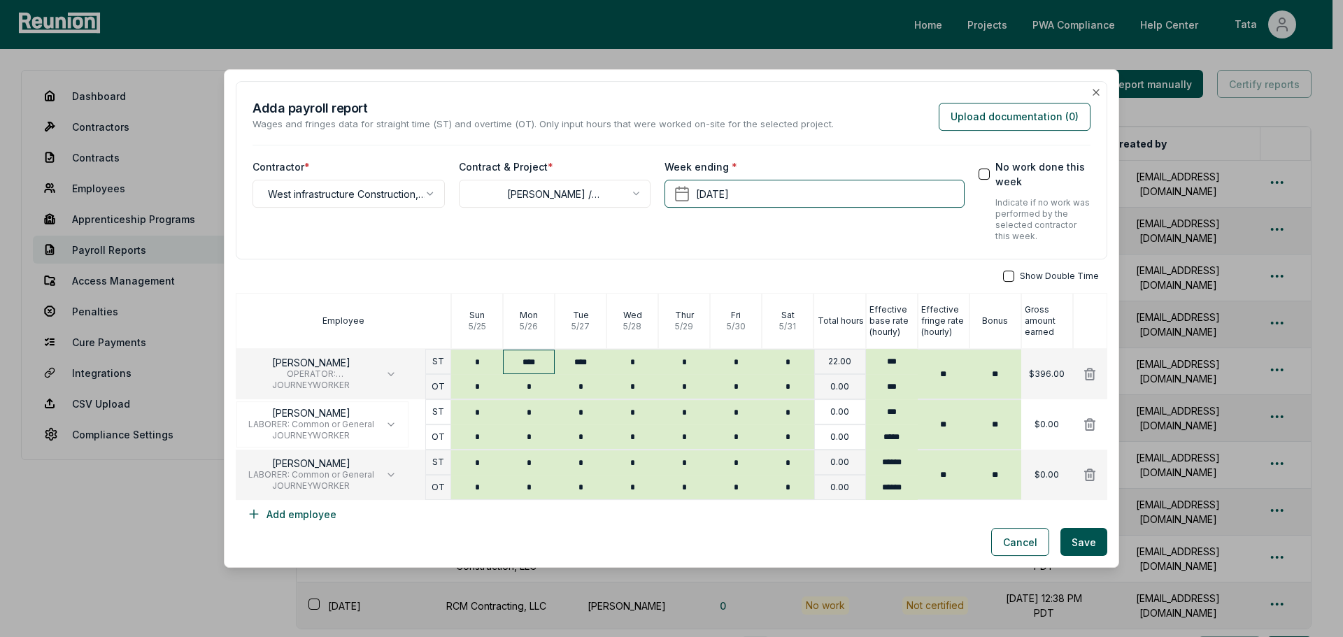
type input "*"
type input "****"
type input "*"
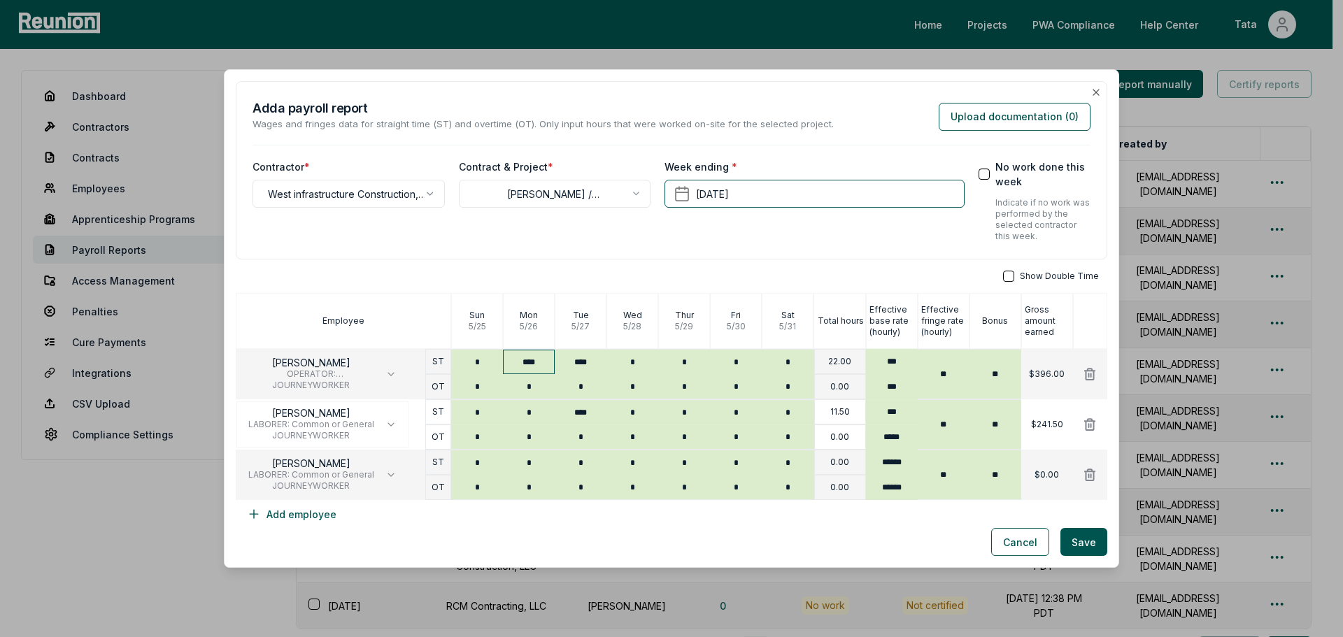
type input "****"
type input "*"
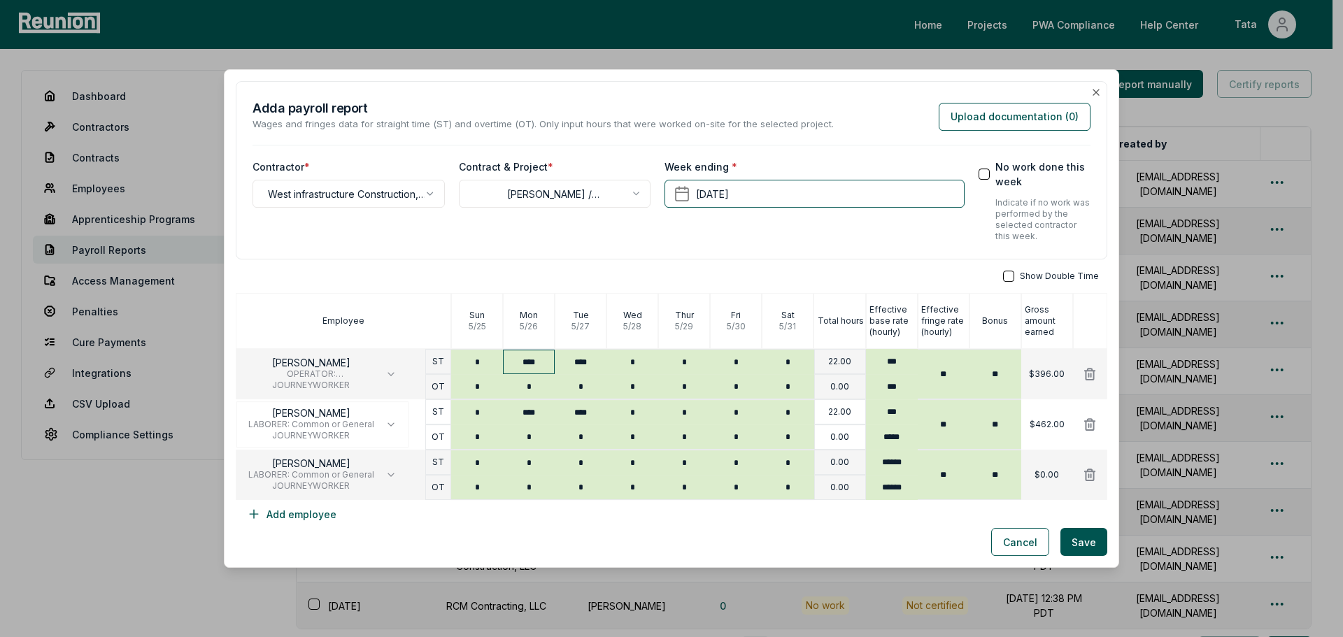
type input "*"
type input "****"
type input "*"
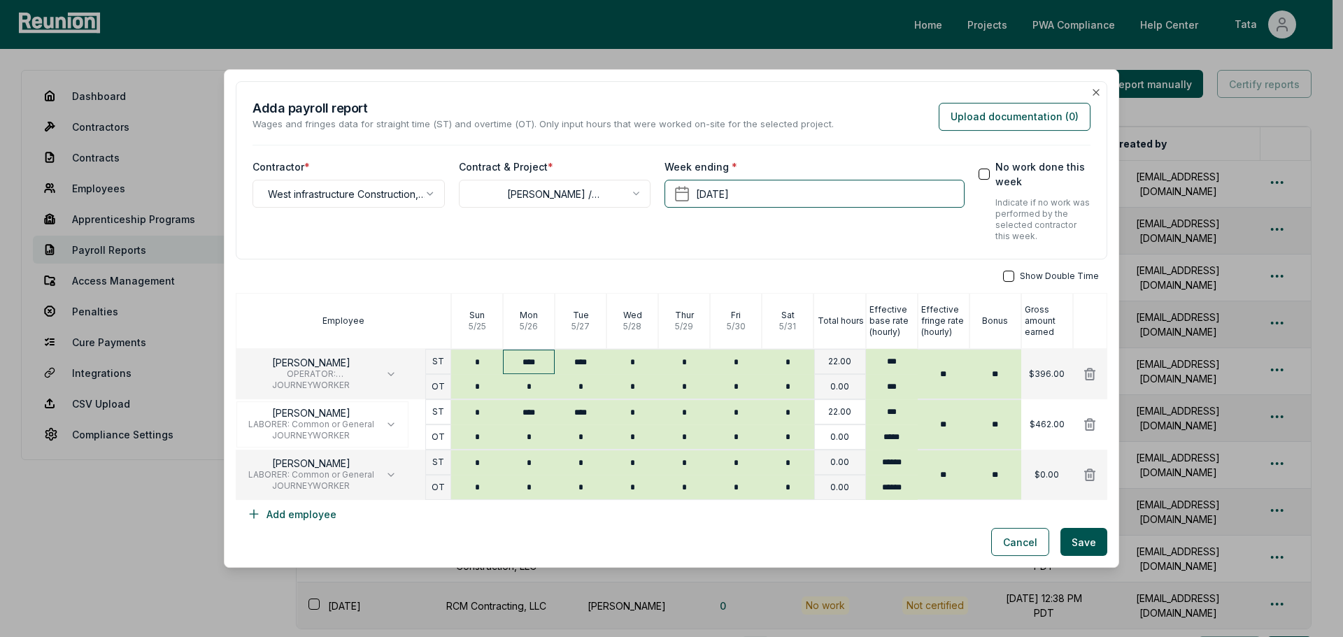
type input "*"
type input "****"
type input "**"
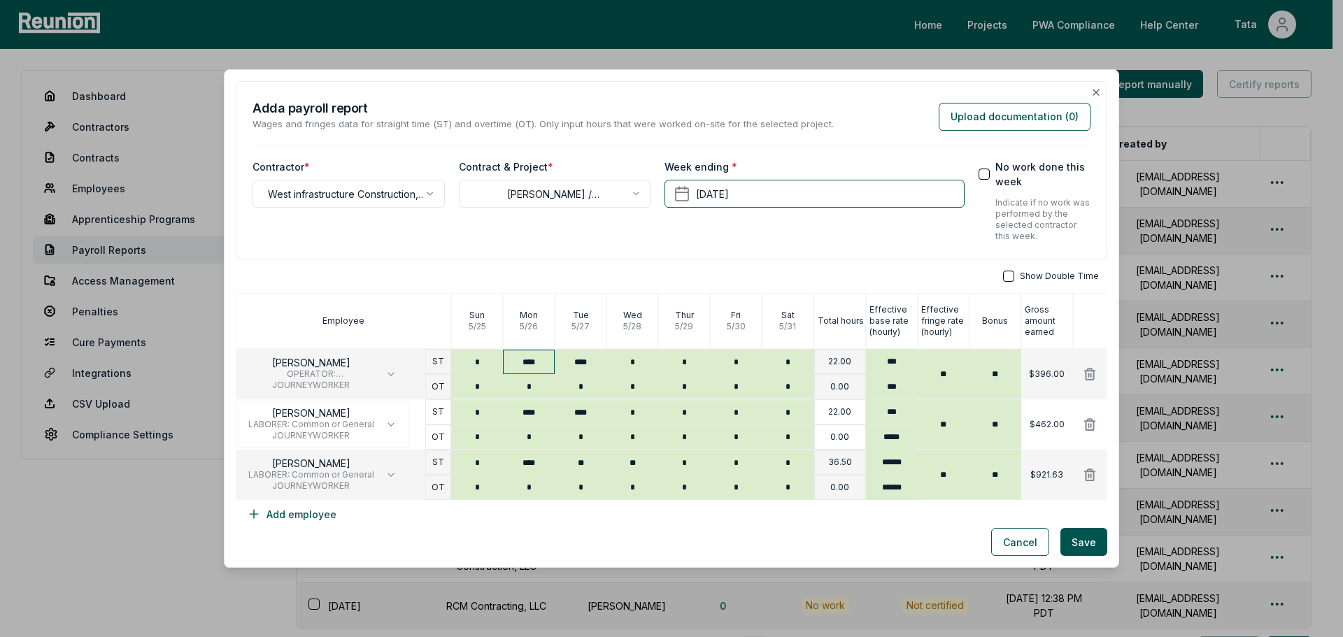
type input "**"
type input "*"
type input "******"
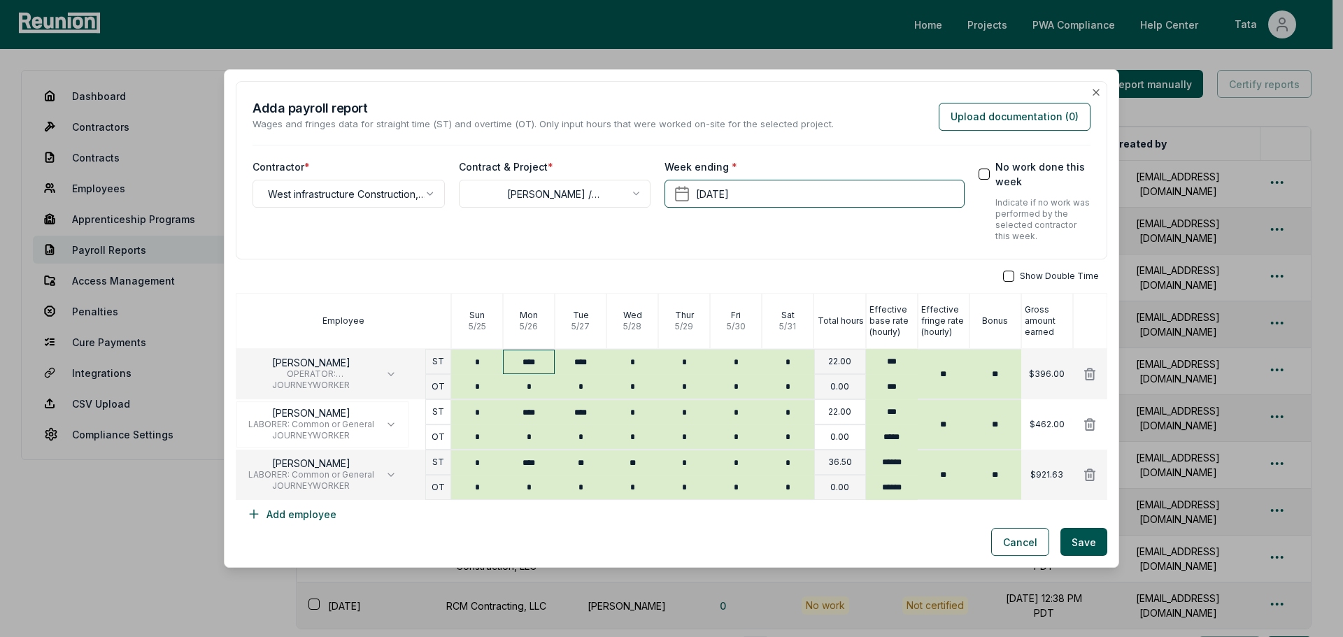
type input "*"
type input "**"
type input "*******"
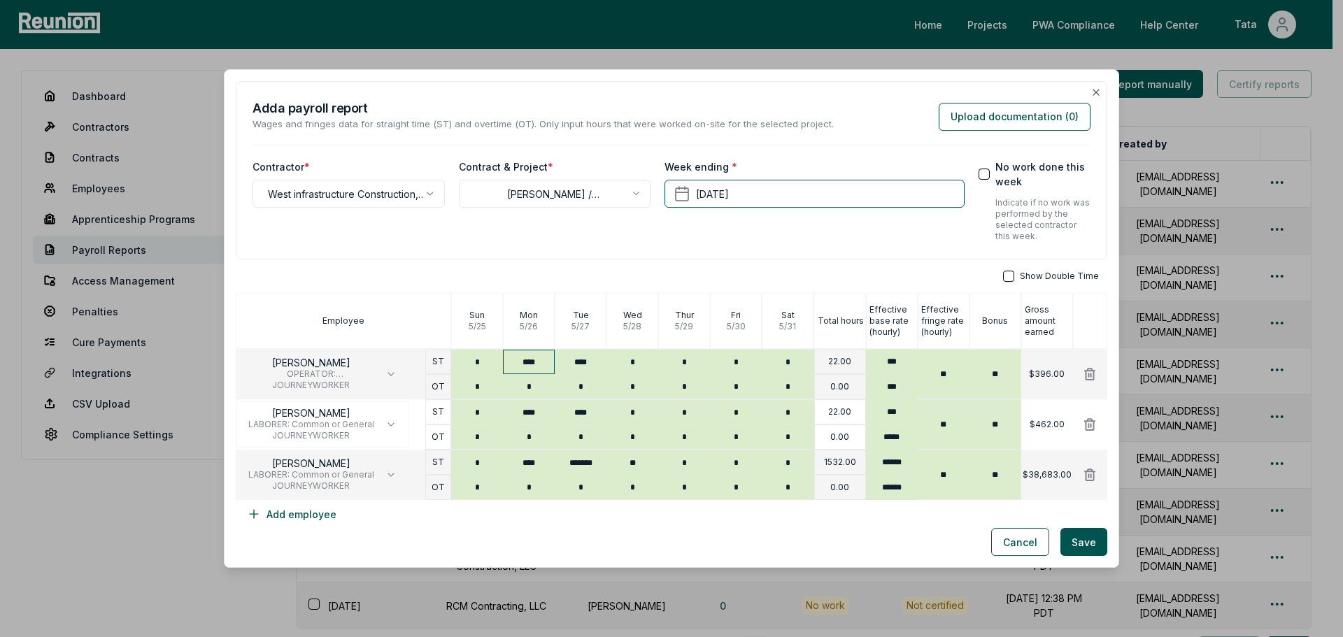
type input "**"
type input "*"
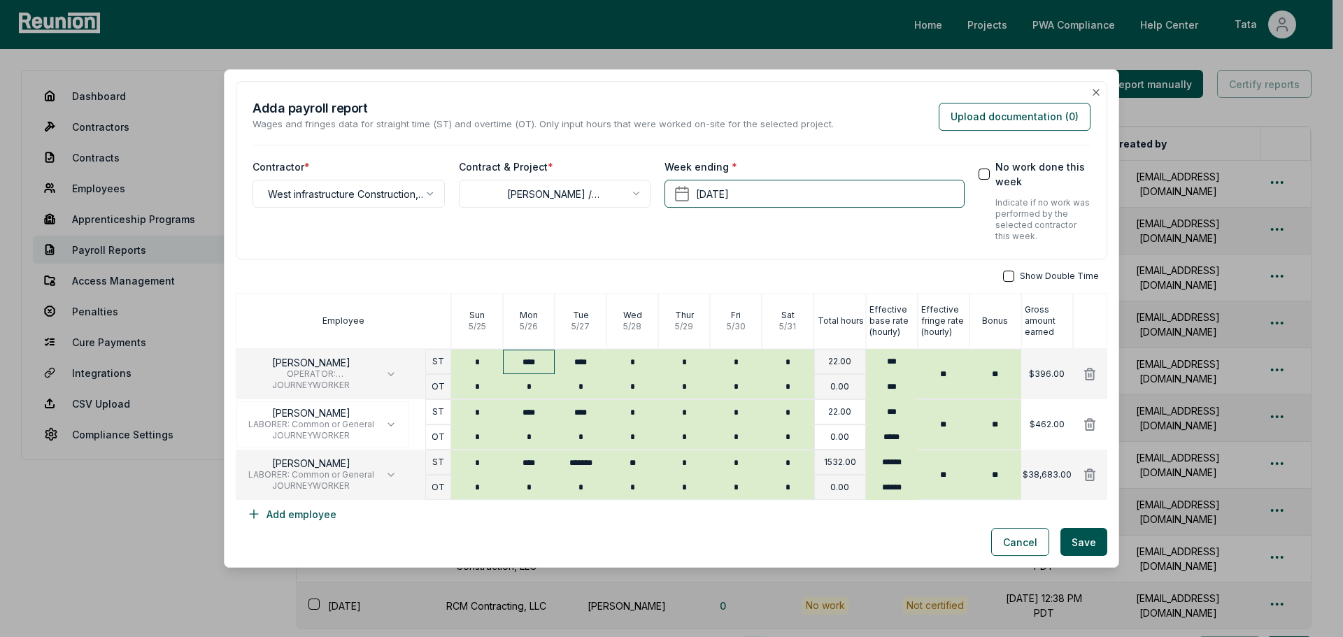
type input "*"
type input "**"
type input "*******"
type input "****"
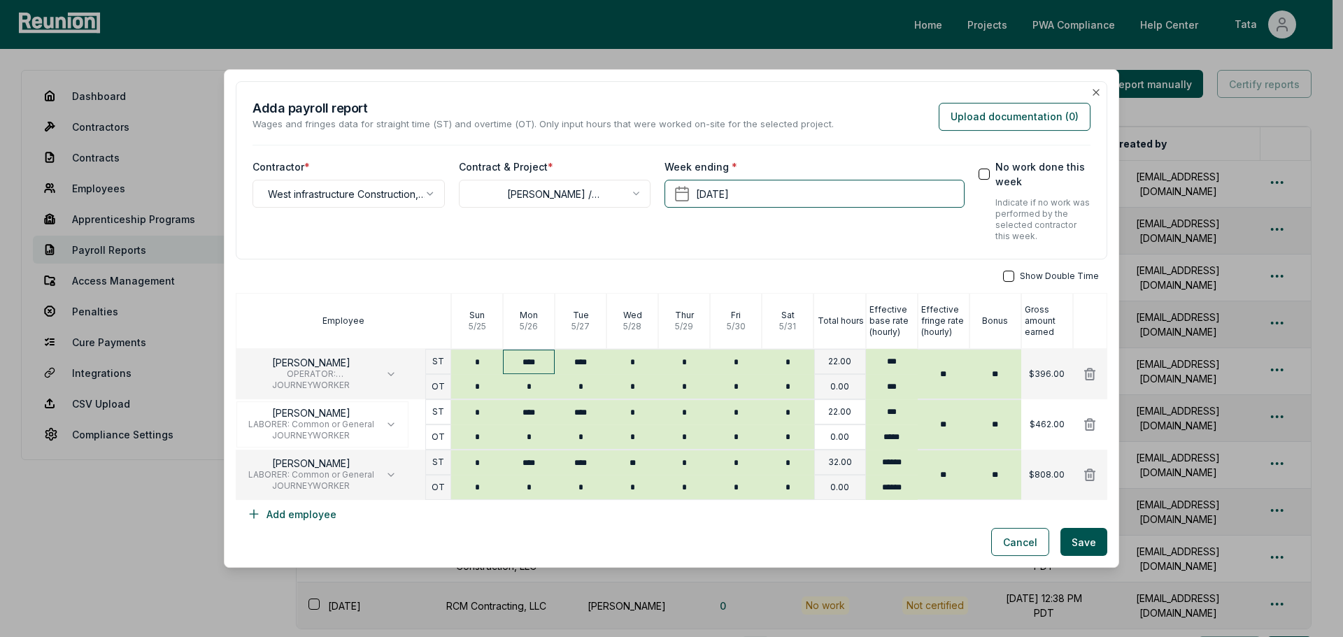
type input "**"
type input "*"
type input "******"
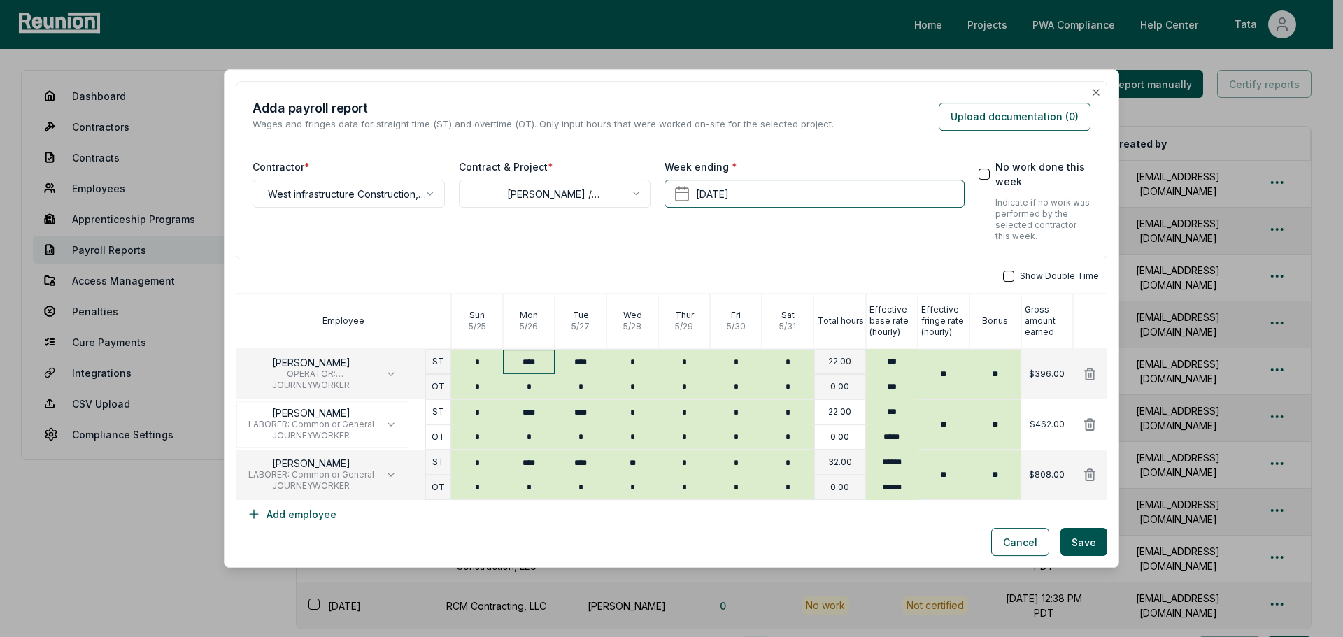
type input "**"
type input "******"
click at [1082, 545] on button "Save" at bounding box center [1083, 542] width 47 height 28
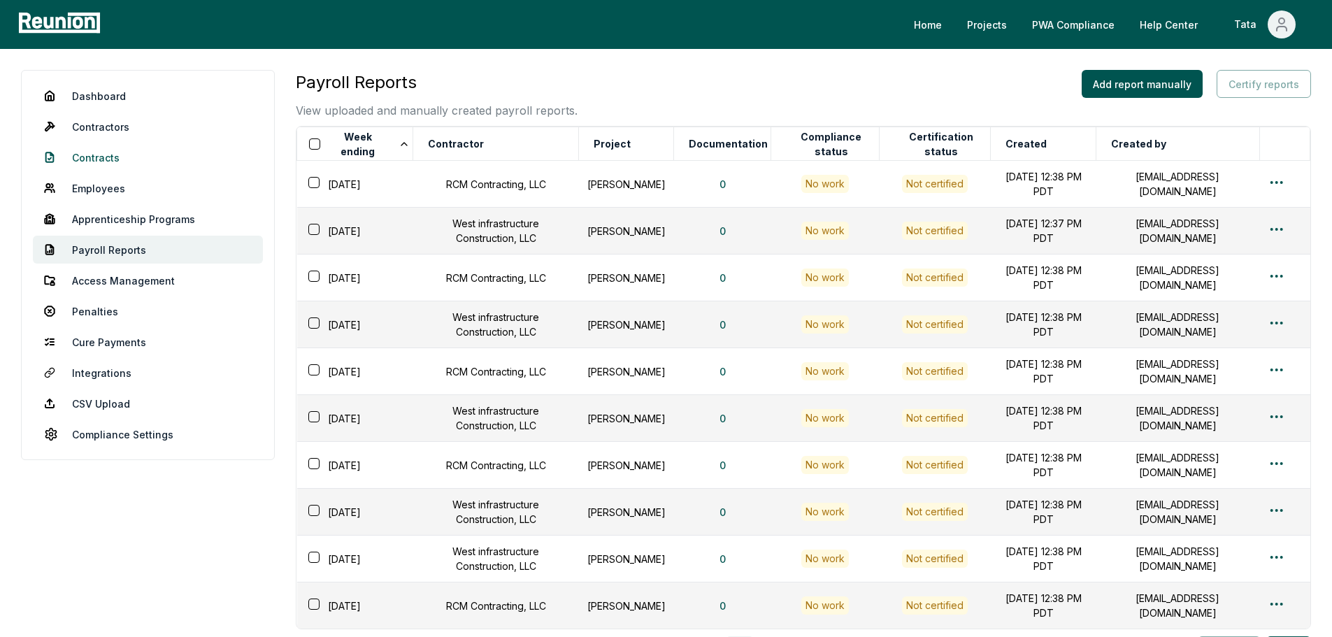
click at [105, 163] on link "Contracts" at bounding box center [148, 157] width 230 height 28
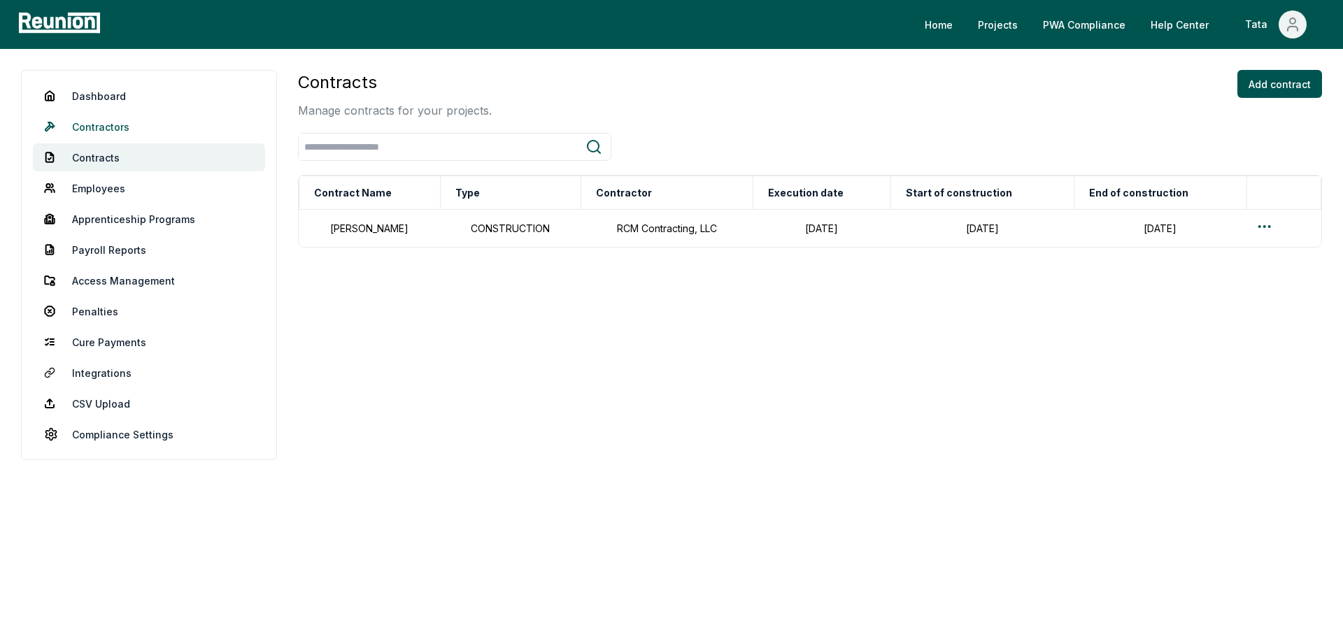
click at [106, 116] on link "Contractors" at bounding box center [149, 127] width 232 height 28
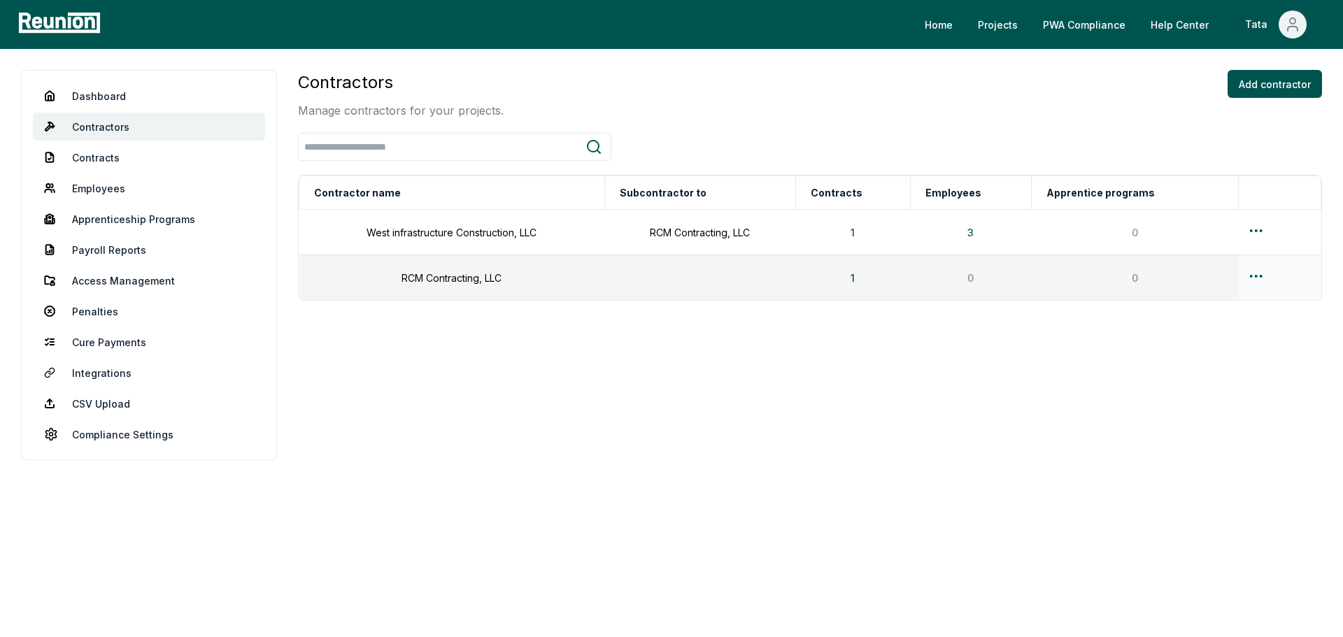
click at [1261, 277] on html "Please visit us on your desktop We're working on making our marketplace mobile-…" at bounding box center [671, 318] width 1343 height 637
click at [431, 221] on html "Please visit us on your desktop We're working on making our marketplace mobile-…" at bounding box center [671, 318] width 1343 height 637
click at [220, 95] on link "Dashboard" at bounding box center [149, 96] width 232 height 28
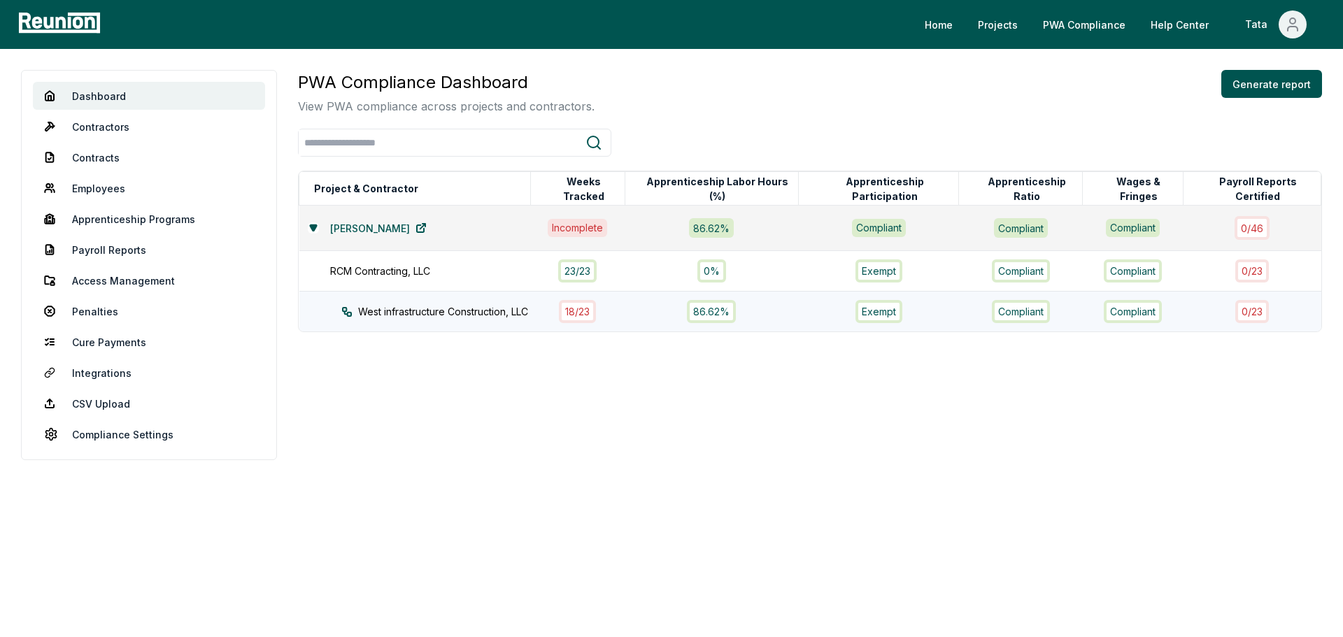
click at [559, 316] on div "18 / 23" at bounding box center [577, 311] width 78 height 23
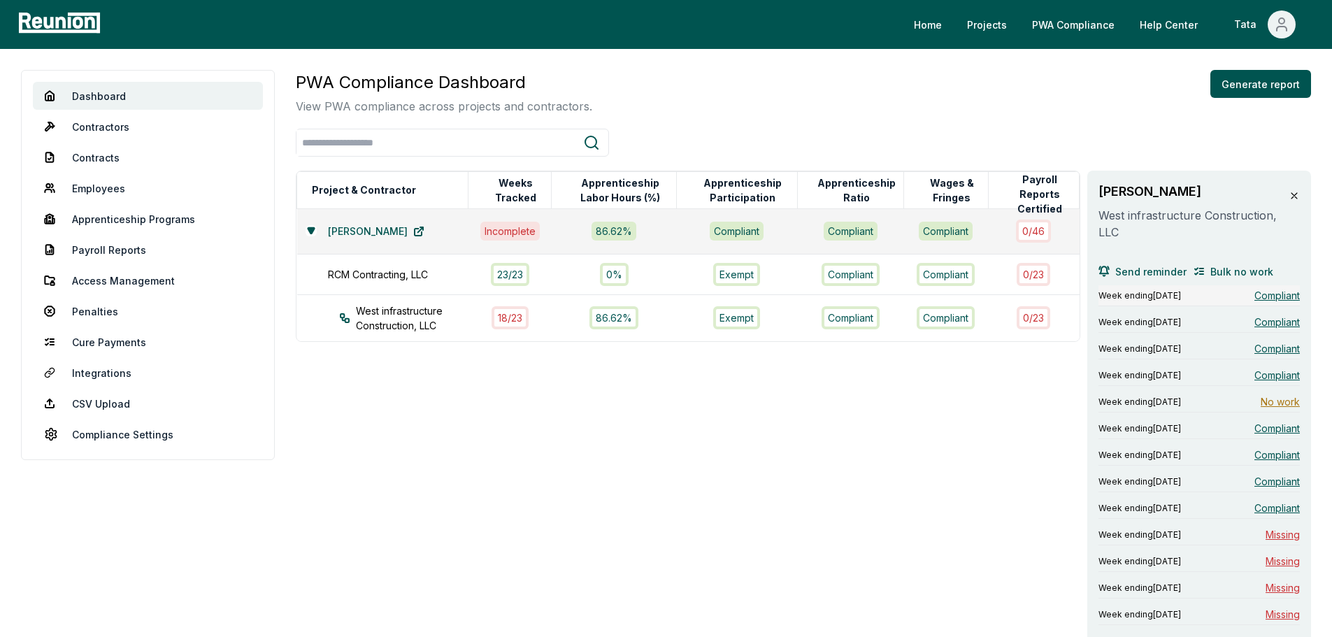
click at [1265, 289] on span "Compliant" at bounding box center [1276, 295] width 45 height 15
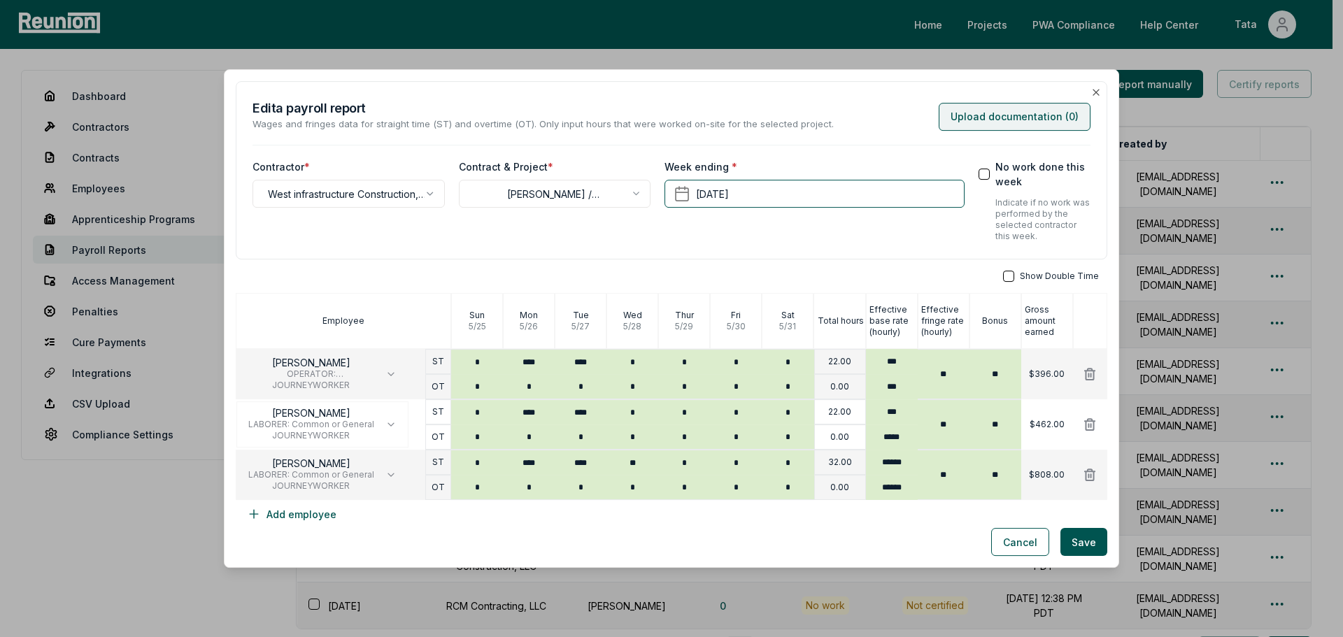
click at [1003, 126] on button "Upload documentation ( 0 )" at bounding box center [1014, 117] width 152 height 28
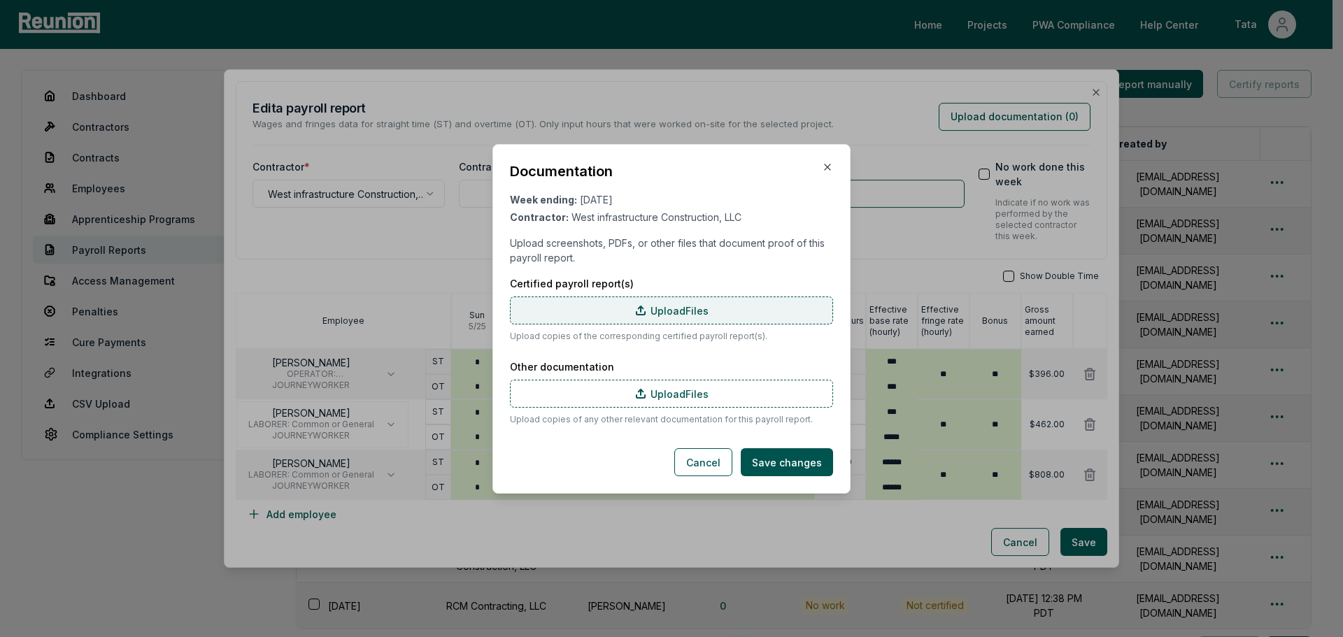
click at [689, 297] on label "Upload Files" at bounding box center [671, 310] width 323 height 28
click at [0, 0] on input "Upload Files" at bounding box center [0, 0] width 0 height 0
click at [781, 313] on label "Upload Files" at bounding box center [671, 310] width 323 height 28
click at [0, 0] on input "Upload Files" at bounding box center [0, 0] width 0 height 0
click at [709, 461] on button "Cancel" at bounding box center [703, 462] width 58 height 28
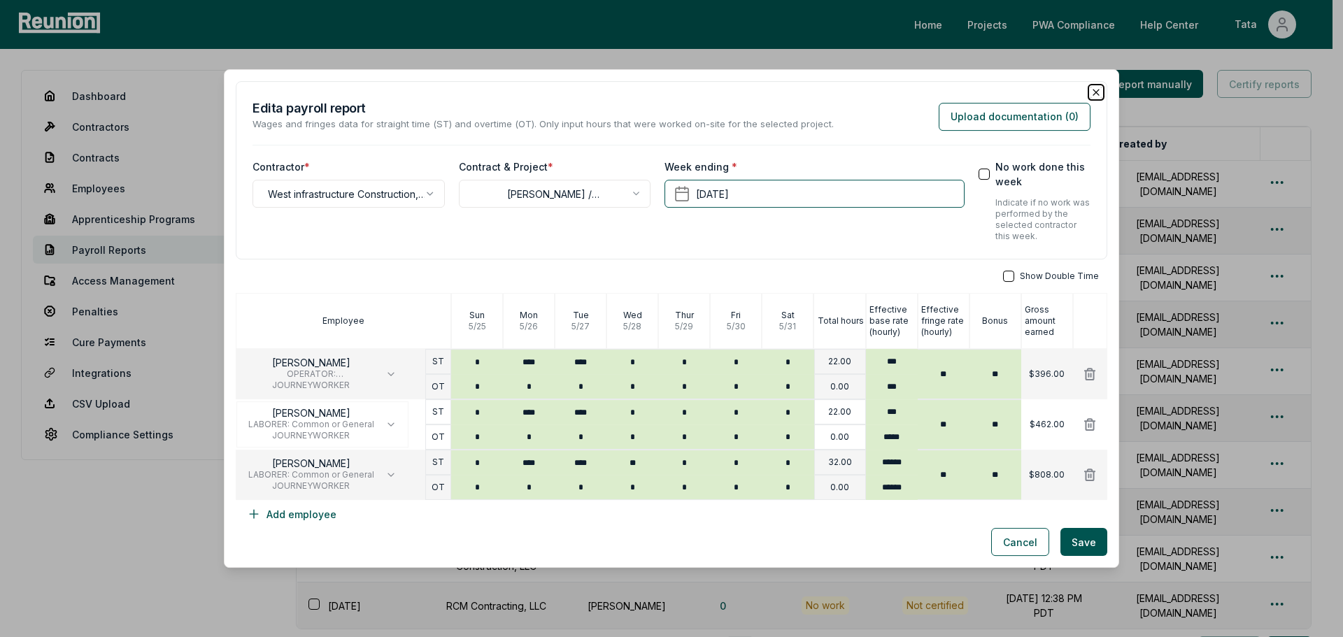
click at [1090, 96] on icon "button" at bounding box center [1095, 92] width 11 height 11
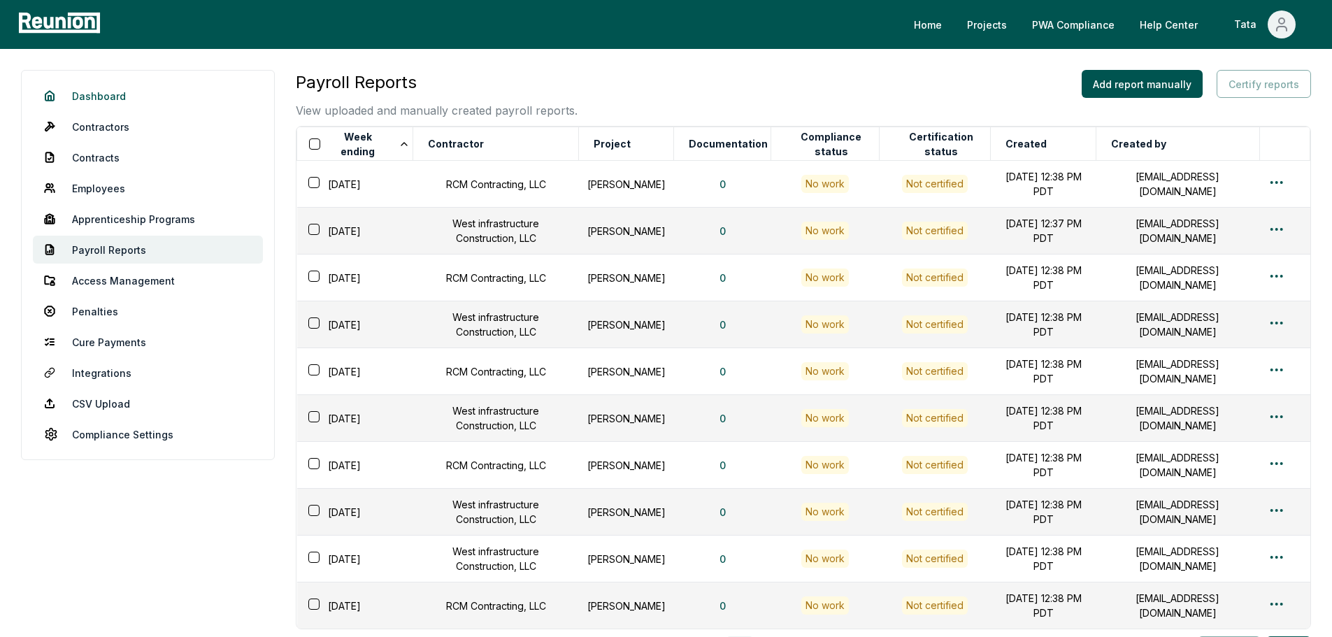
click at [108, 95] on link "Dashboard" at bounding box center [148, 96] width 230 height 28
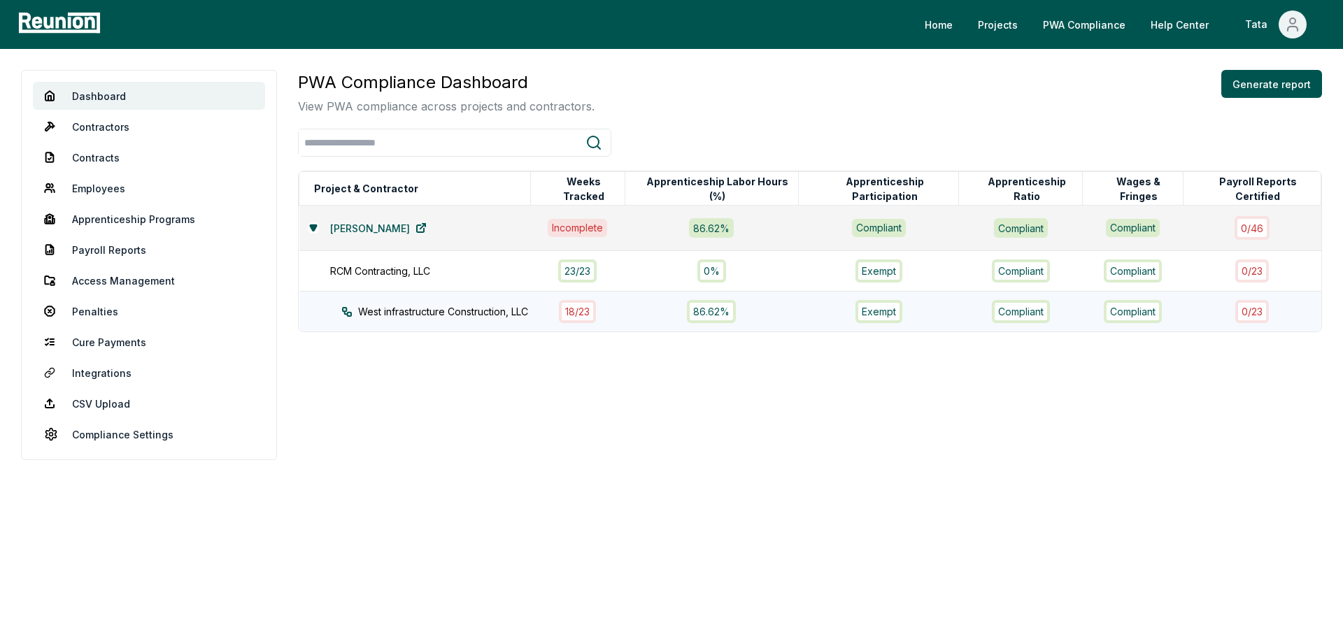
click at [527, 312] on div "West infrastructure Construction, LLC" at bounding box center [448, 311] width 215 height 15
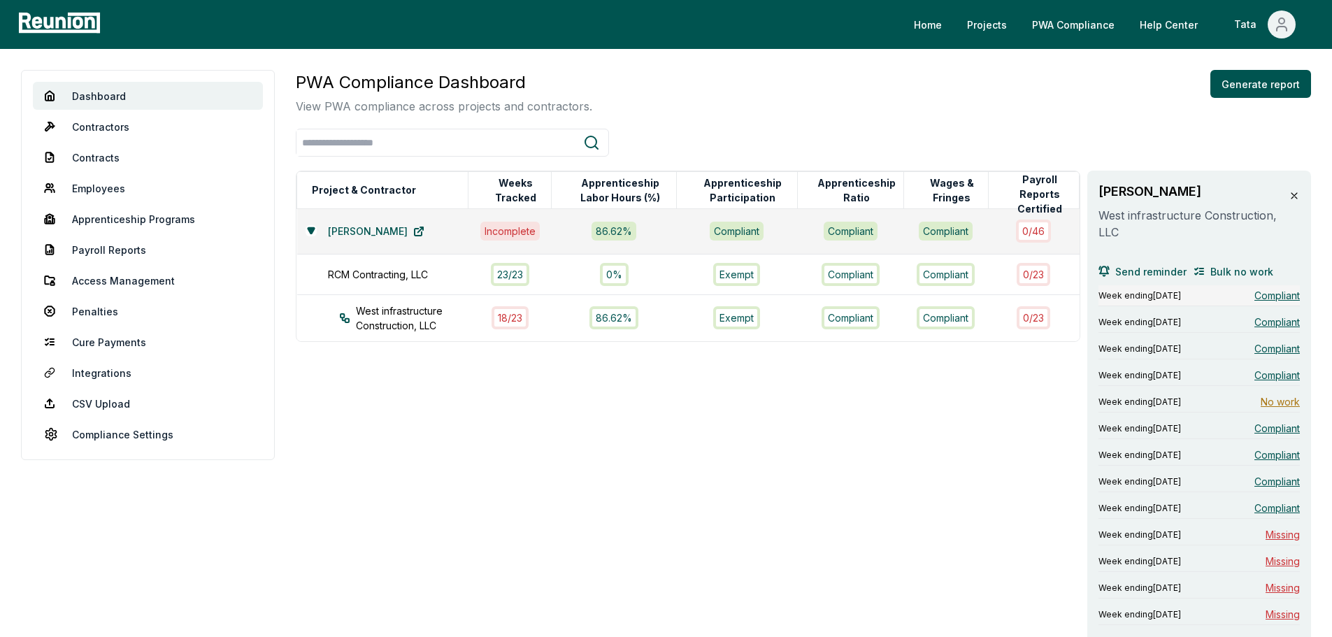
drag, startPoint x: 1180, startPoint y: 297, endPoint x: 1236, endPoint y: 295, distance: 55.3
click at [1236, 295] on div "Week ending [DATE] Compliant" at bounding box center [1199, 295] width 201 height 21
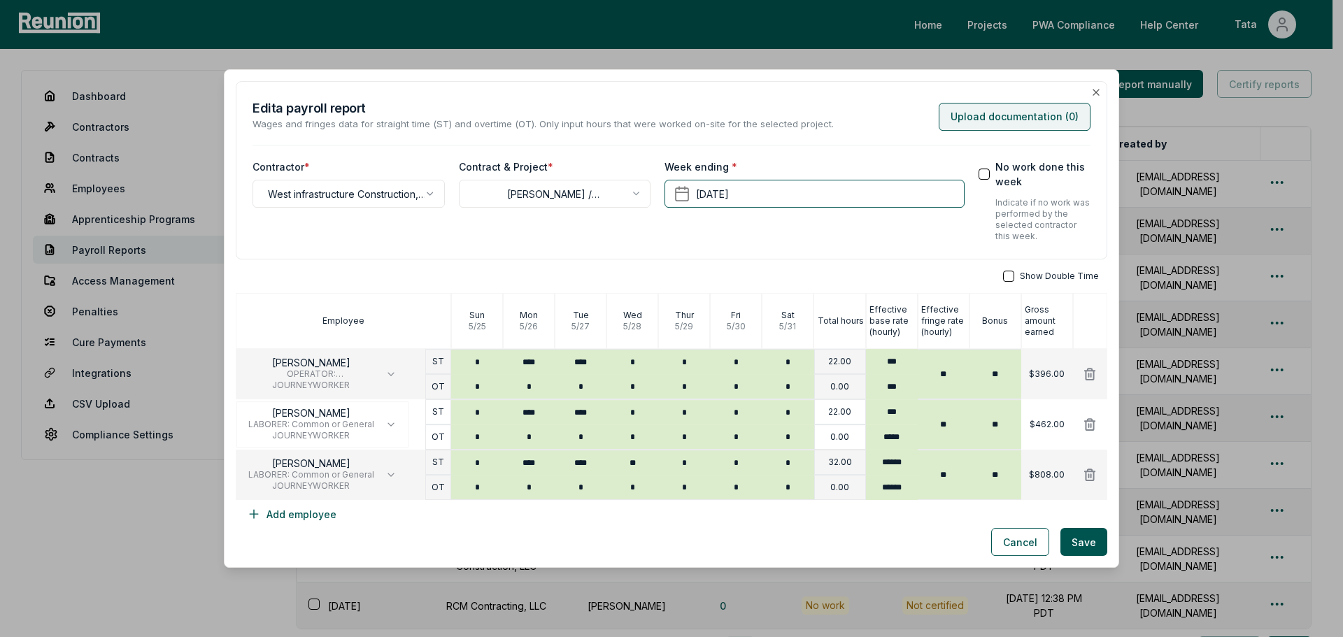
click at [1008, 113] on button "Upload documentation ( 0 )" at bounding box center [1014, 117] width 152 height 28
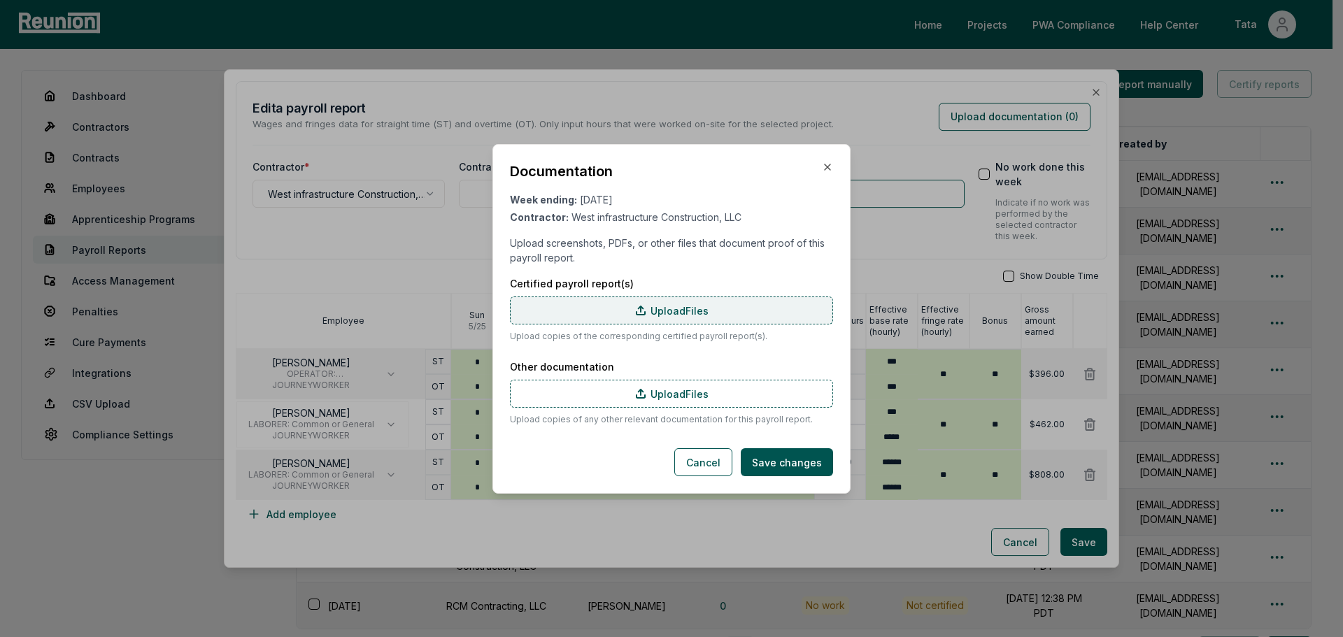
click at [687, 313] on label "Upload Files" at bounding box center [671, 310] width 323 height 28
click at [0, 0] on input "Upload Files" at bounding box center [0, 0] width 0 height 0
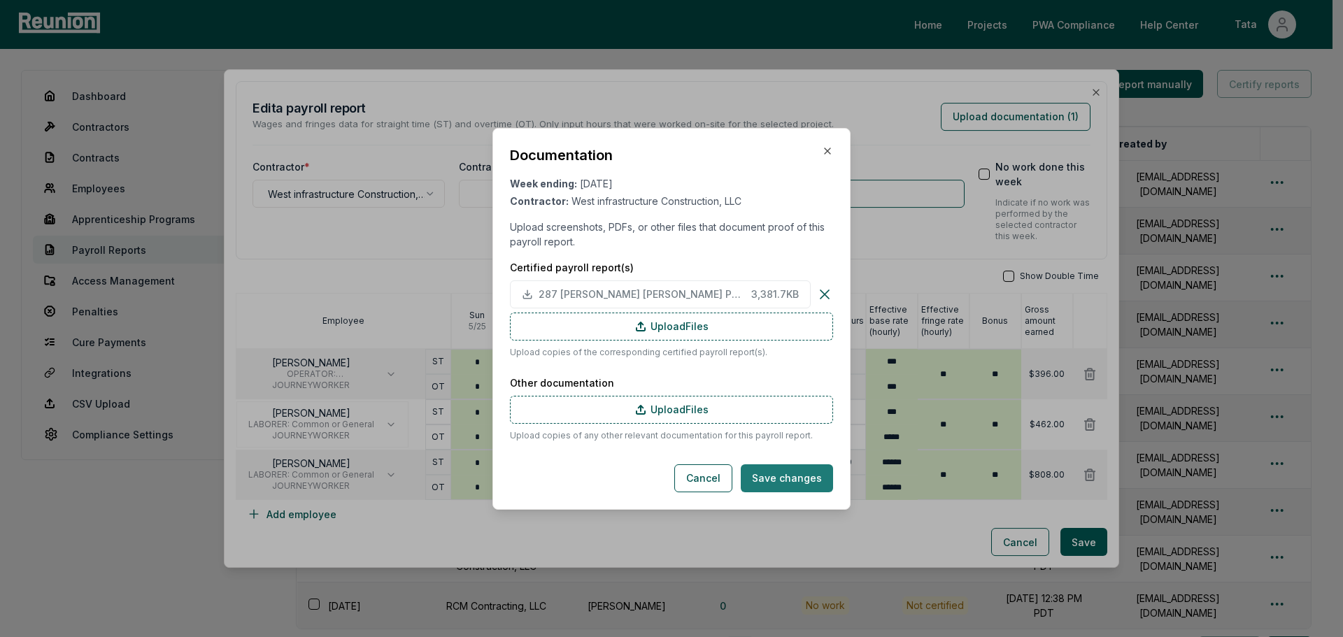
click at [808, 475] on button "Save changes" at bounding box center [787, 478] width 92 height 28
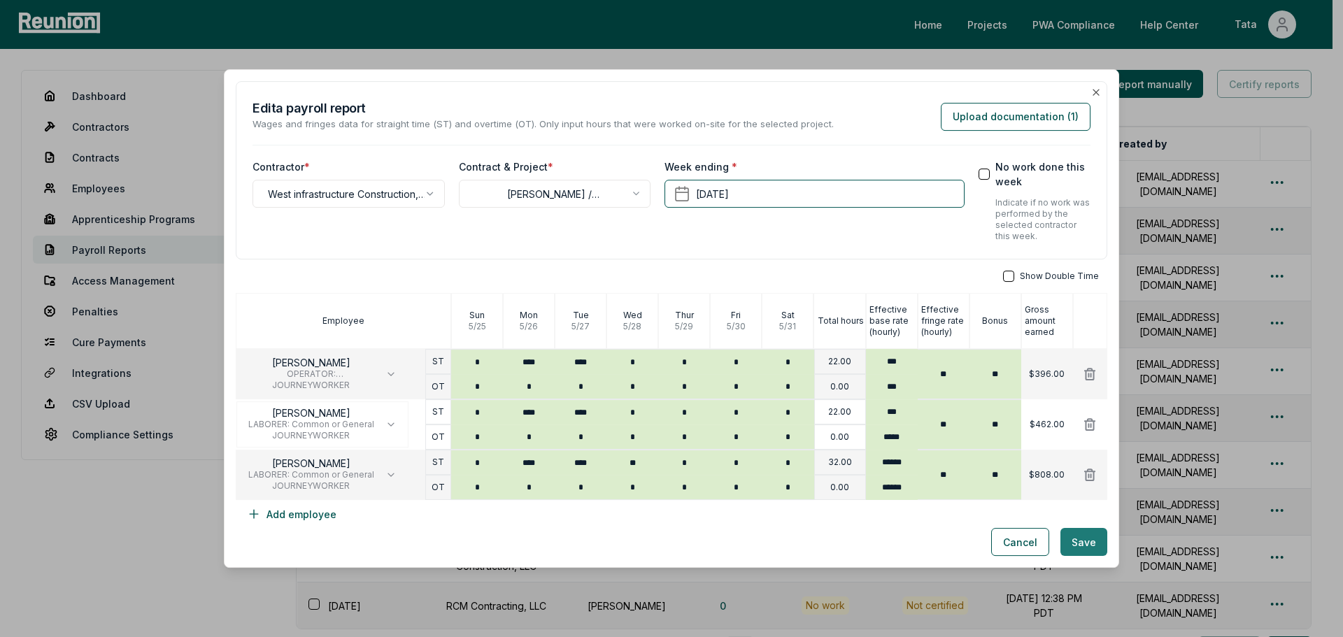
click at [1081, 540] on button "Save" at bounding box center [1083, 542] width 47 height 28
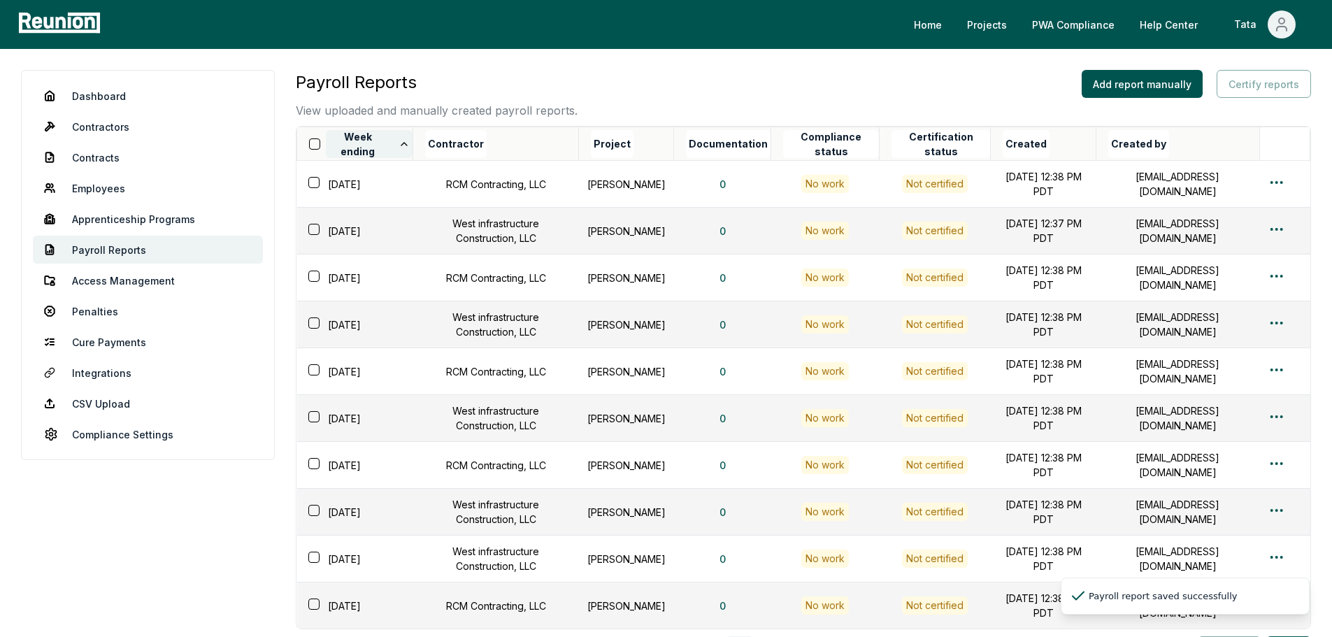
click at [369, 143] on button "Week ending" at bounding box center [369, 144] width 87 height 28
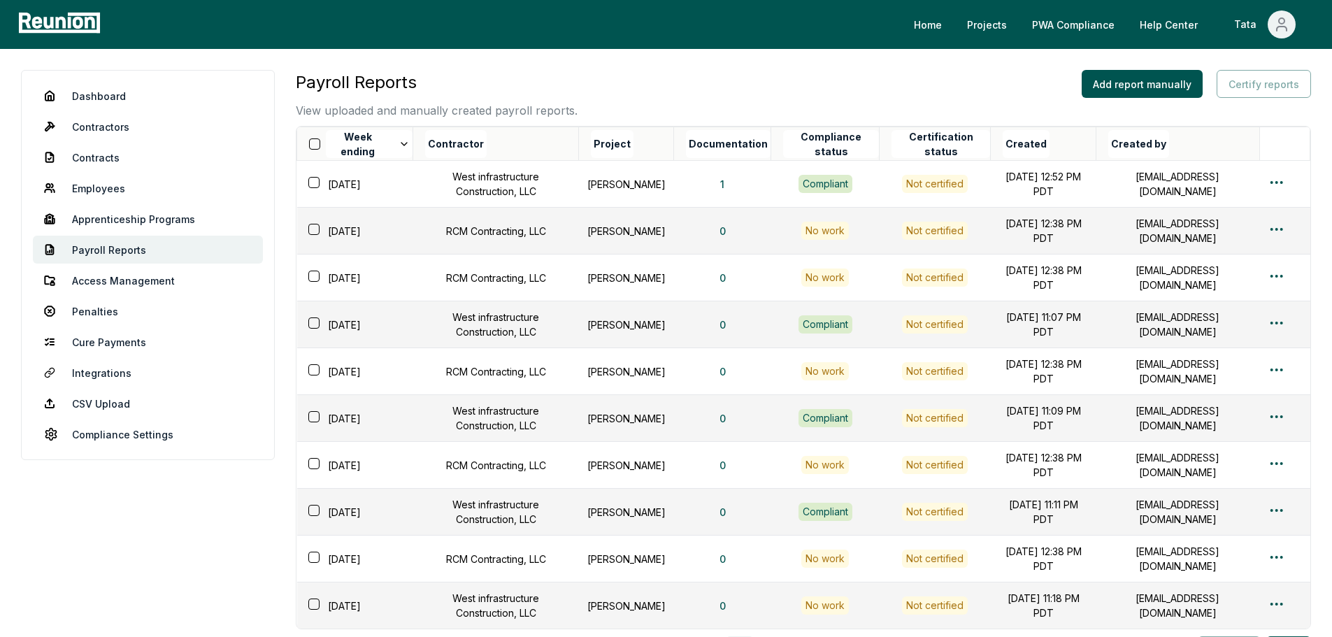
click at [519, 145] on th "Contractor" at bounding box center [496, 144] width 166 height 34
click at [1285, 324] on html "Please visit us on your desktop We're working on making our marketplace mobile-…" at bounding box center [666, 402] width 1332 height 804
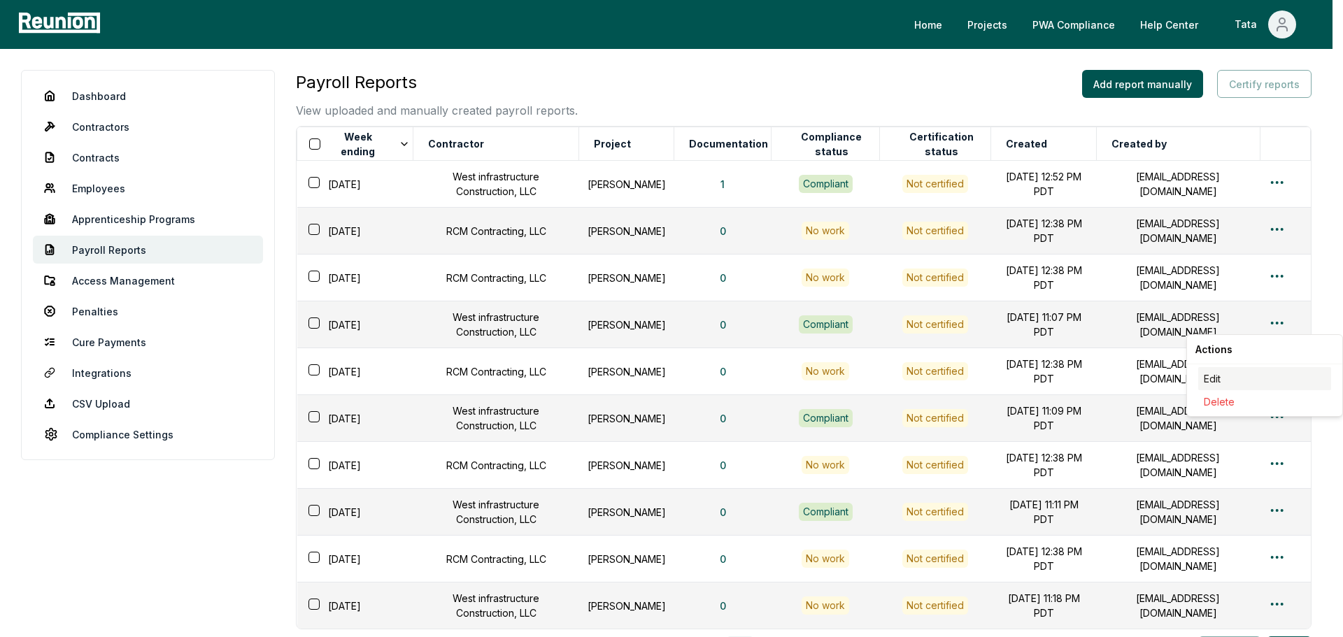
click at [1241, 378] on div "Edit" at bounding box center [1264, 378] width 133 height 23
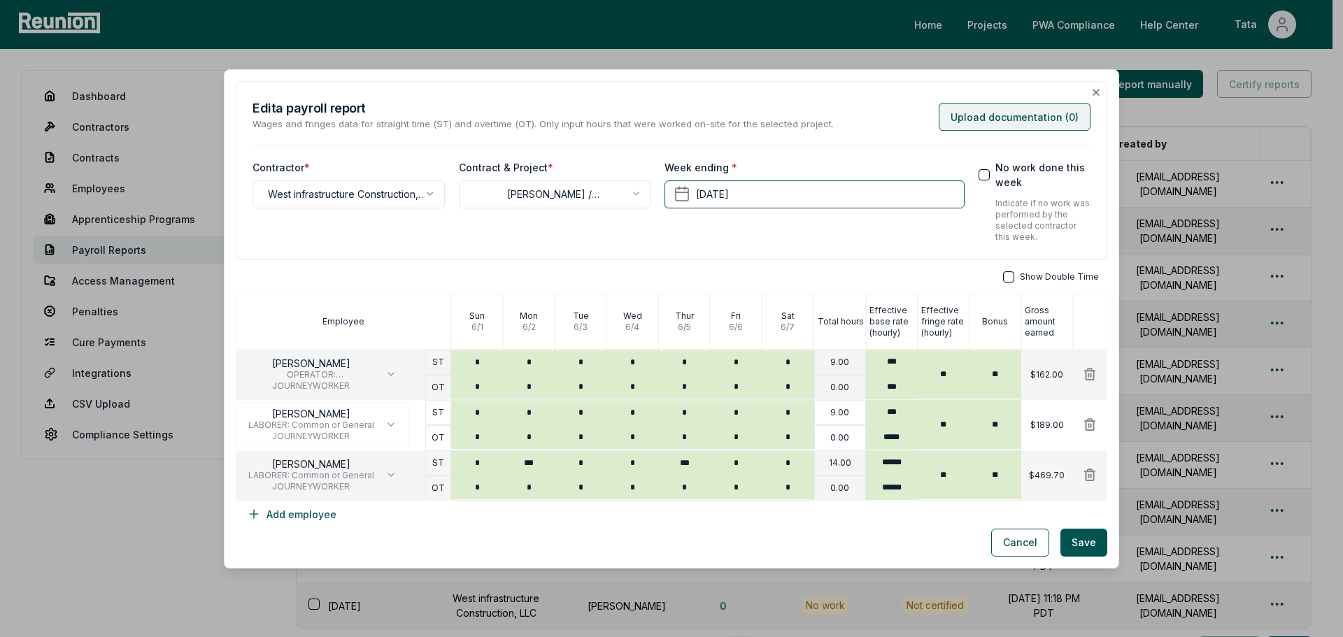
click at [1053, 115] on button "Upload documentation ( 0 )" at bounding box center [1014, 117] width 152 height 28
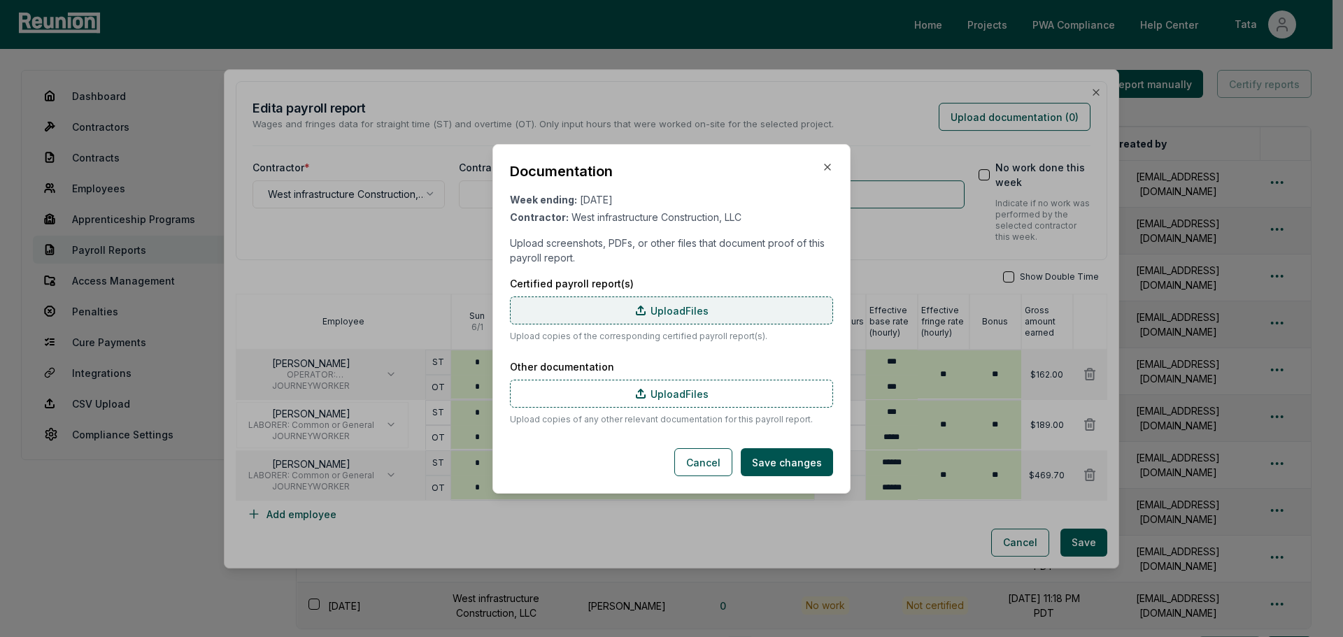
click at [698, 299] on label "Upload Files" at bounding box center [671, 310] width 323 height 28
click at [0, 0] on input "Upload Files" at bounding box center [0, 0] width 0 height 0
click at [794, 453] on button "Save changes" at bounding box center [787, 462] width 92 height 28
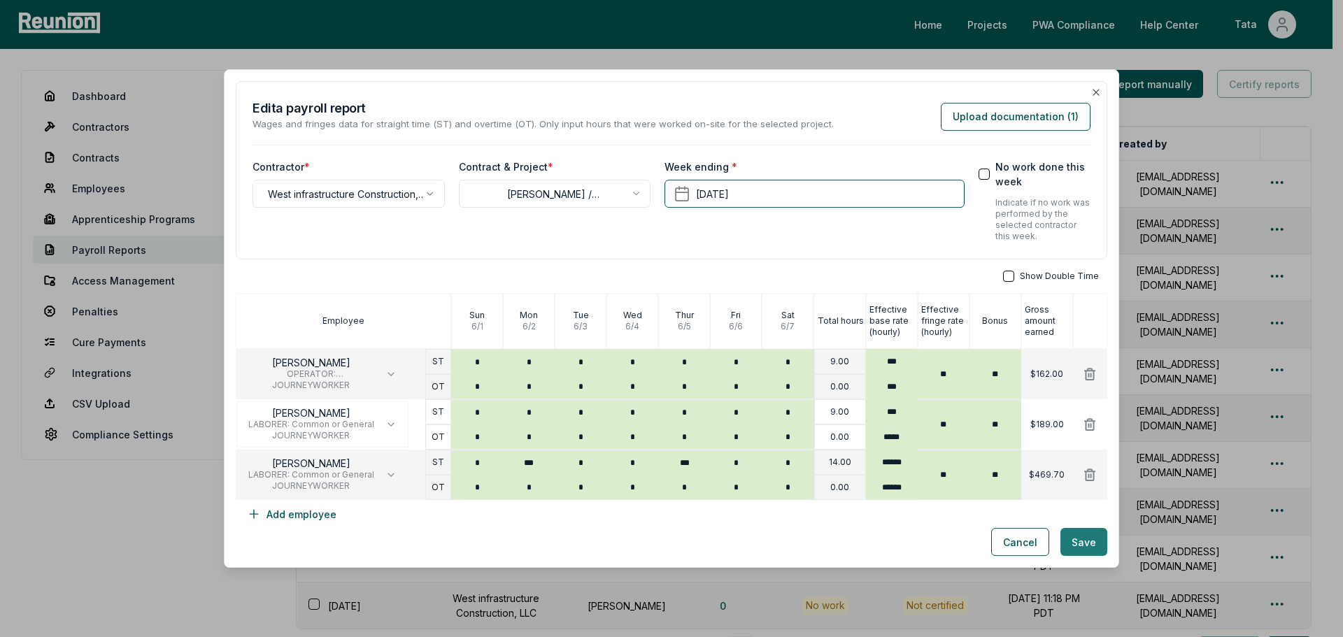
click at [1084, 534] on button "Save" at bounding box center [1083, 542] width 47 height 28
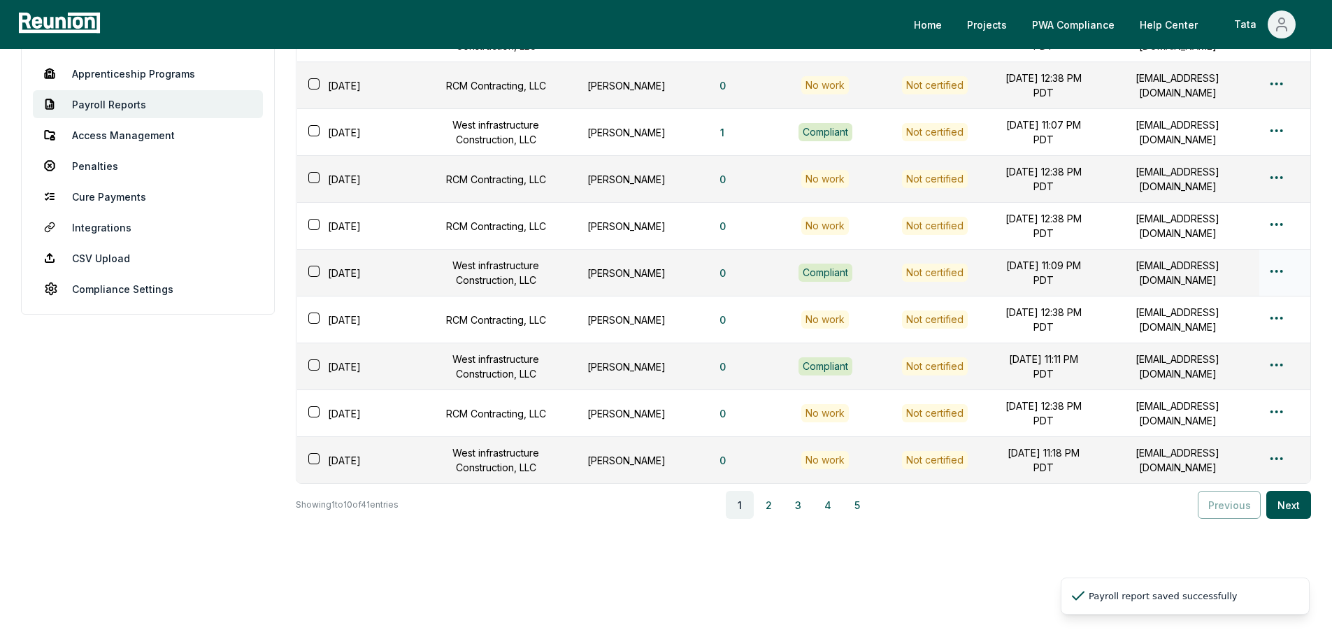
scroll to position [178, 0]
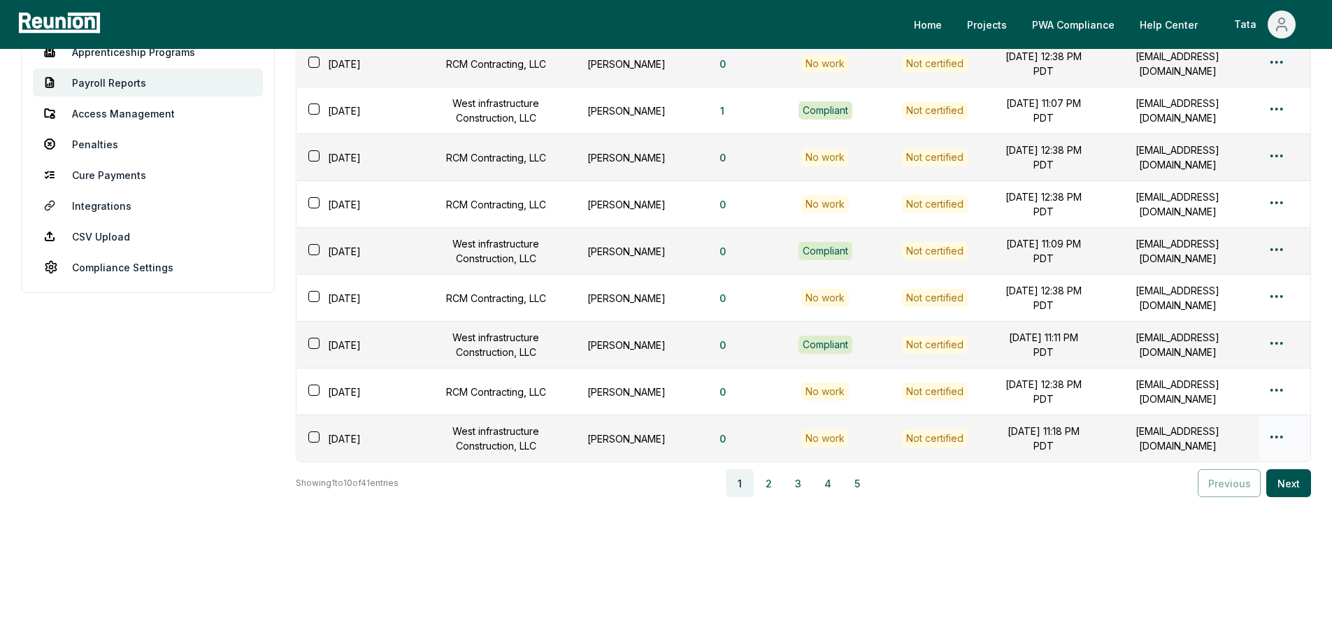
click at [1292, 429] on div at bounding box center [1285, 439] width 34 height 20
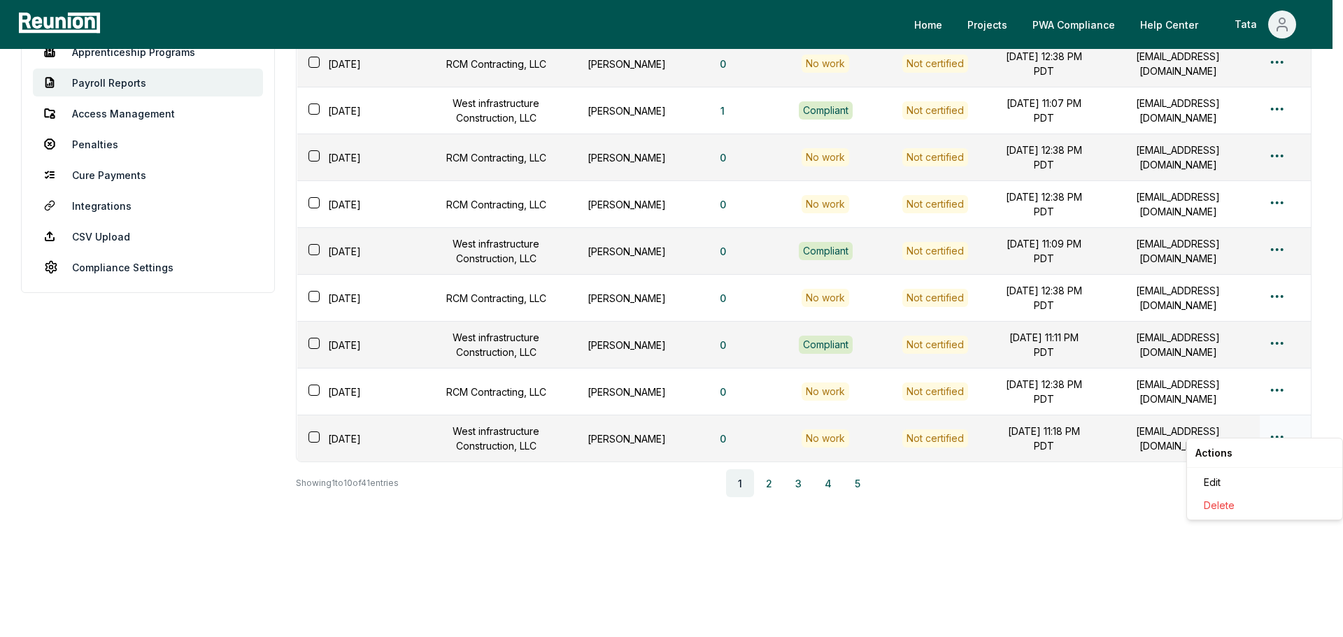
click at [1277, 424] on html "Please visit us on your desktop We're working on making our marketplace mobile-…" at bounding box center [671, 235] width 1343 height 804
click at [1238, 477] on div "Edit" at bounding box center [1264, 482] width 133 height 23
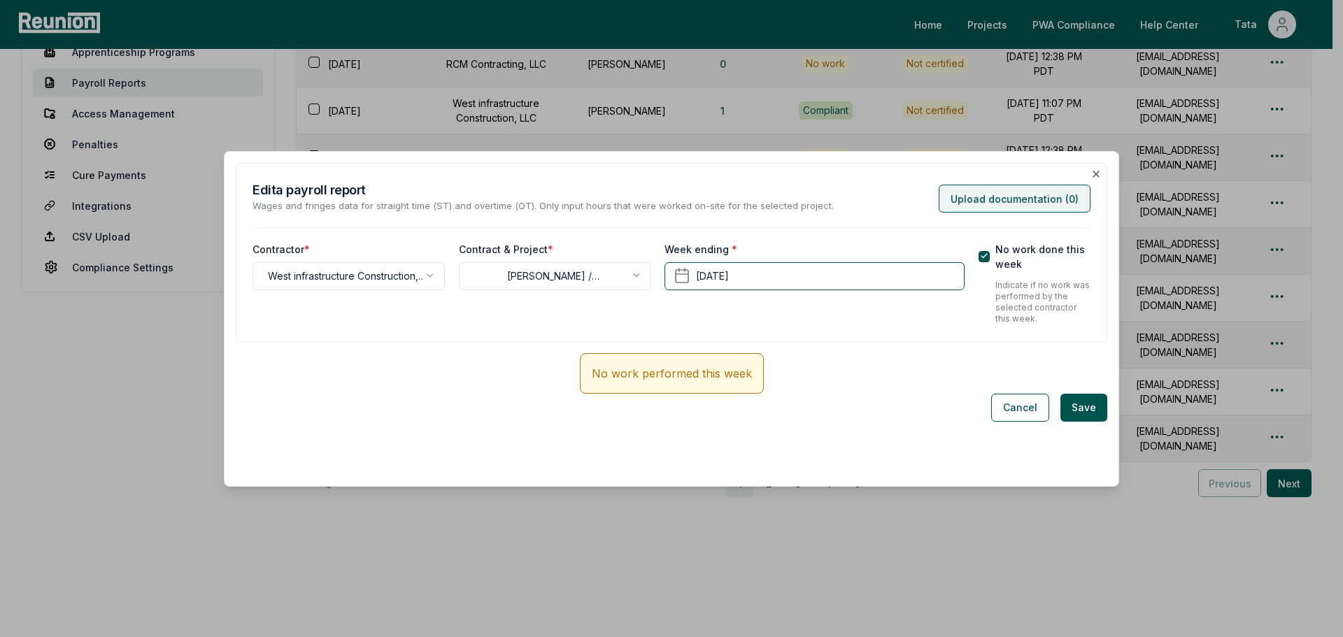
click at [1009, 197] on button "Upload documentation ( 0 )" at bounding box center [1014, 199] width 152 height 28
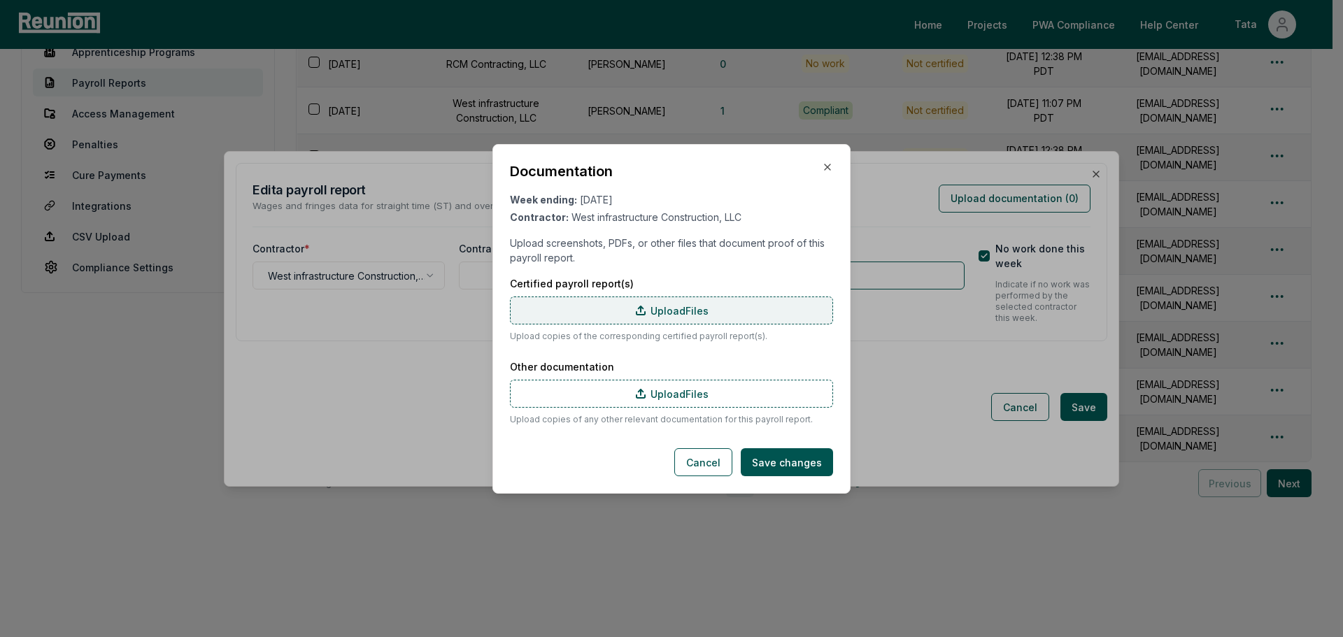
click at [663, 314] on label "Upload Files" at bounding box center [671, 310] width 323 height 28
click at [0, 0] on input "Upload Files" at bounding box center [0, 0] width 0 height 0
click at [773, 456] on button "Save changes" at bounding box center [787, 462] width 92 height 28
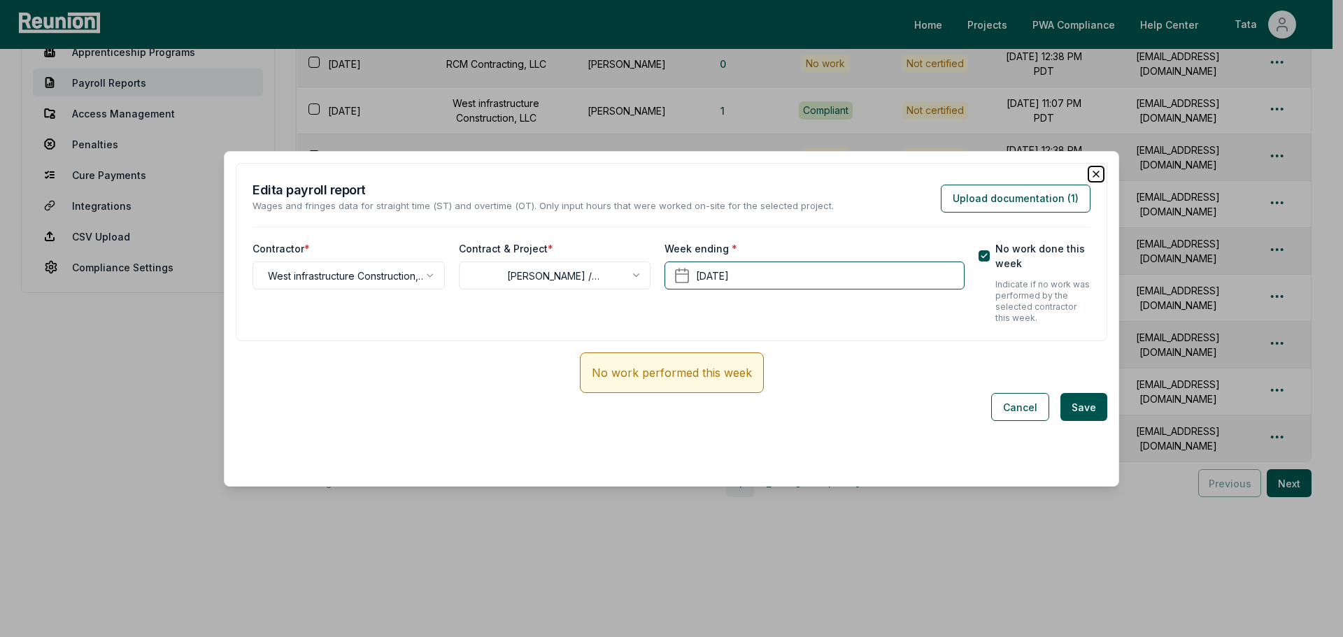
click at [1090, 172] on icon "button" at bounding box center [1095, 174] width 11 height 11
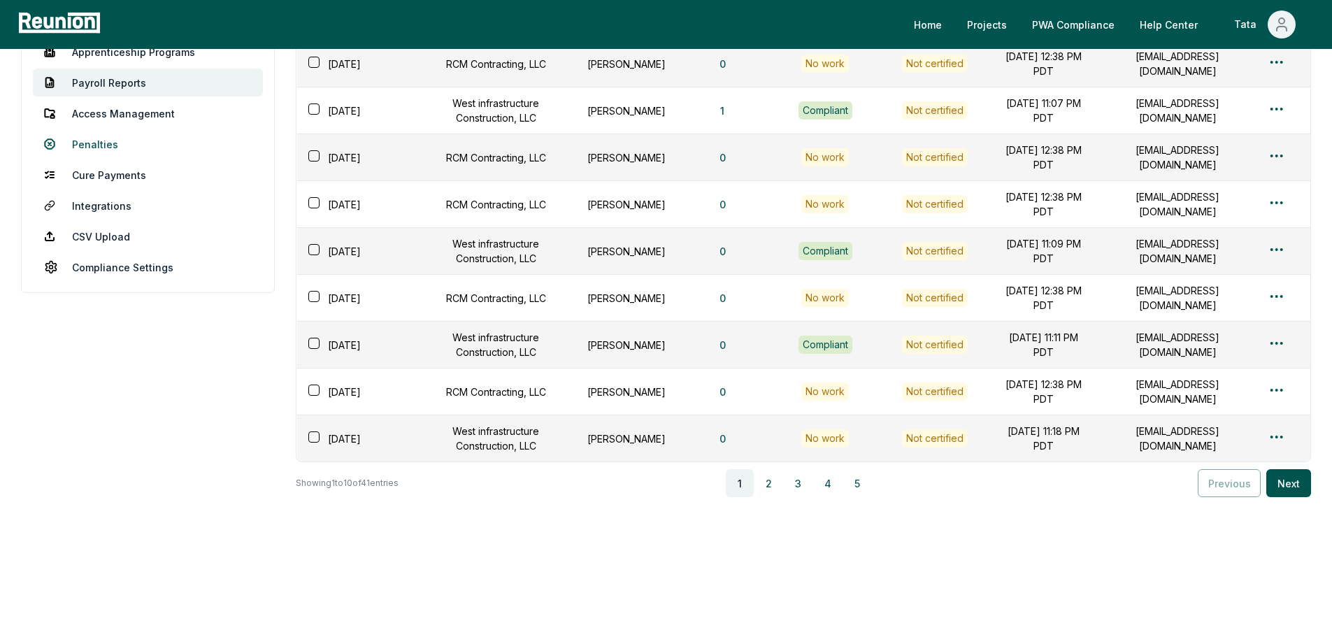
click at [113, 130] on link "Penalties" at bounding box center [148, 144] width 230 height 28
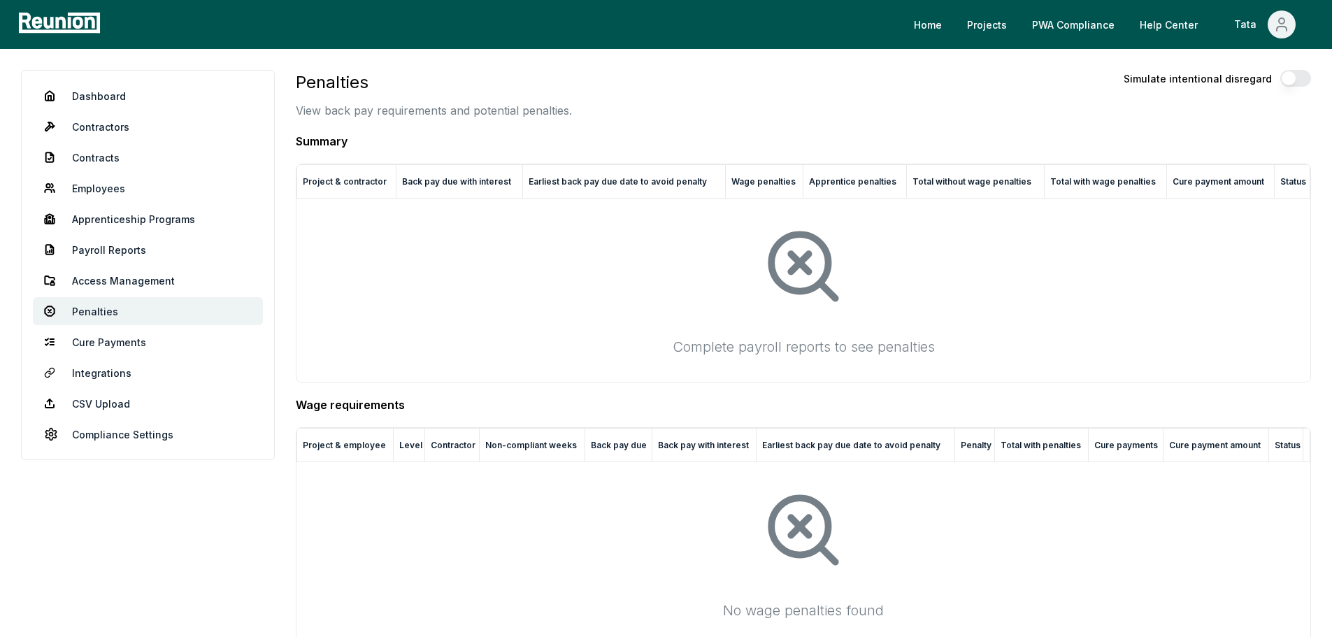
click at [913, 313] on div at bounding box center [803, 266] width 991 height 113
click at [124, 101] on link "Dashboard" at bounding box center [148, 96] width 230 height 28
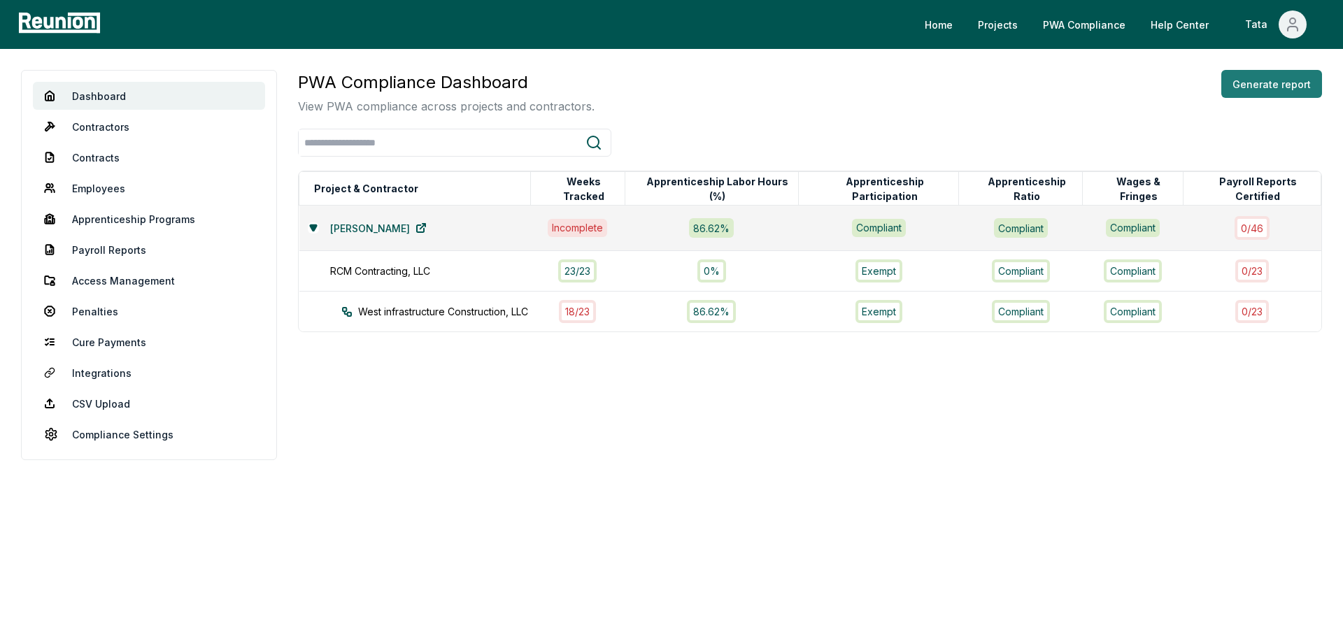
click at [1310, 80] on button "Generate report" at bounding box center [1271, 84] width 101 height 28
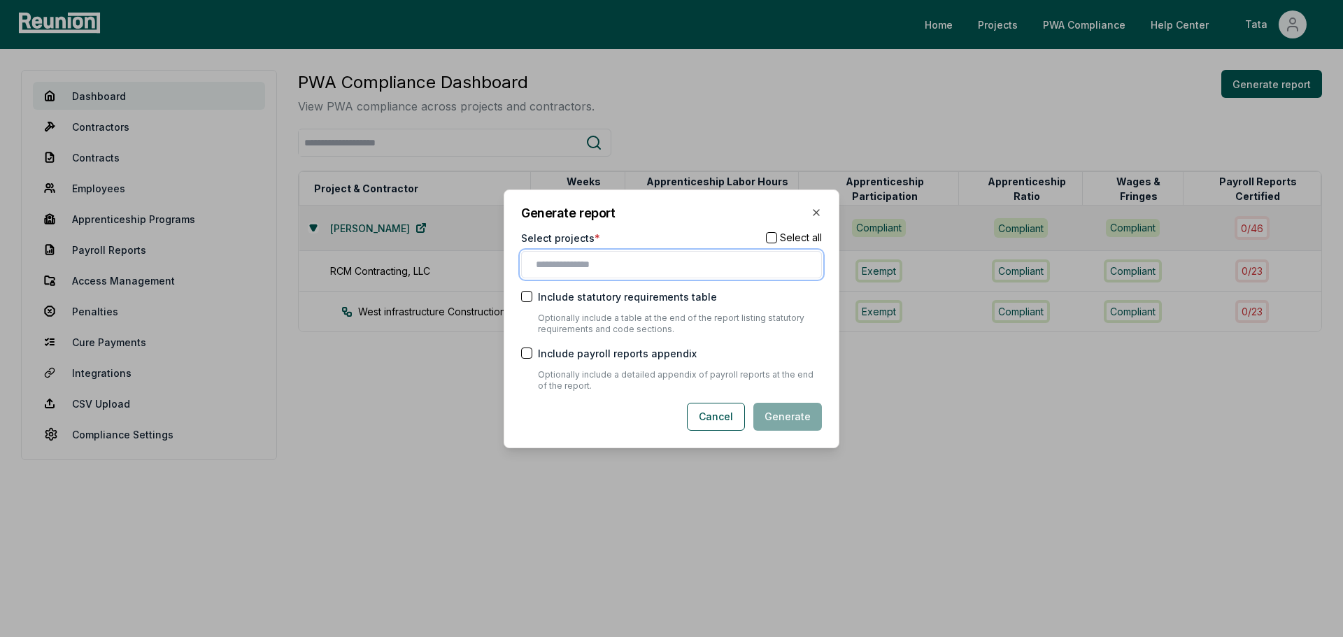
click at [673, 270] on input "text" at bounding box center [674, 264] width 277 height 15
click at [624, 304] on div "[PERSON_NAME]" at bounding box center [671, 293] width 294 height 23
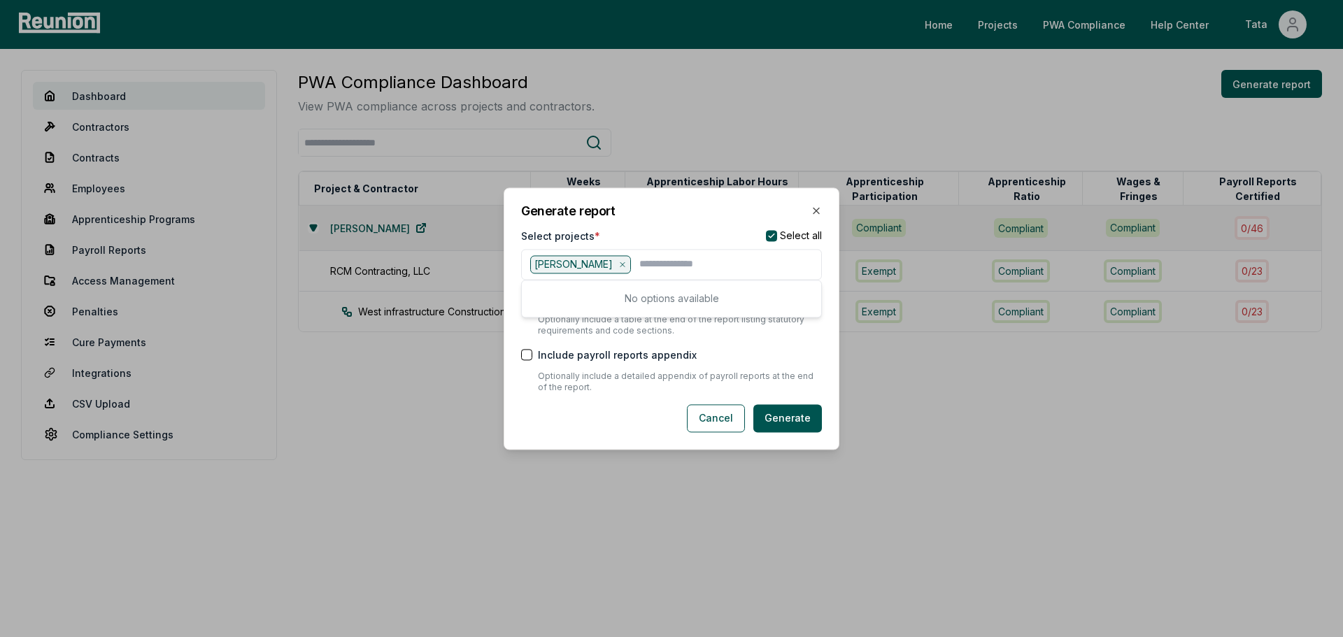
click at [580, 352] on label "Include payroll reports appendix" at bounding box center [617, 355] width 159 height 15
click at [532, 352] on button "Include payroll reports appendix" at bounding box center [526, 355] width 11 height 11
click at [791, 415] on button "Generate" at bounding box center [787, 418] width 69 height 28
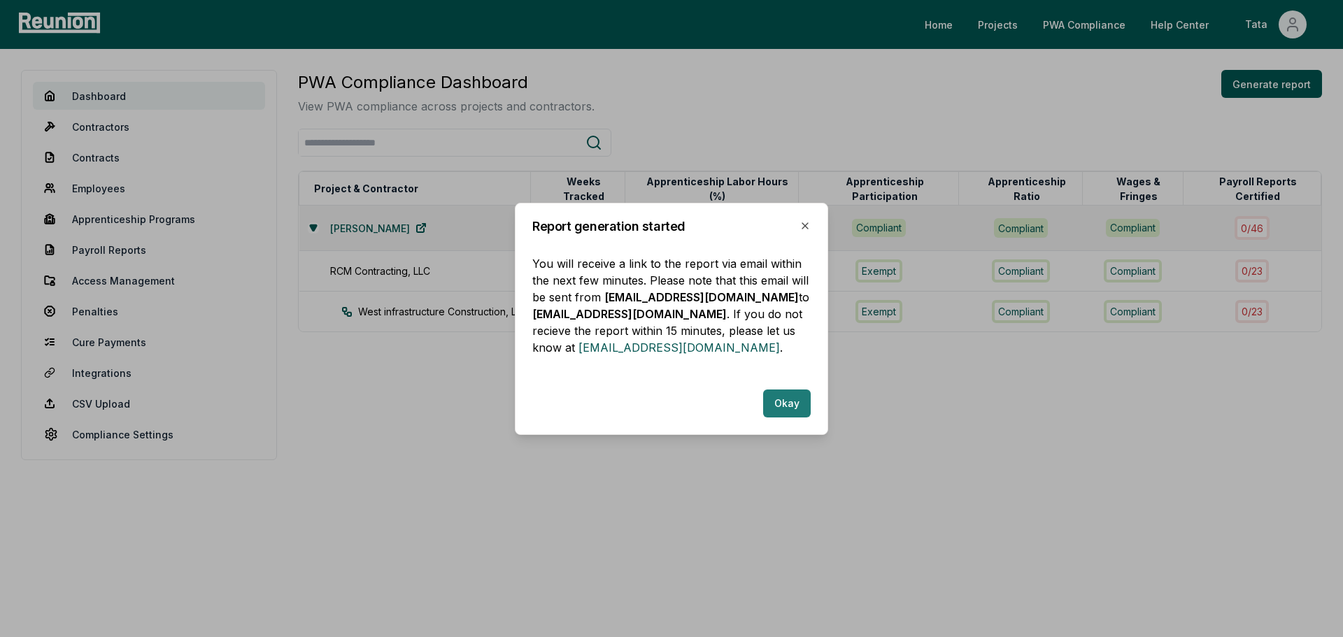
click at [785, 410] on button "Okay" at bounding box center [787, 403] width 48 height 28
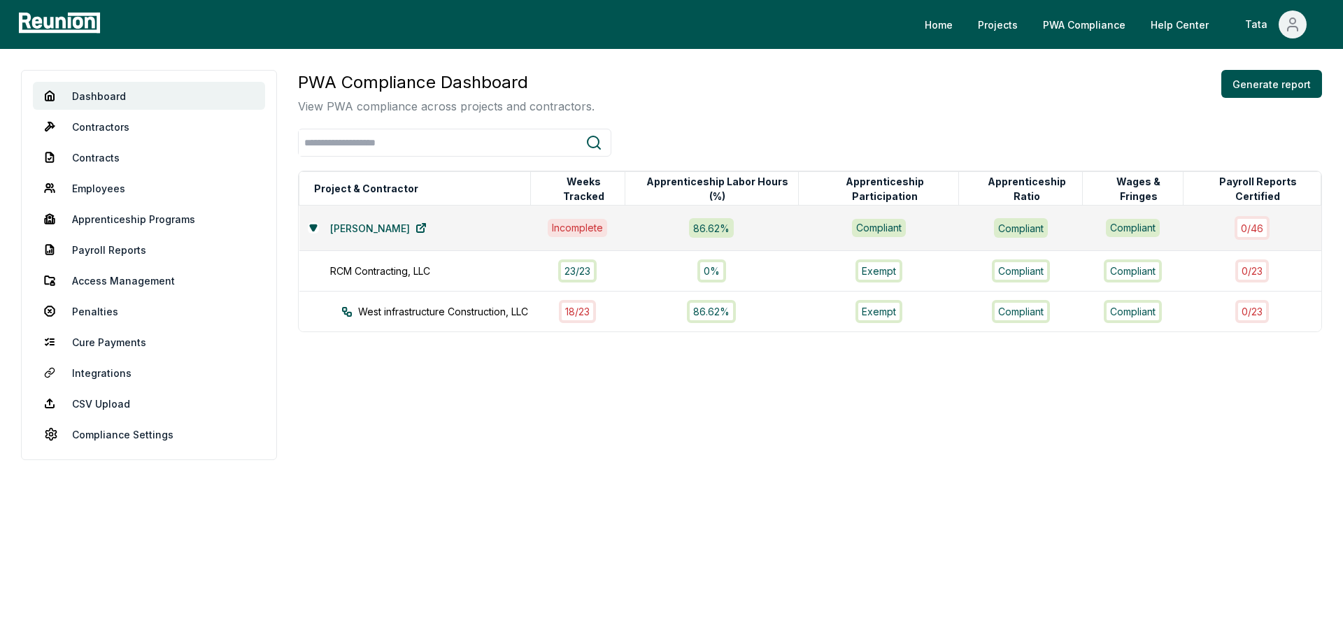
click at [1134, 440] on div "PWA Compliance Dashboard View PWA compliance across projects and contractors. G…" at bounding box center [810, 265] width 1024 height 390
